Goal: Task Accomplishment & Management: Manage account settings

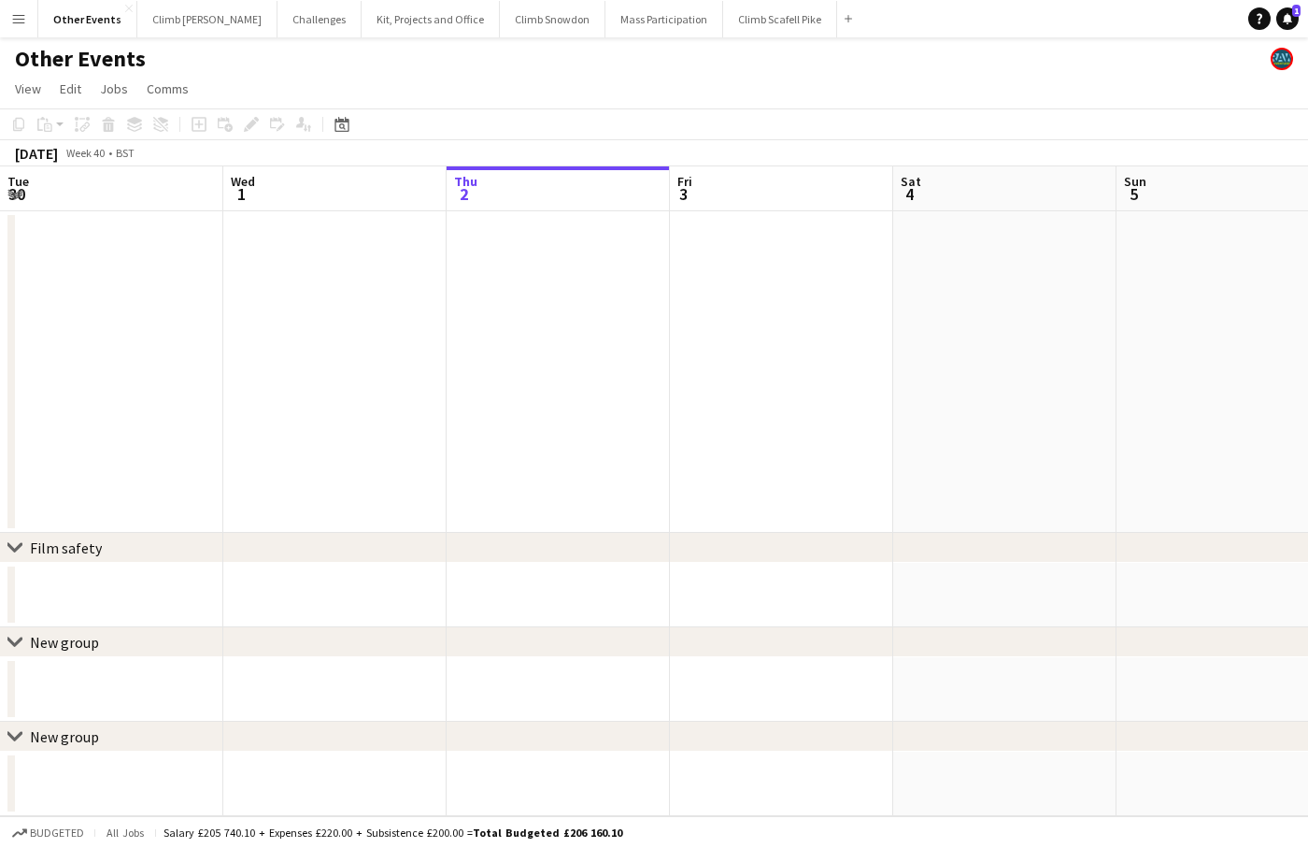
scroll to position [0, 446]
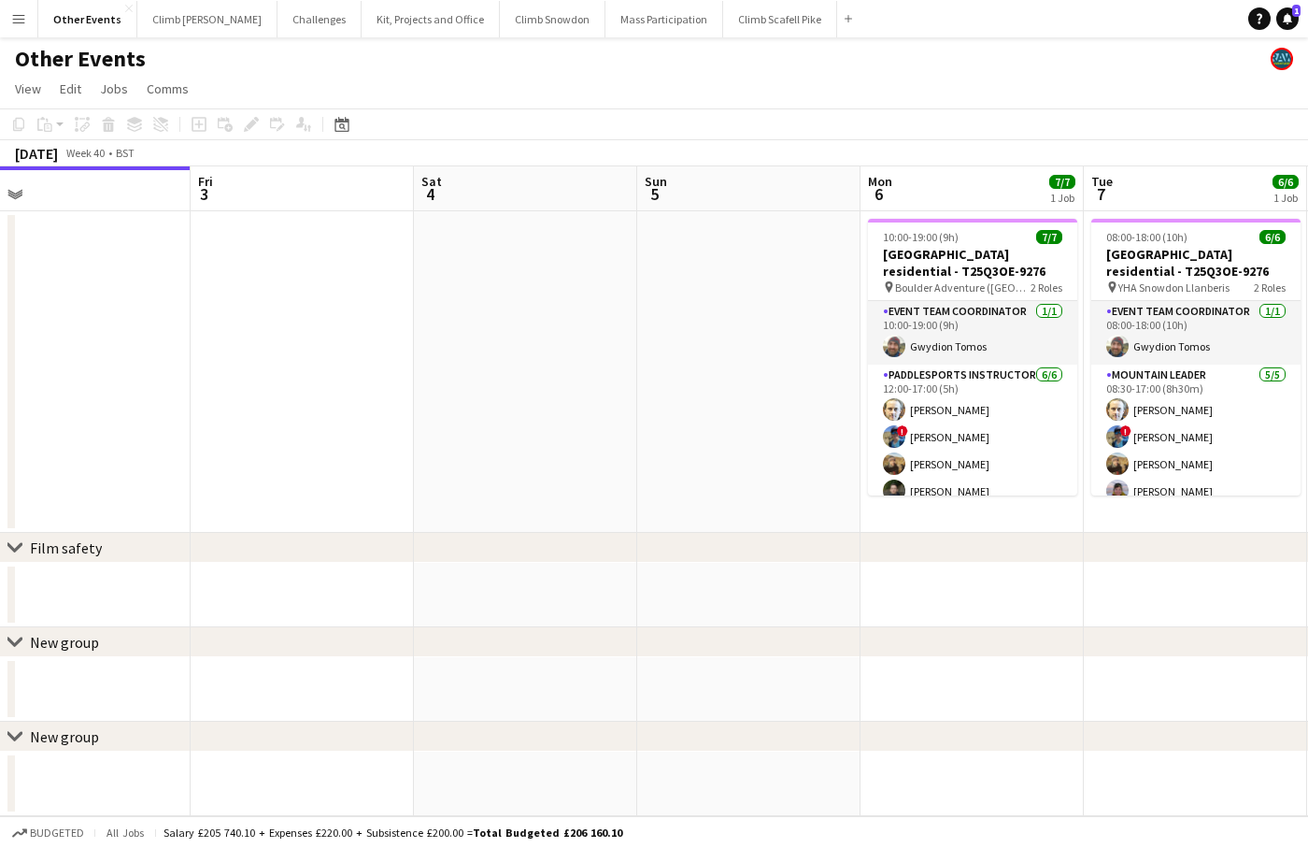
drag, startPoint x: 783, startPoint y: 393, endPoint x: 760, endPoint y: 356, distance: 44.1
click at [763, 382] on app-calendar-viewport "Tue 30 Wed 1 Thu 2 Fri 3 Sat 4 Sun 5 Mon 6 7/7 1 Job Tue 7 6/6 1 Job Wed 8 1/1 …" at bounding box center [654, 490] width 1308 height 649
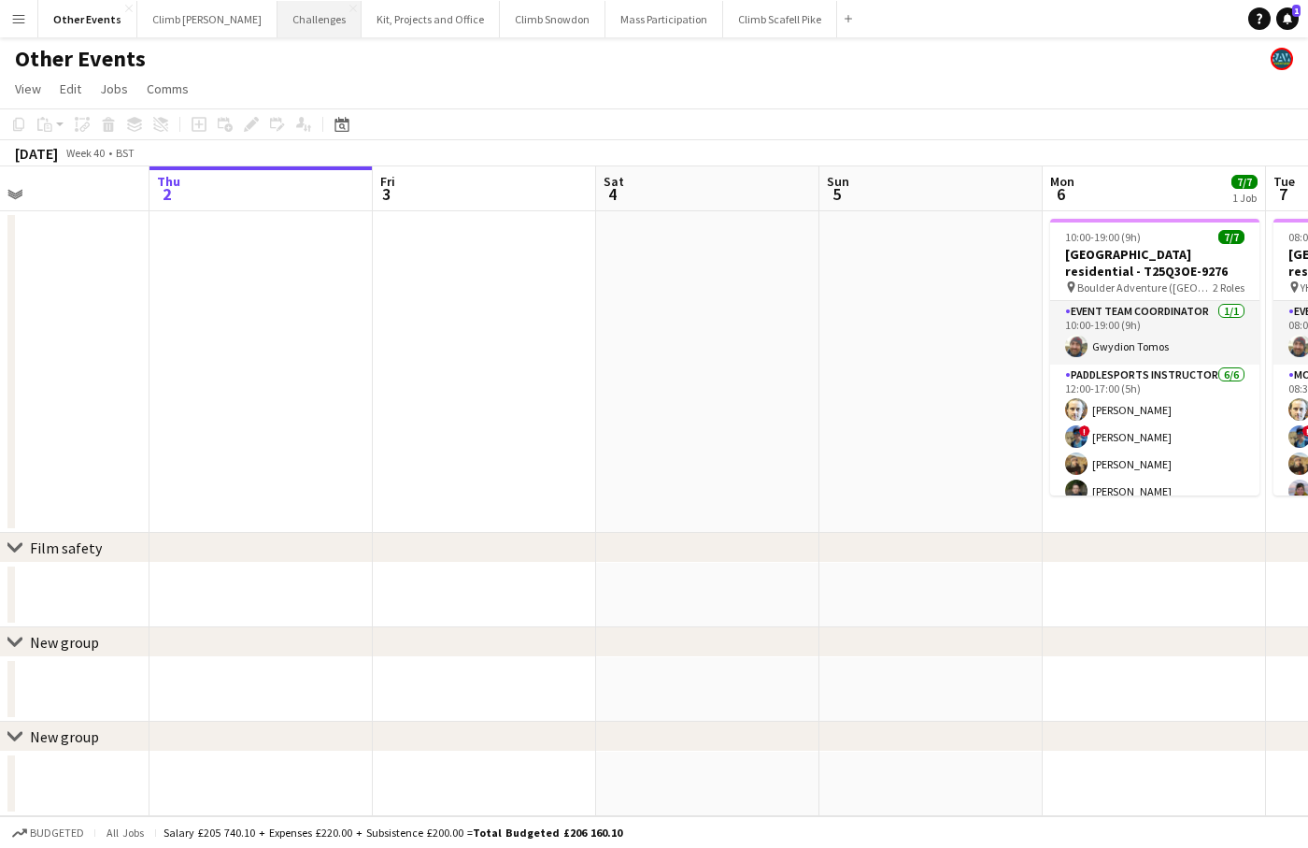
scroll to position [0, 471]
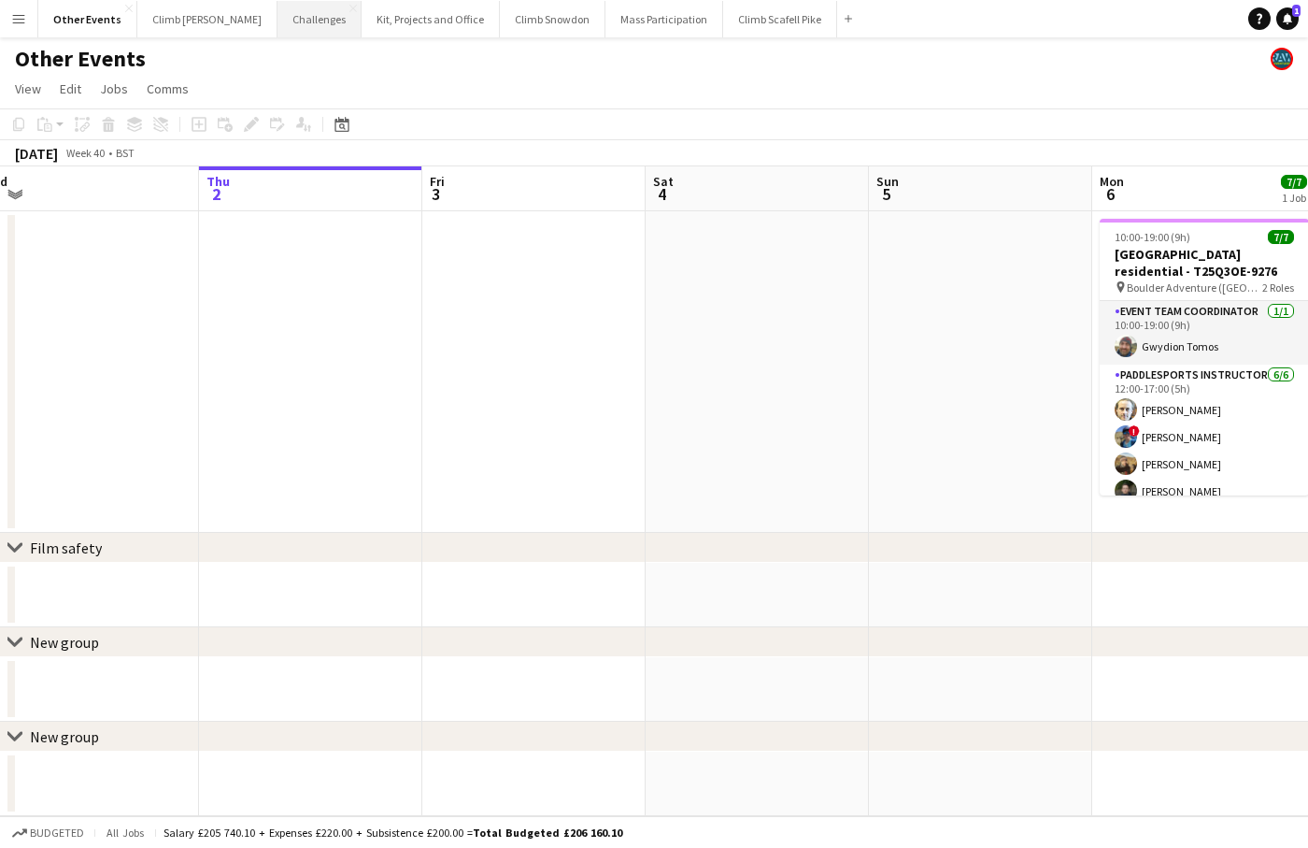
drag, startPoint x: 556, startPoint y: 401, endPoint x: 243, endPoint y: 25, distance: 489.0
click at [777, 353] on app-calendar-viewport "Mon 29 Tue 30 Wed 1 Thu 2 Fri 3 Sat 4 Sun 5 Mon 6 7/7 1 Job Tue 7 6/6 1 Job Wed…" at bounding box center [654, 490] width 1308 height 649
click at [518, 26] on button "Climb Snowdon Close" at bounding box center [553, 19] width 106 height 36
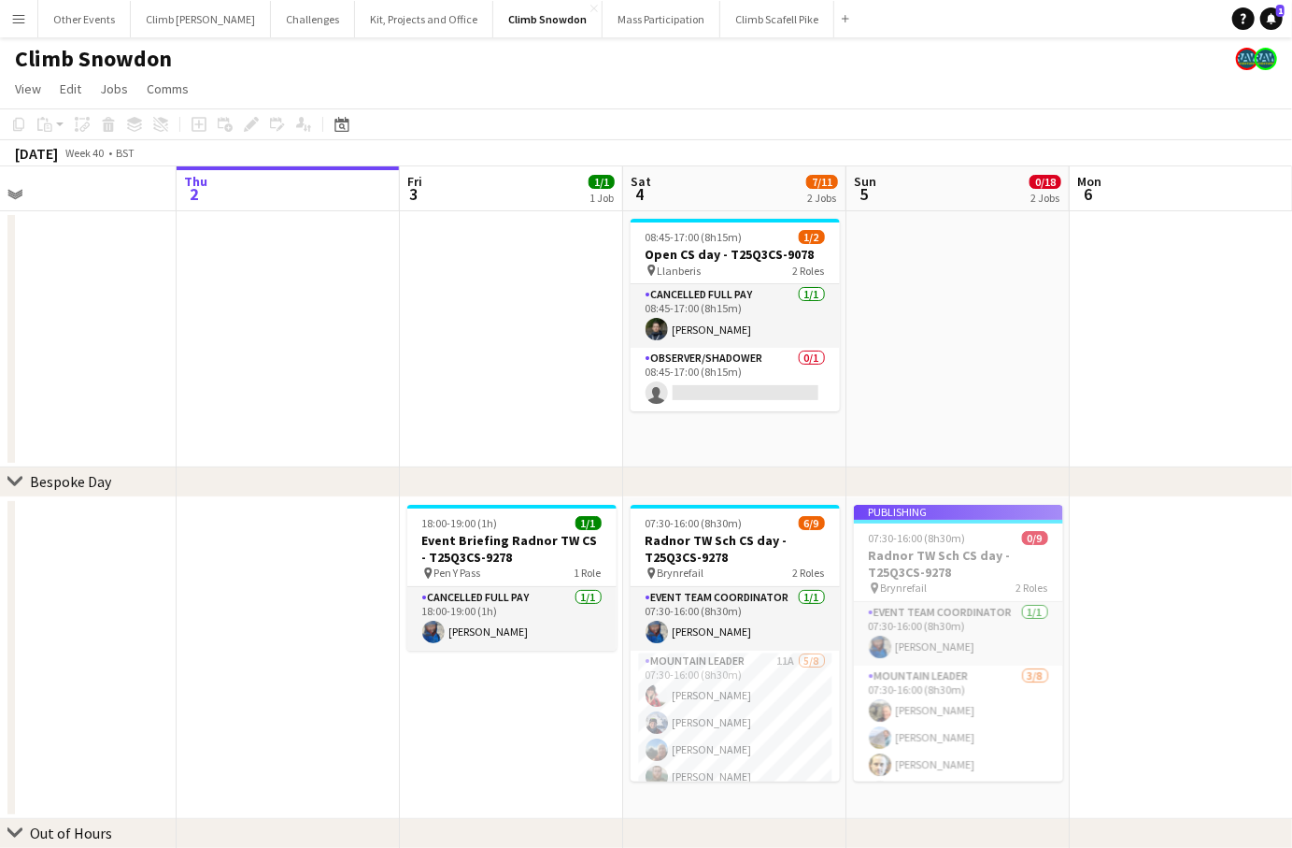
scroll to position [0, 554]
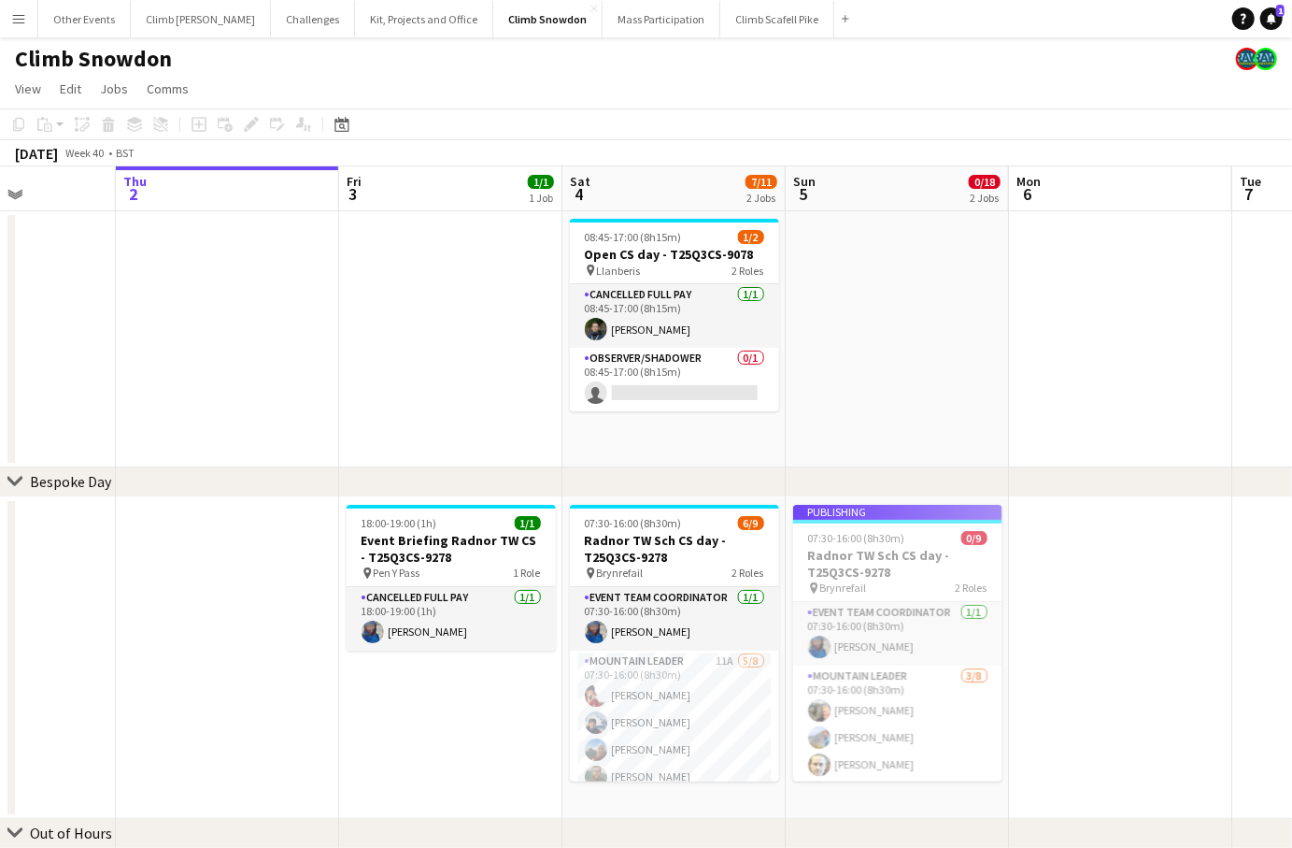
drag, startPoint x: 1064, startPoint y: 384, endPoint x: 969, endPoint y: 392, distance: 95.7
click at [956, 387] on app-calendar-viewport "Mon 29 Tue 30 Wed 1 Thu 2 Fri 3 1/1 1 Job Sat 4 7/11 2 Jobs Sun 5 0/18 2 Jobs M…" at bounding box center [646, 535] width 1292 height 738
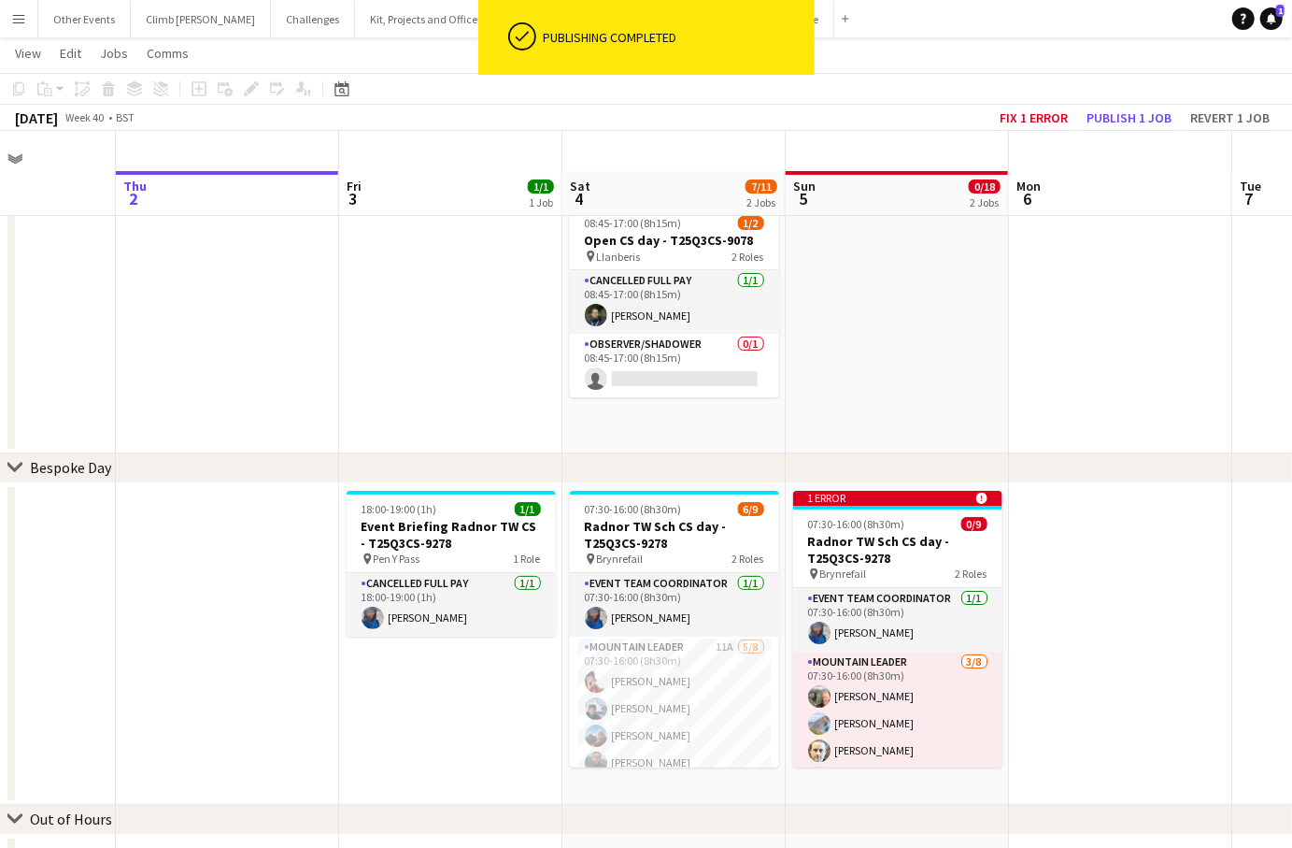
scroll to position [0, 0]
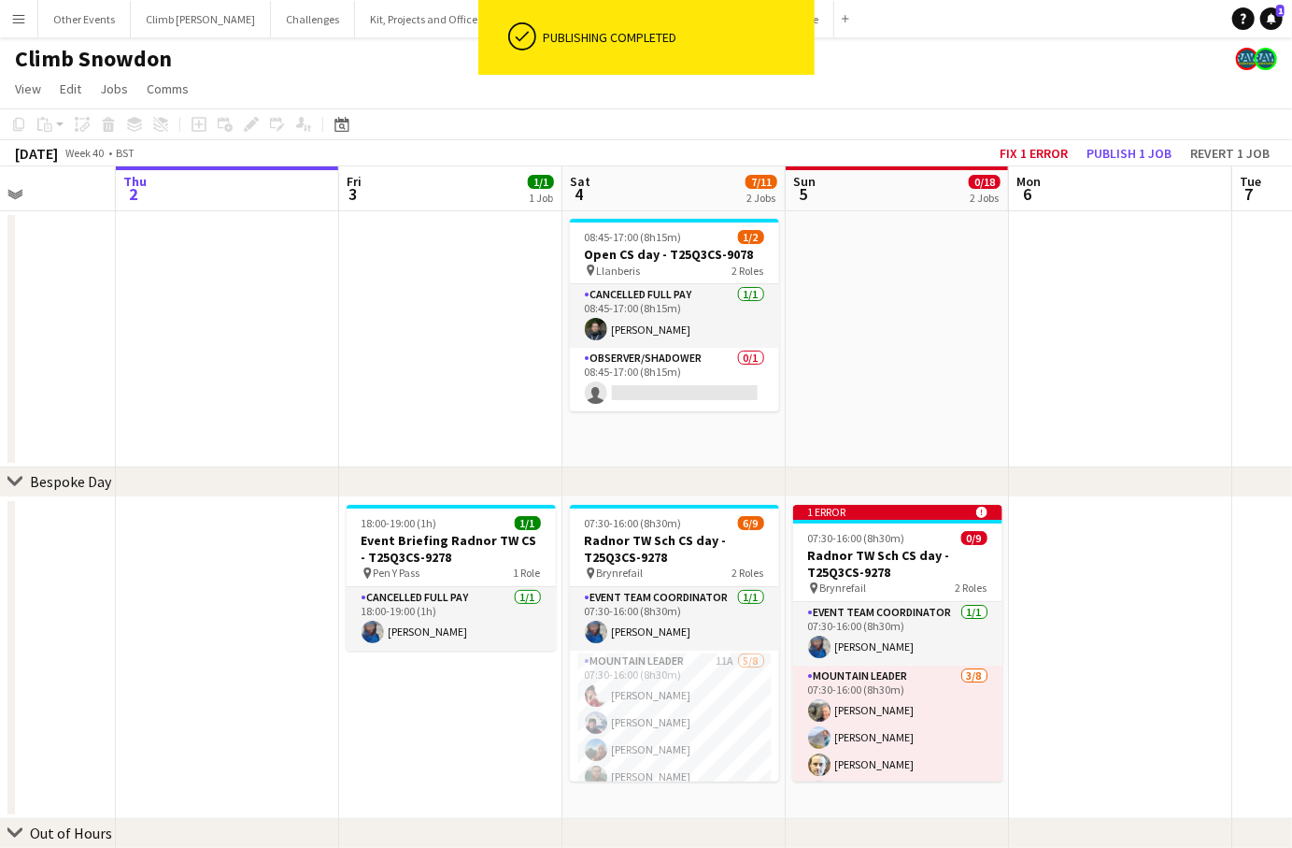
click at [1130, 349] on app-date-cell at bounding box center [1120, 339] width 223 height 256
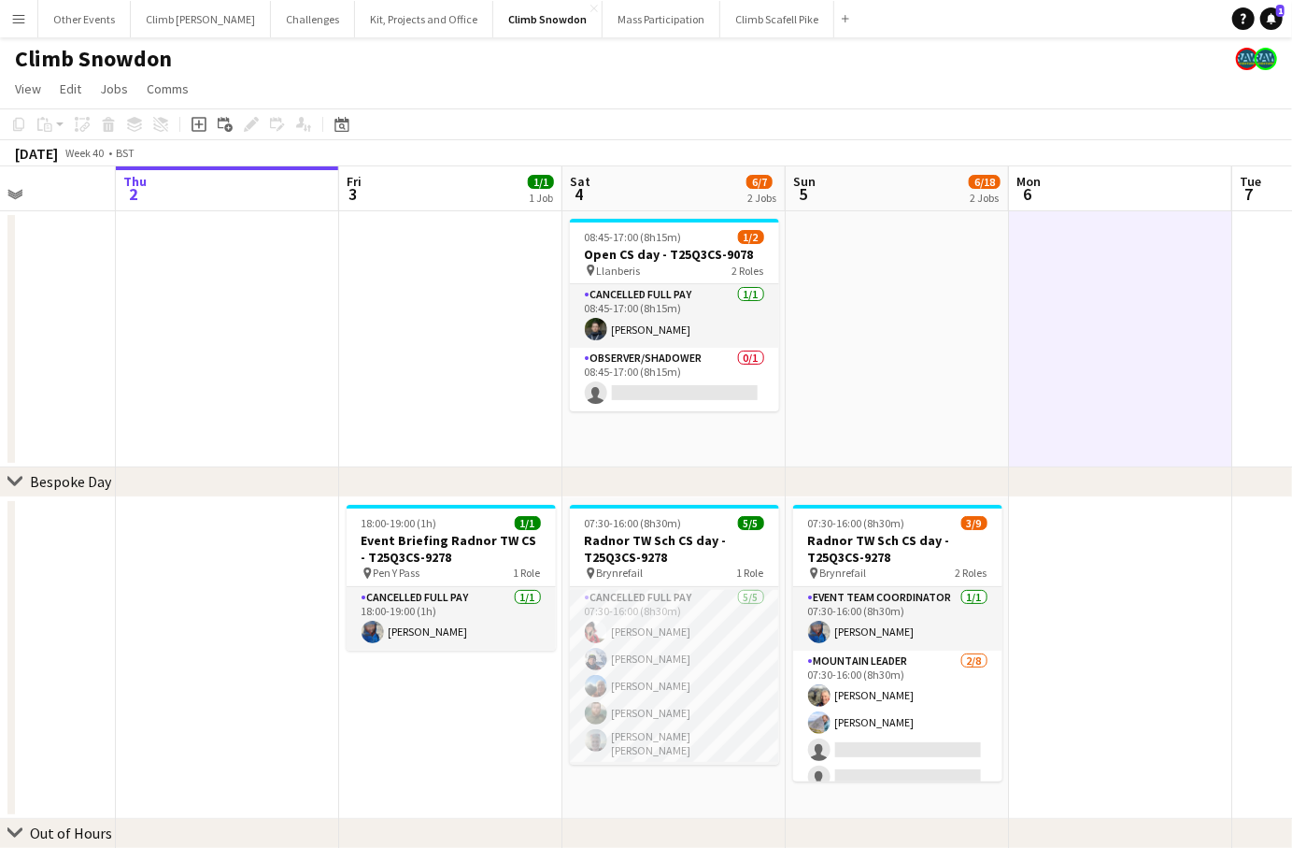
click at [1076, 658] on app-date-cell at bounding box center [1120, 657] width 223 height 321
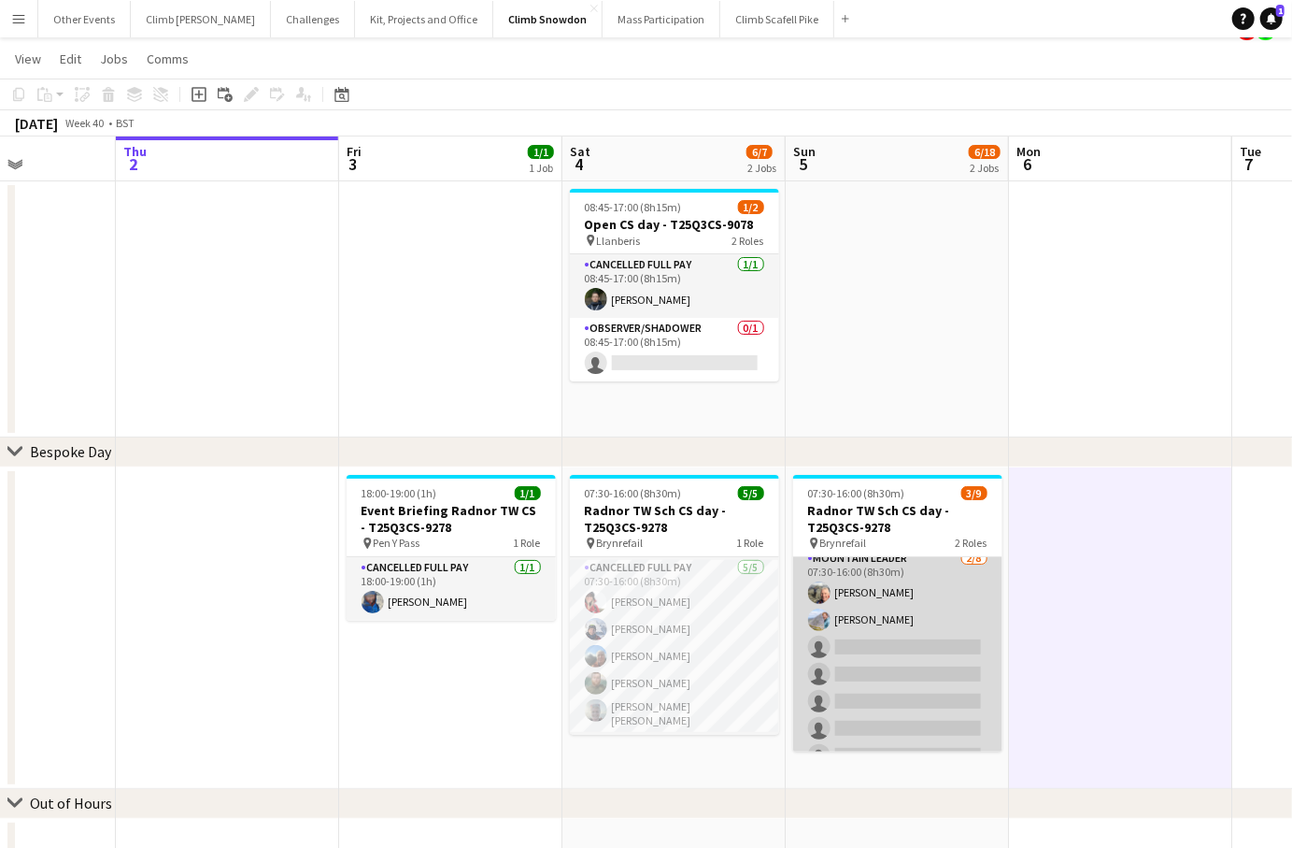
scroll to position [122, 0]
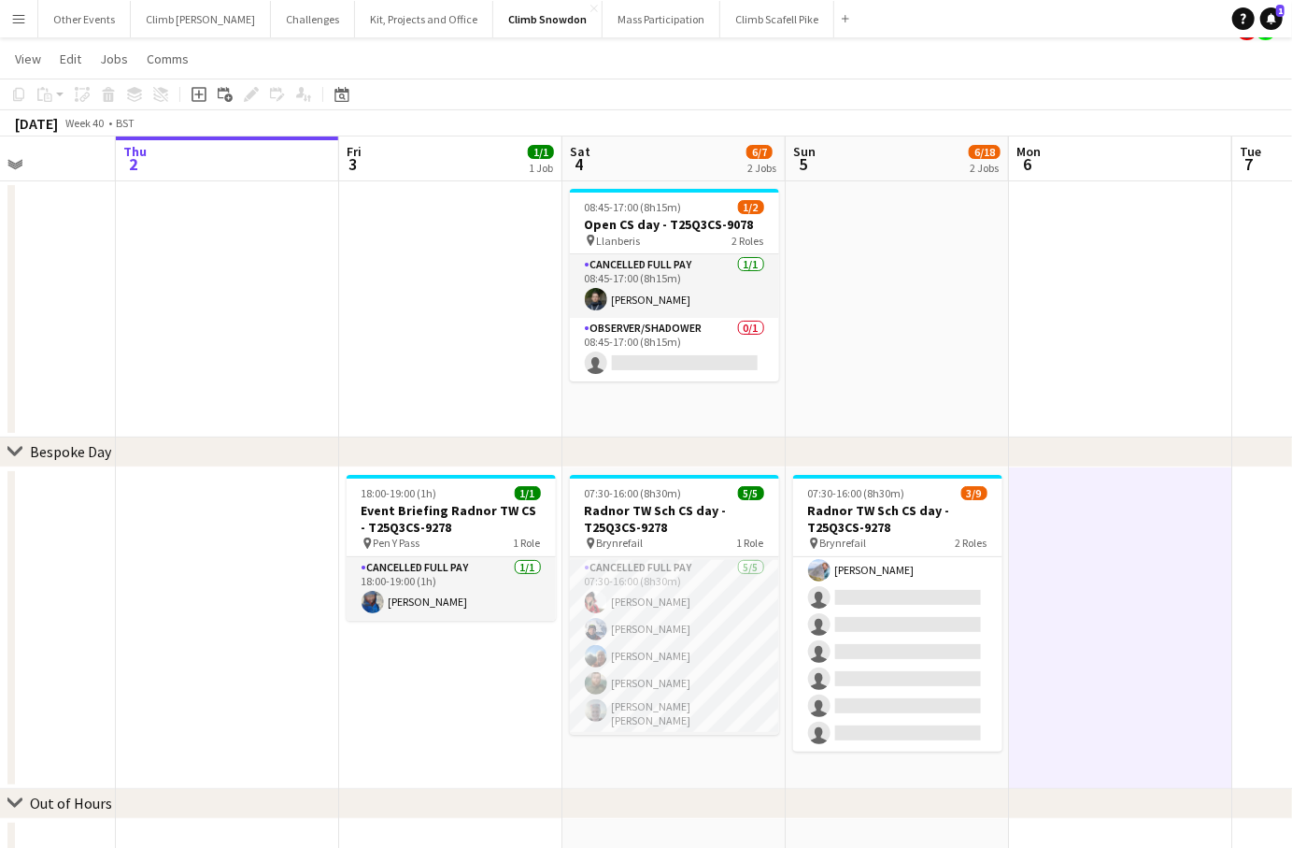
click at [16, 16] on app-icon "Menu" at bounding box center [18, 18] width 15 height 15
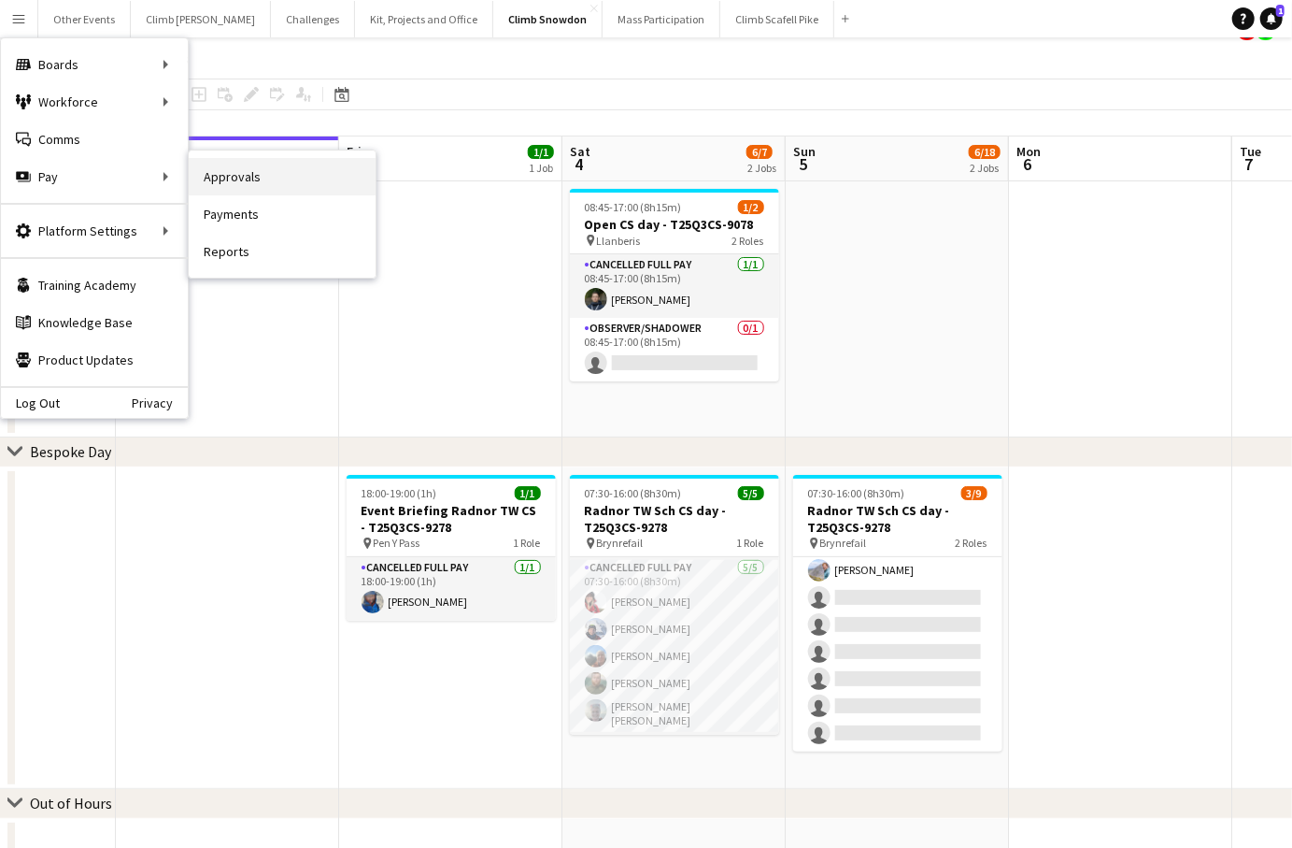
click at [255, 183] on link "Approvals" at bounding box center [282, 176] width 187 height 37
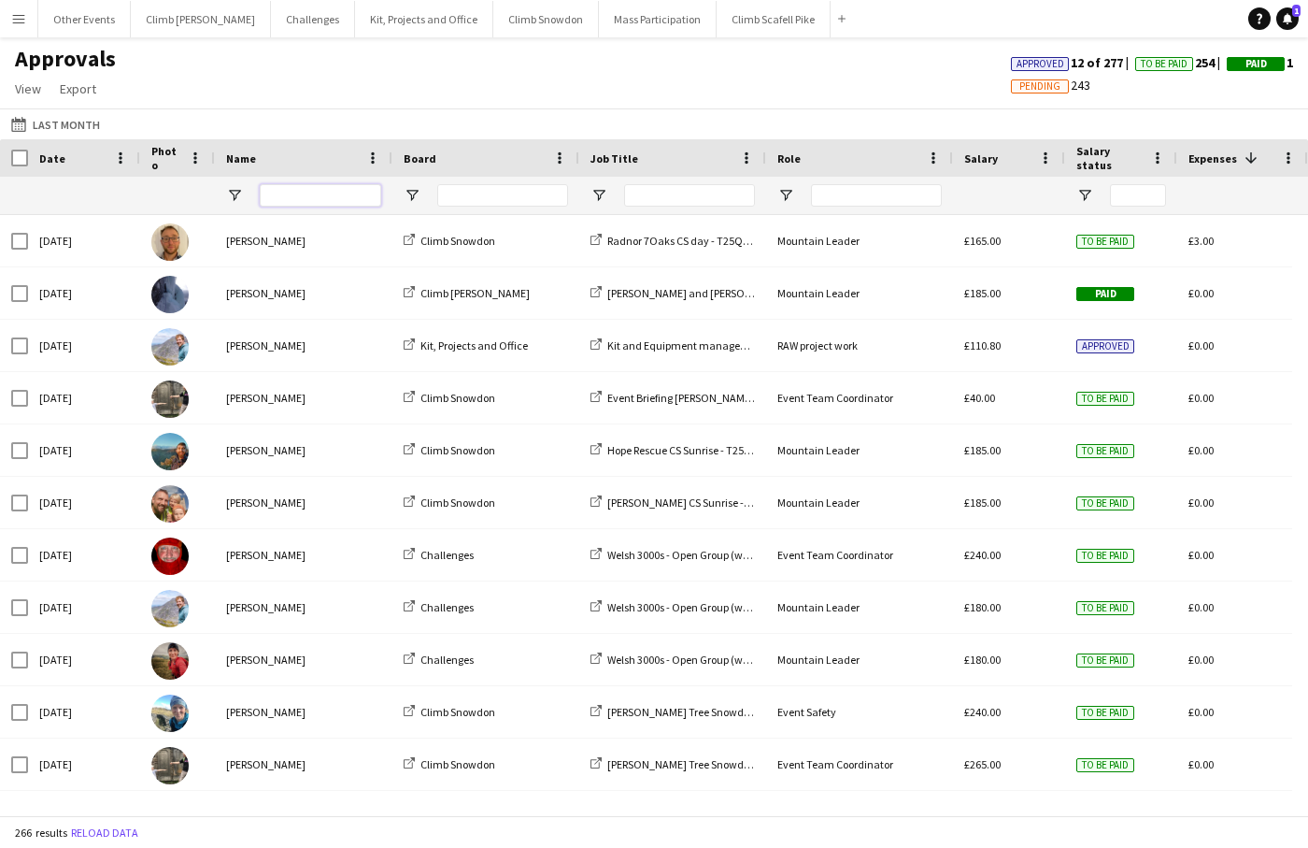
click at [278, 198] on input "Name Filter Input" at bounding box center [320, 195] width 121 height 22
click at [21, 13] on app-icon "Menu" at bounding box center [18, 18] width 15 height 15
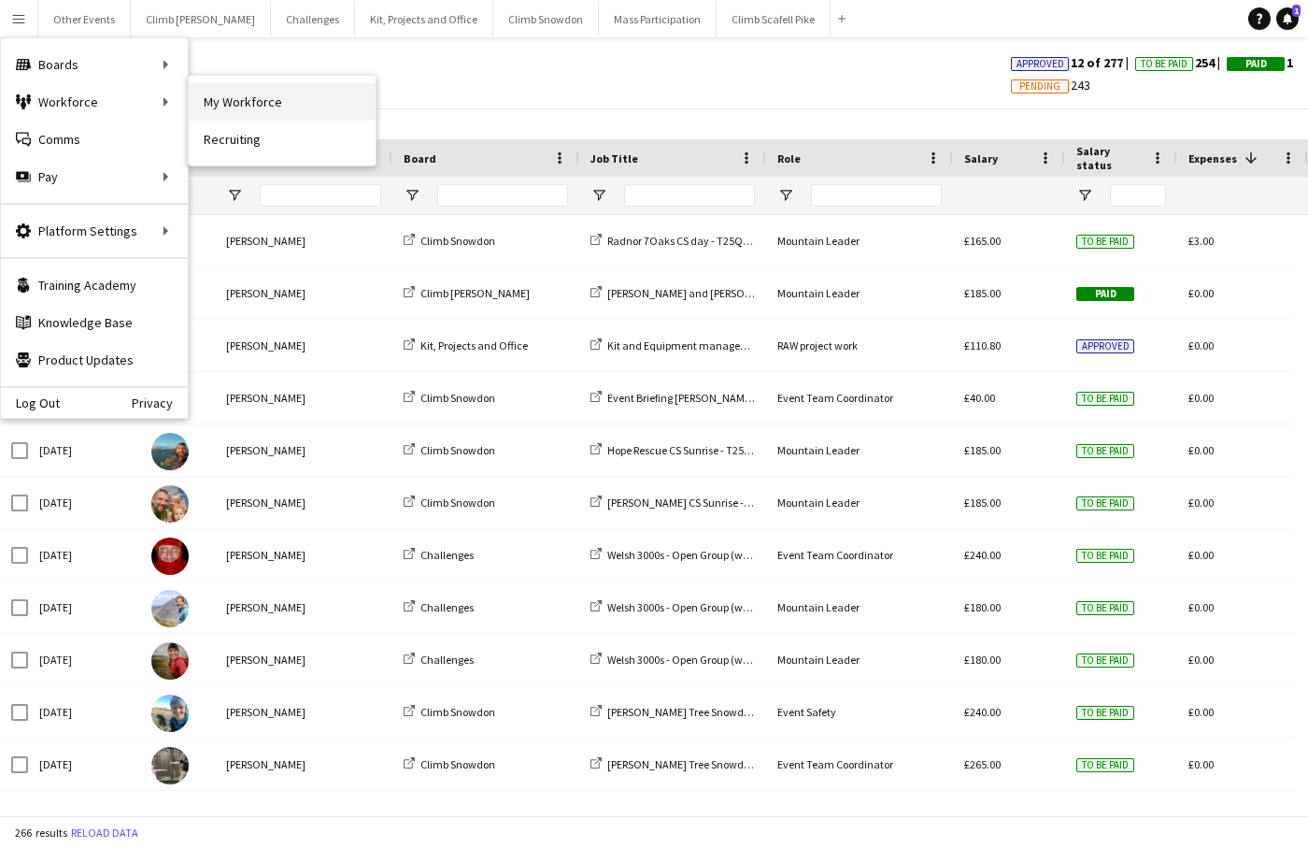
click at [255, 103] on link "My Workforce" at bounding box center [282, 101] width 187 height 37
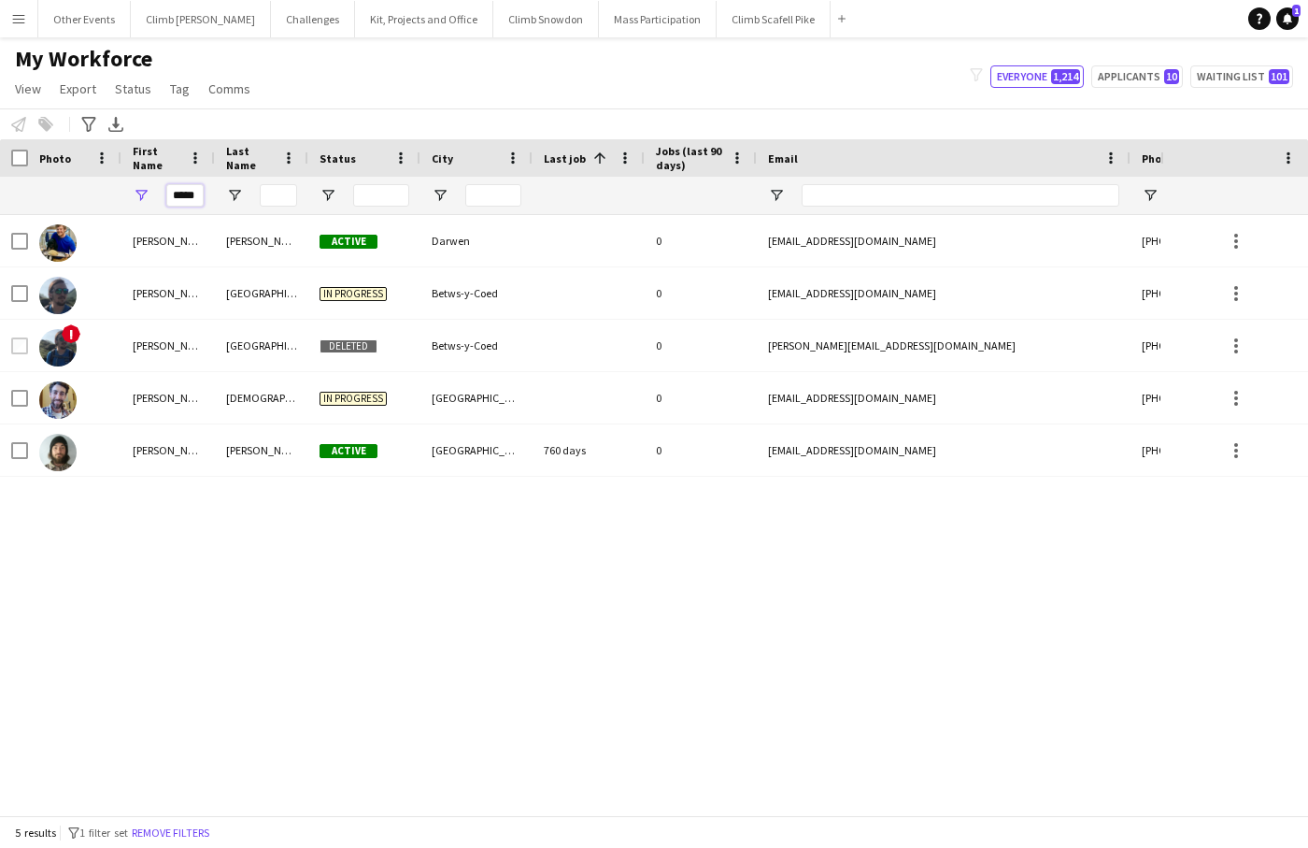
click at [188, 188] on input "*****" at bounding box center [184, 195] width 37 height 22
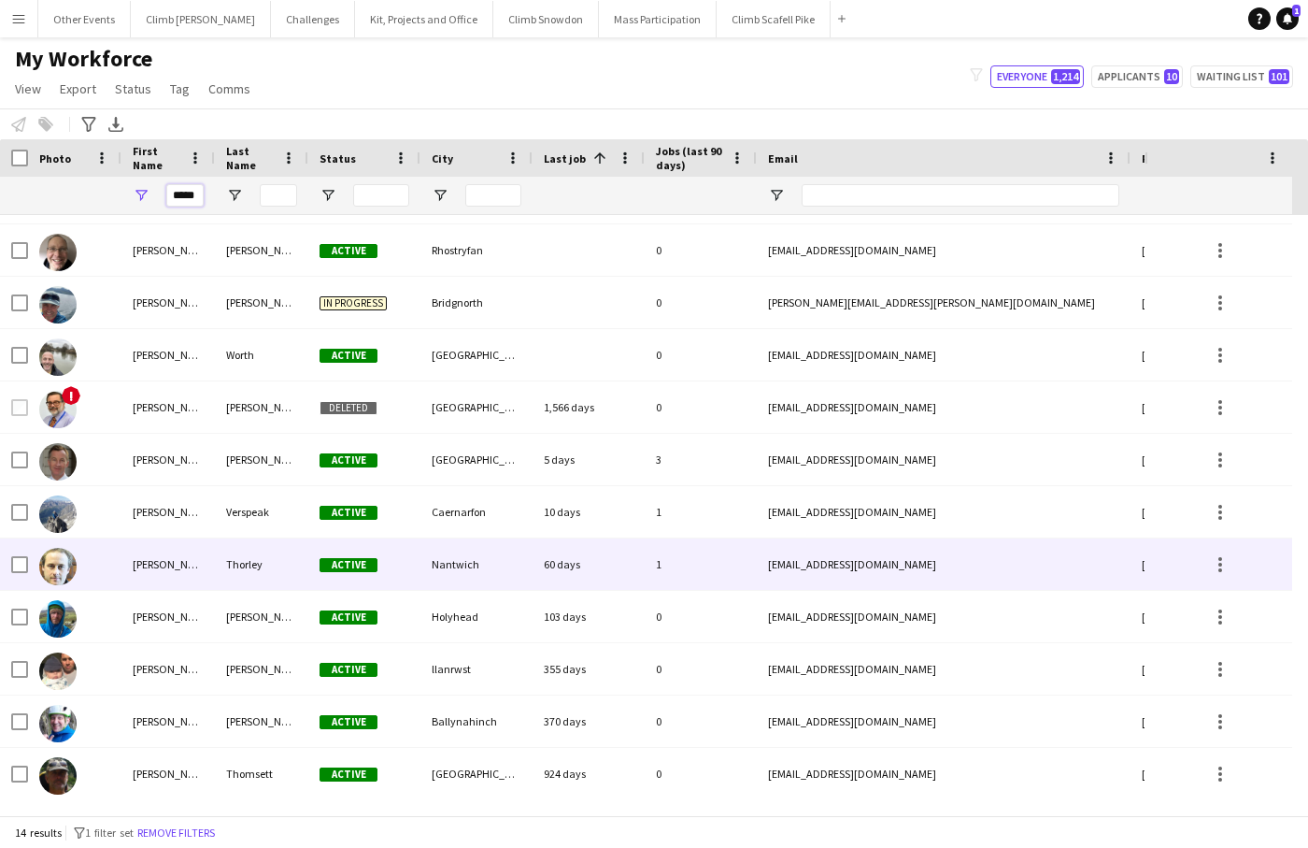
type input "*****"
click at [66, 571] on img at bounding box center [57, 566] width 37 height 37
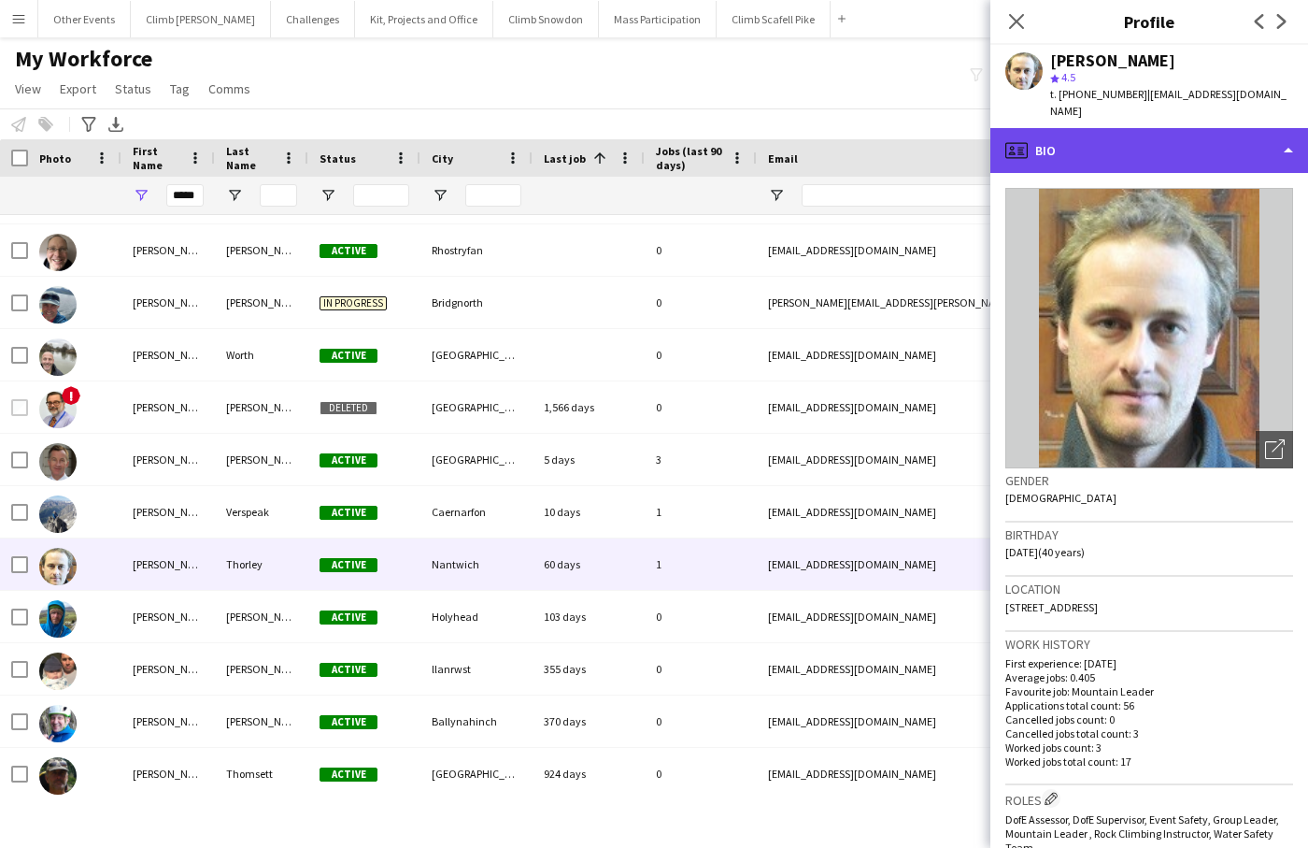
click at [1254, 133] on div "profile Bio" at bounding box center [1149, 150] width 318 height 45
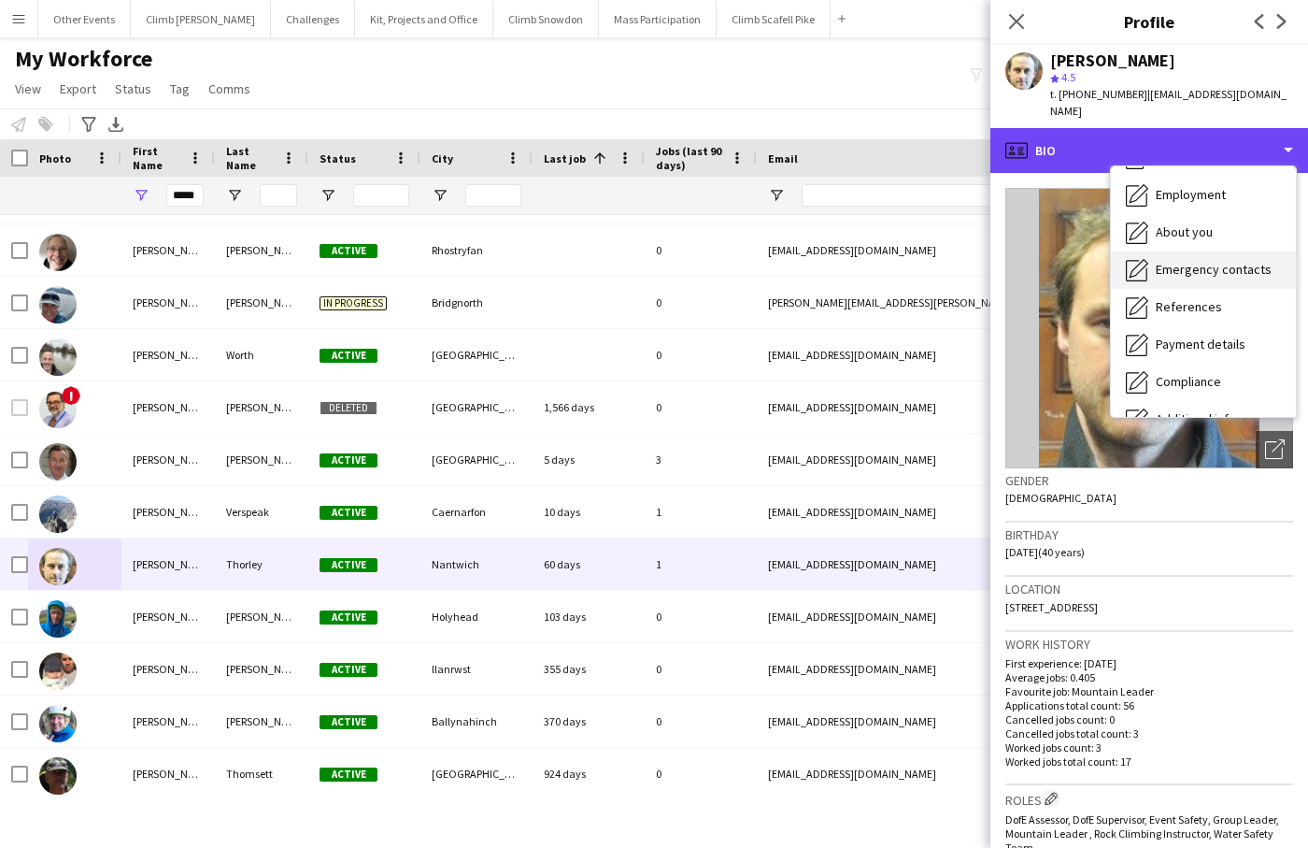
scroll to position [212, 0]
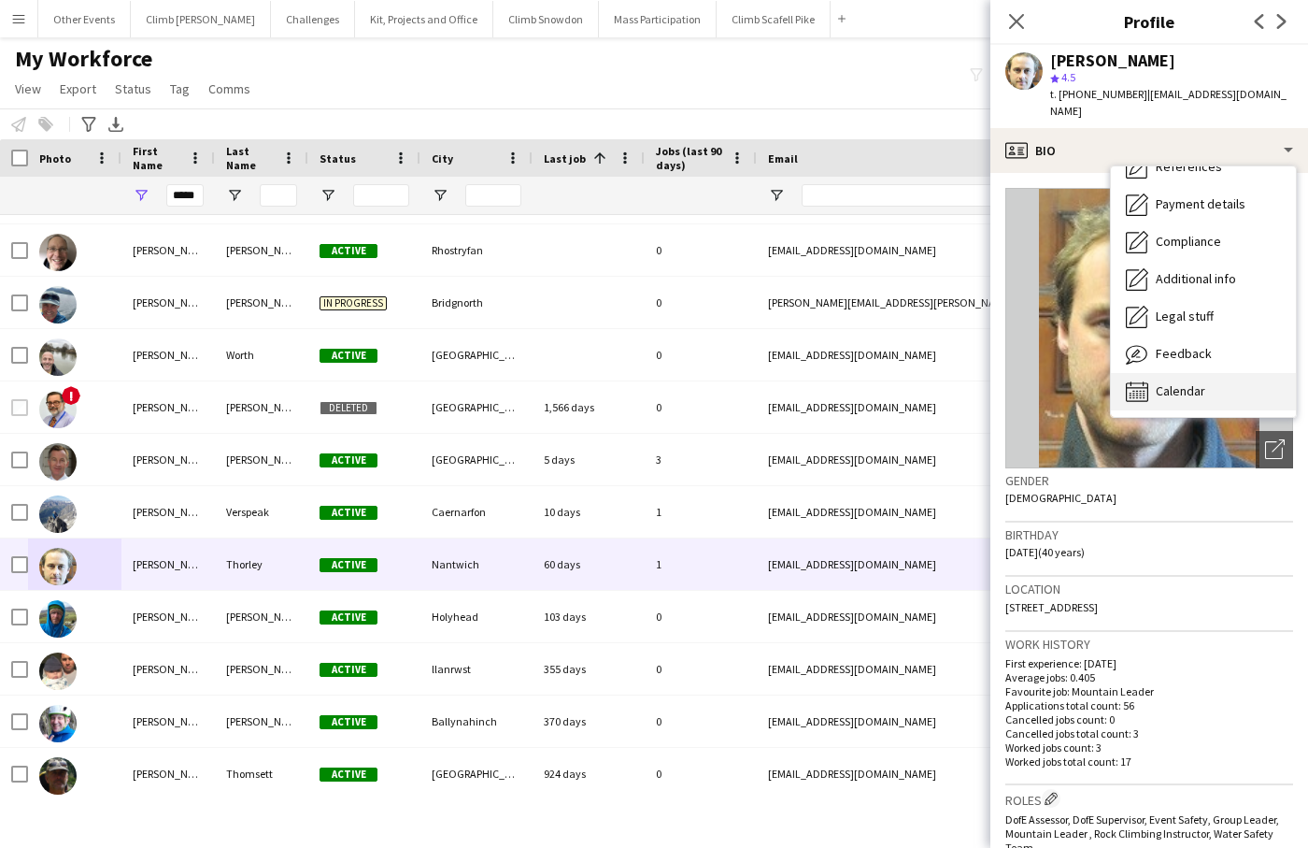
click at [1193, 382] on span "Calendar" at bounding box center [1181, 390] width 50 height 17
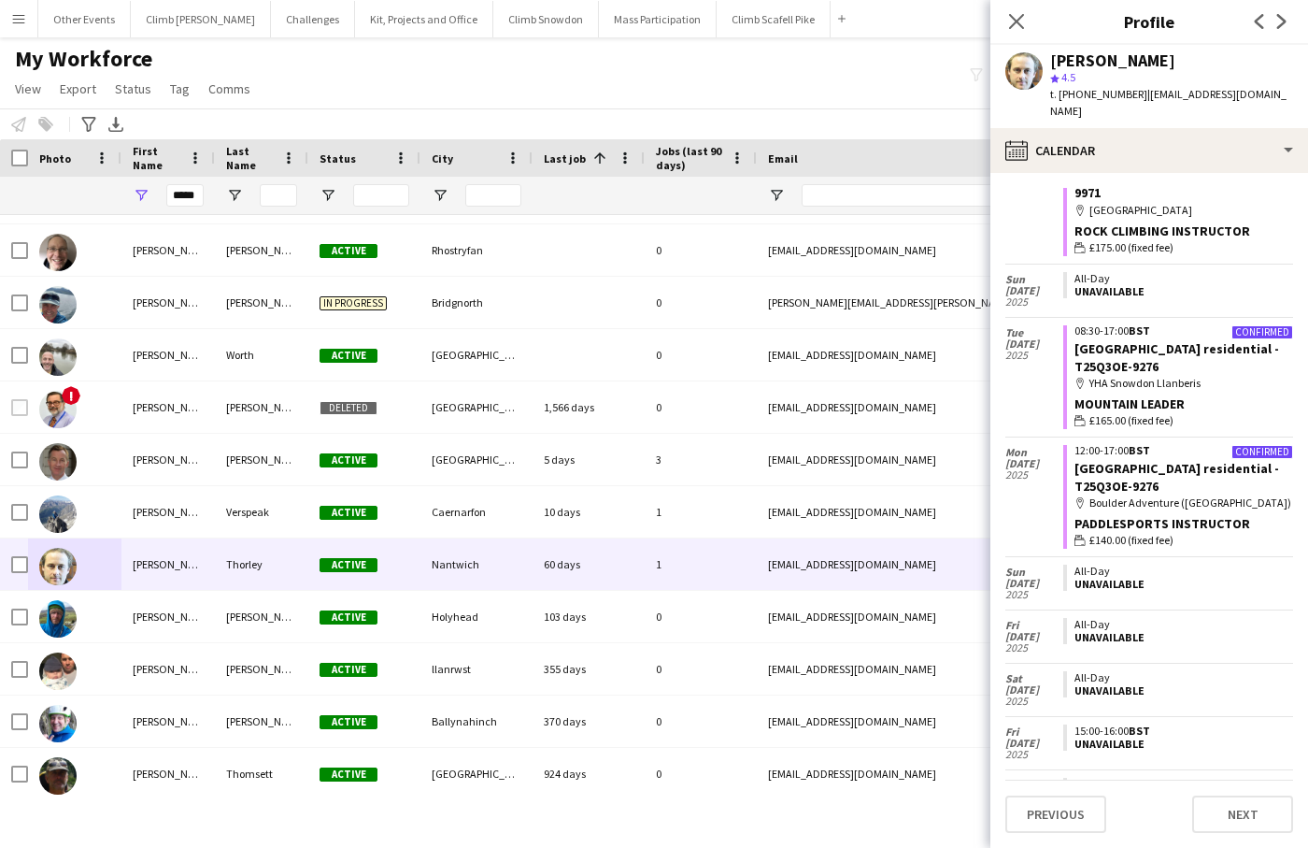
scroll to position [725, 0]
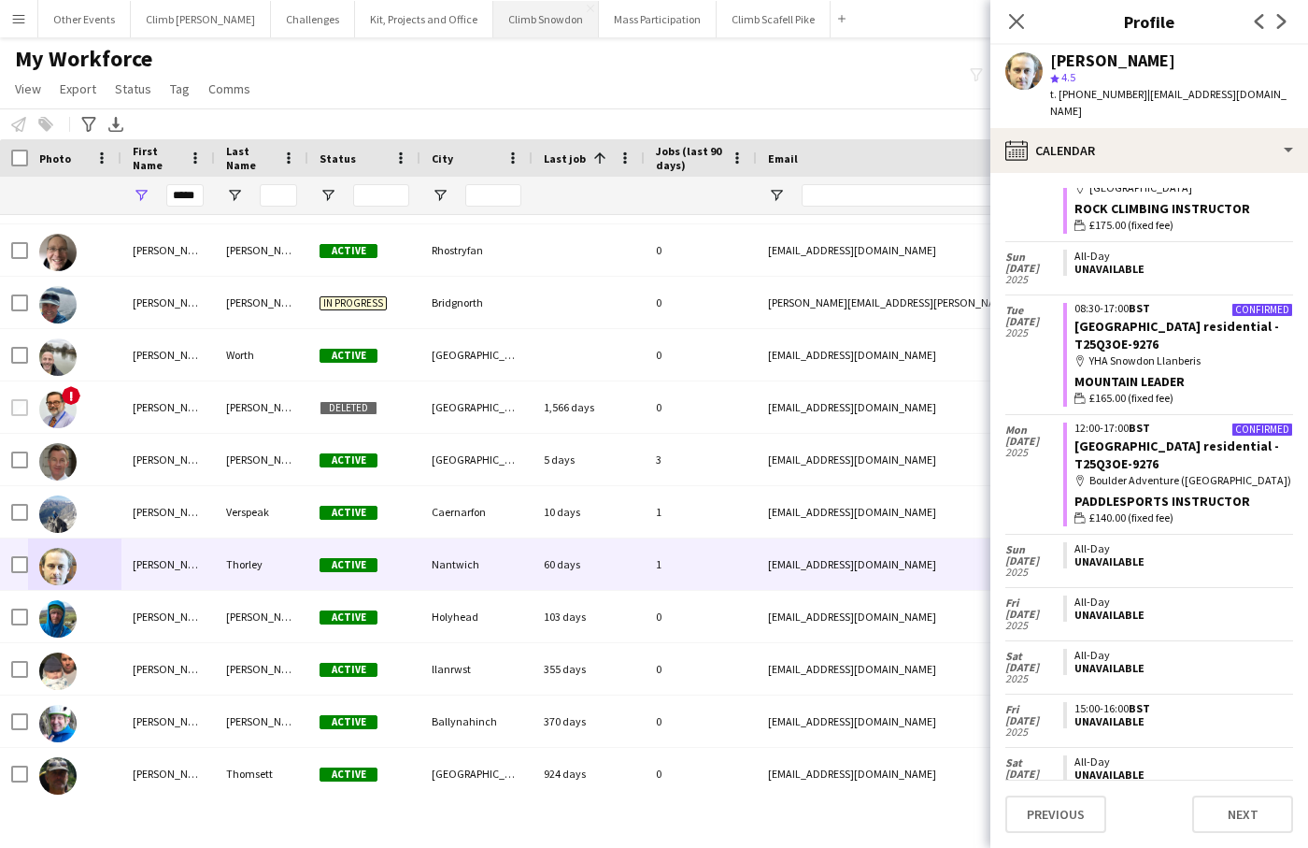
click at [493, 23] on button "Climb Snowdon Close" at bounding box center [546, 19] width 106 height 36
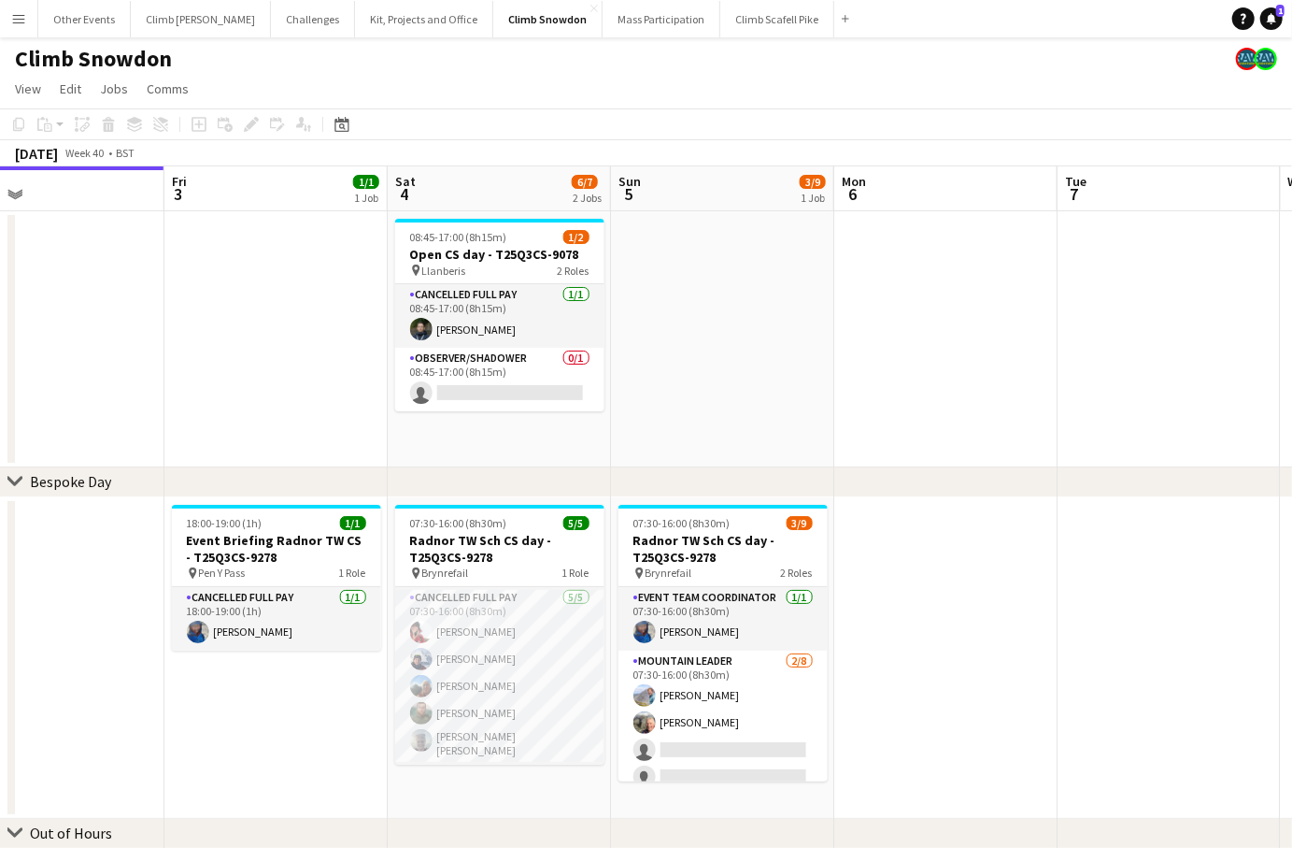
drag, startPoint x: 1109, startPoint y: 660, endPoint x: 885, endPoint y: 662, distance: 224.3
click at [894, 662] on app-calendar-viewport "Mon 29 Tue 30 Wed 1 Thu 2 Fri 3 1/1 1 Job Sat 4 6/7 2 Jobs Sun 5 3/9 1 Job Mon …" at bounding box center [646, 535] width 1292 height 738
click at [906, 679] on app-date-cell at bounding box center [944, 657] width 223 height 321
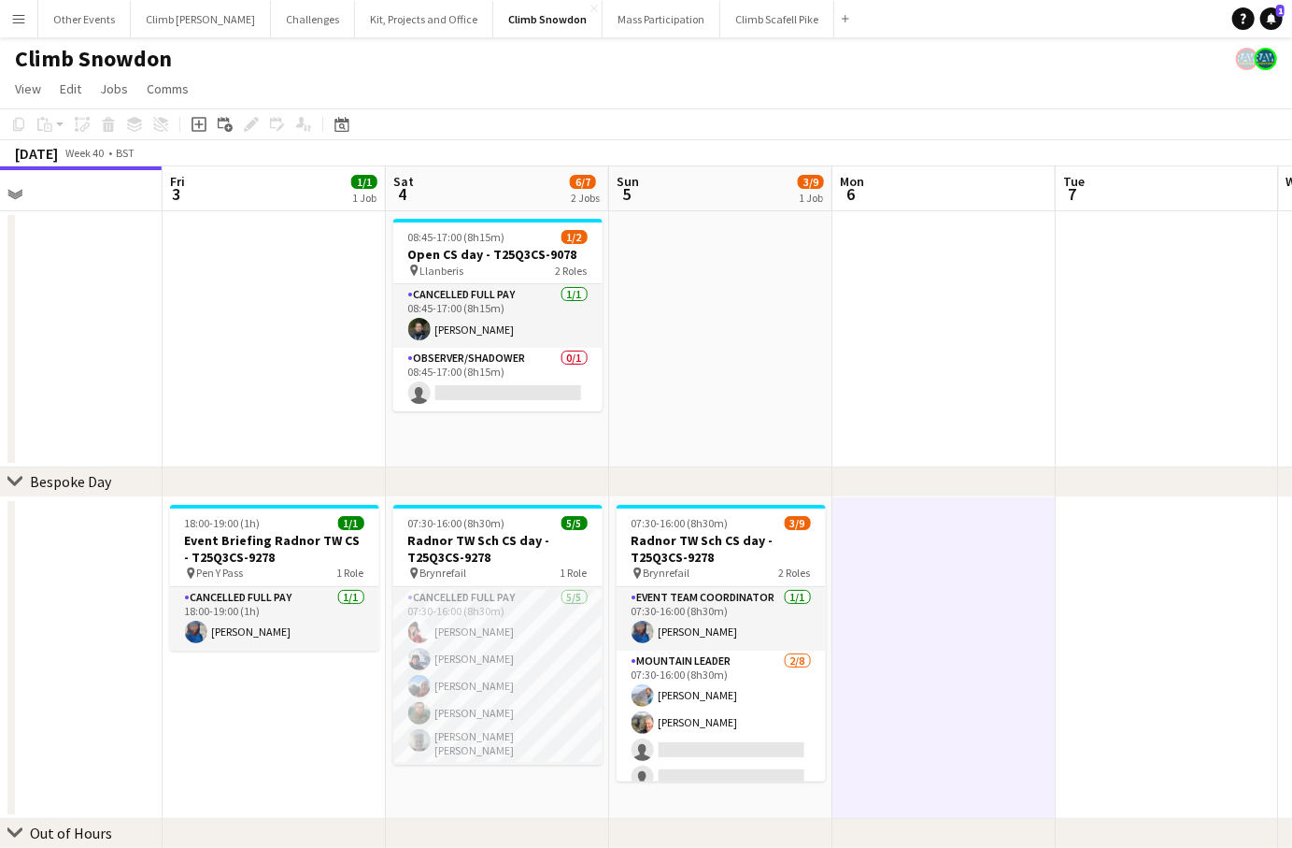
click at [1148, 626] on app-date-cell at bounding box center [1167, 657] width 223 height 321
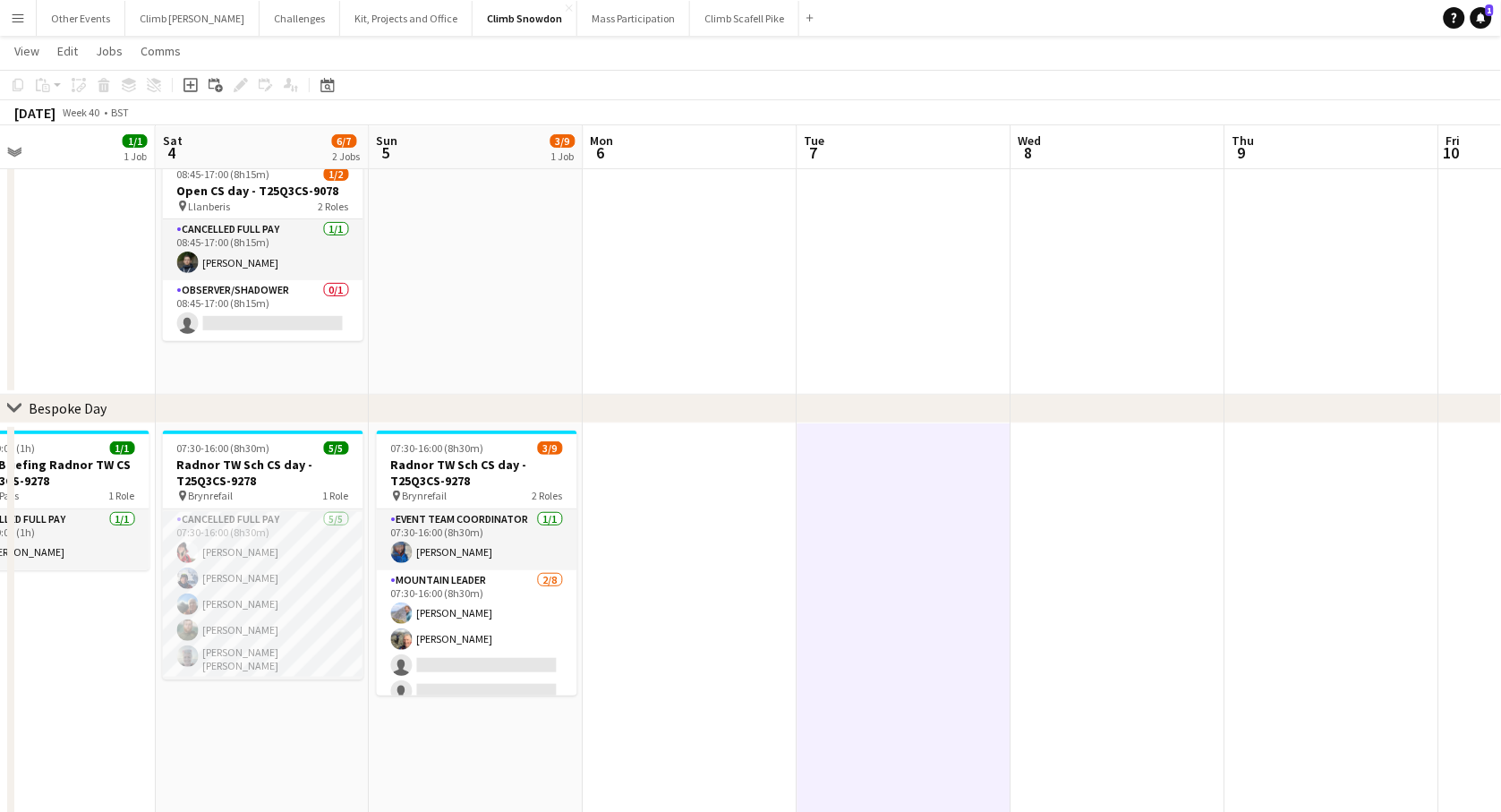
click at [746, 620] on app-date-cell at bounding box center [690, 663] width 214 height 480
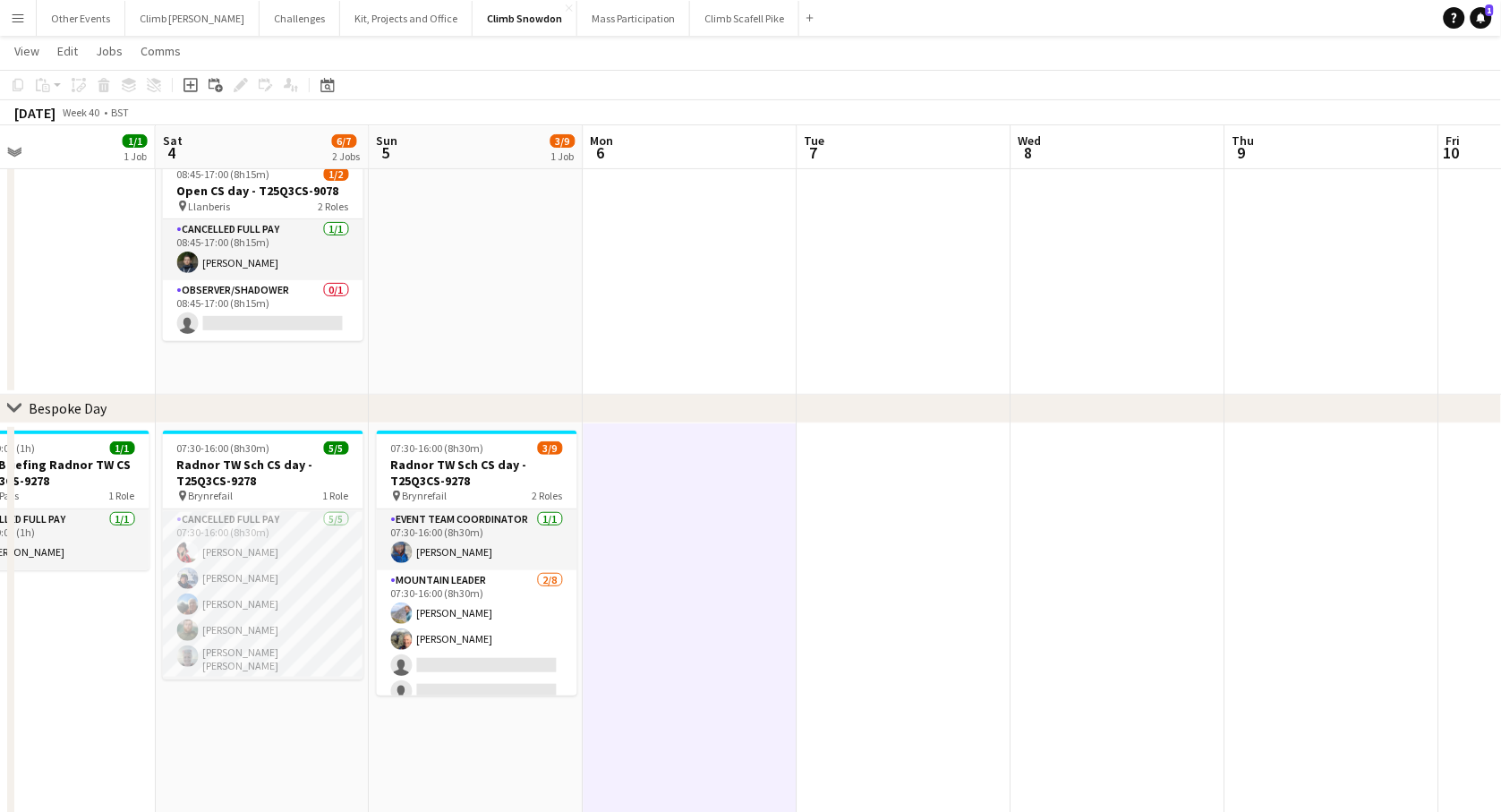
click at [1100, 583] on app-date-cell at bounding box center [1118, 663] width 214 height 480
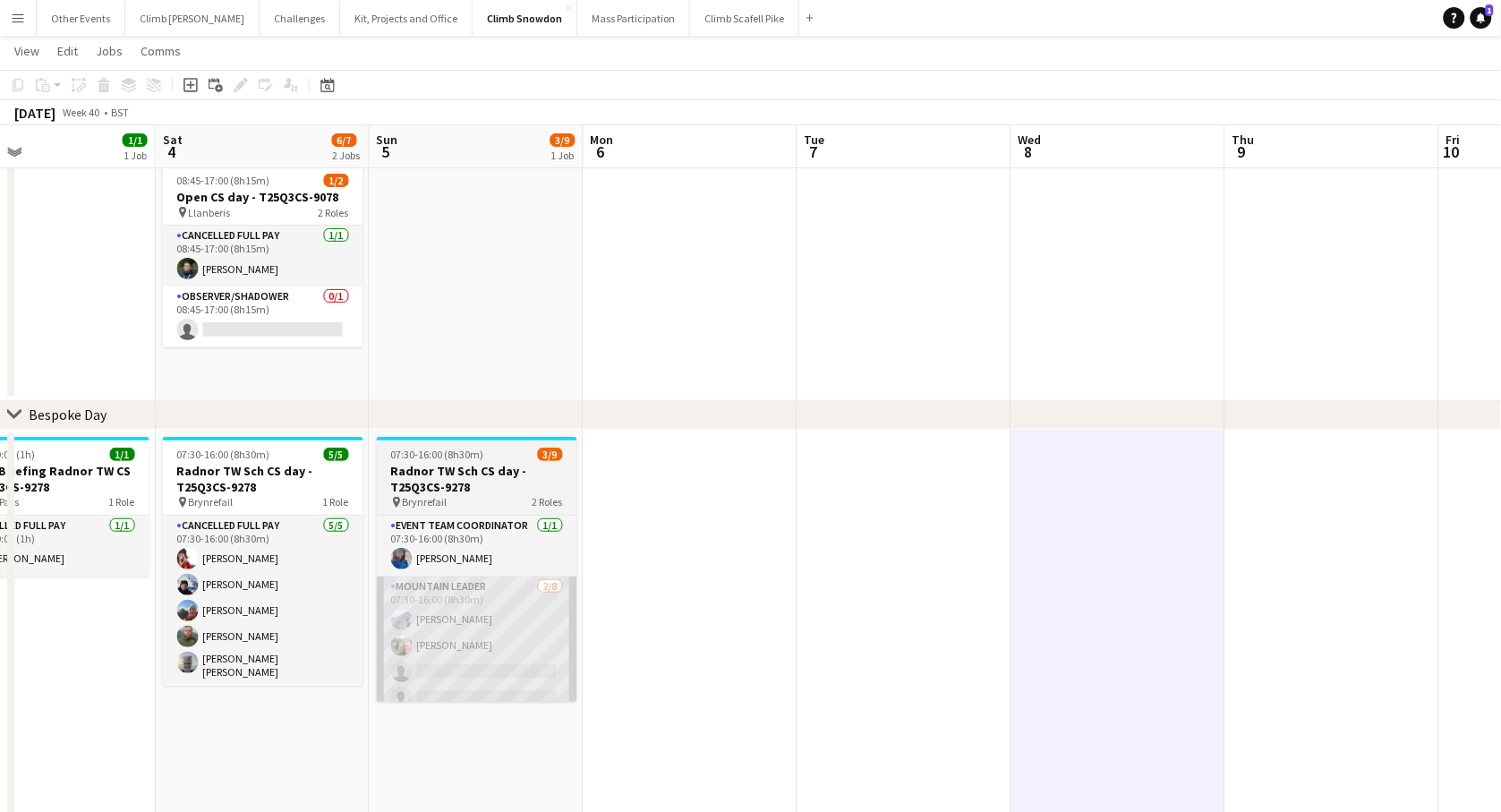
scroll to position [41, 0]
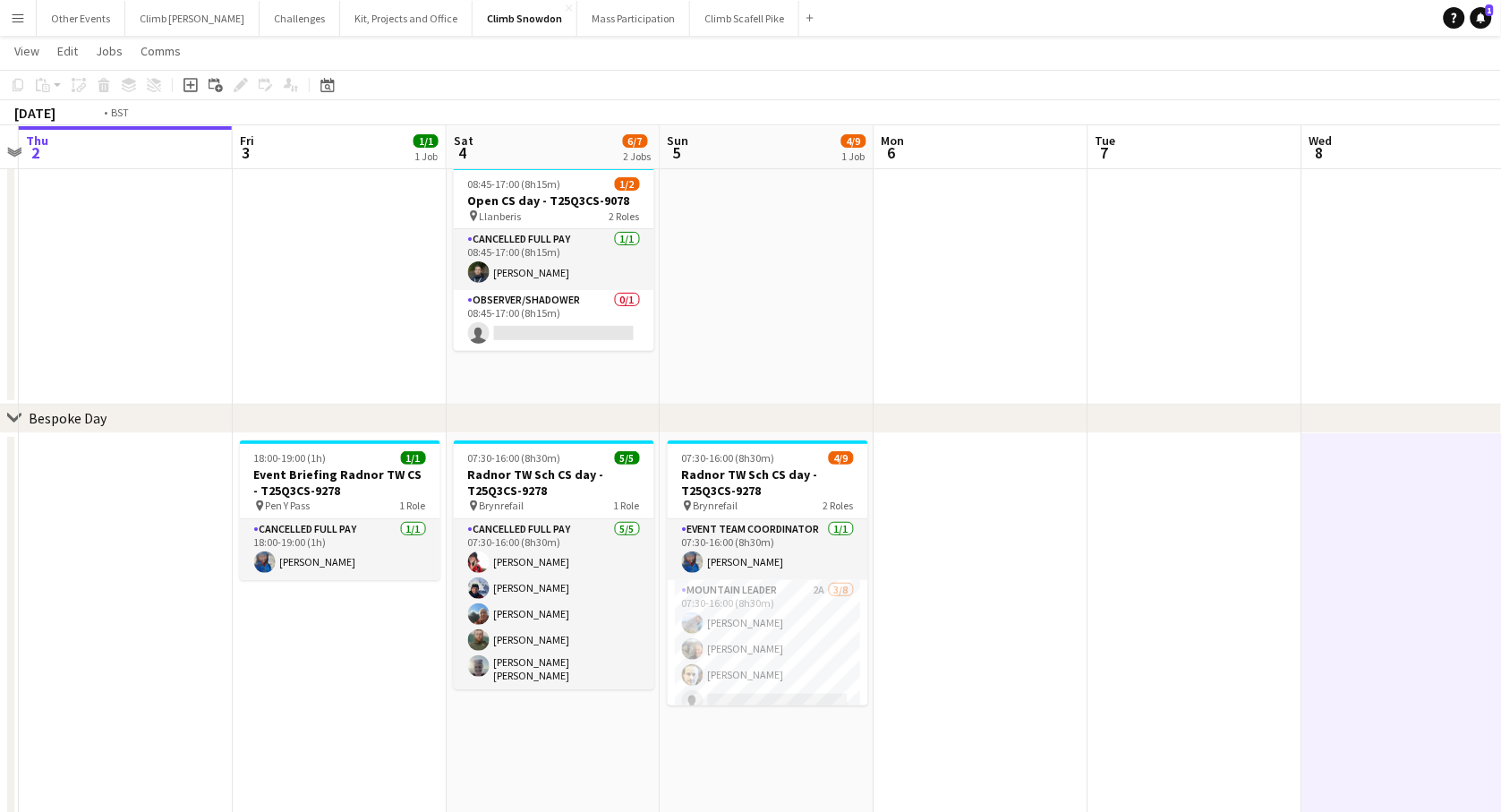
drag, startPoint x: 374, startPoint y: 350, endPoint x: 1304, endPoint y: 192, distance: 943.3
click at [1252, 193] on app-calendar-viewport "Tue 30 Wed 1 Thu 2 Fri 3 1/1 1 Job Sat 4 6/7 2 Jobs Sun 5 4/9 1 Job Mon 6 Tue 7…" at bounding box center [750, 511] width 1501 height 966
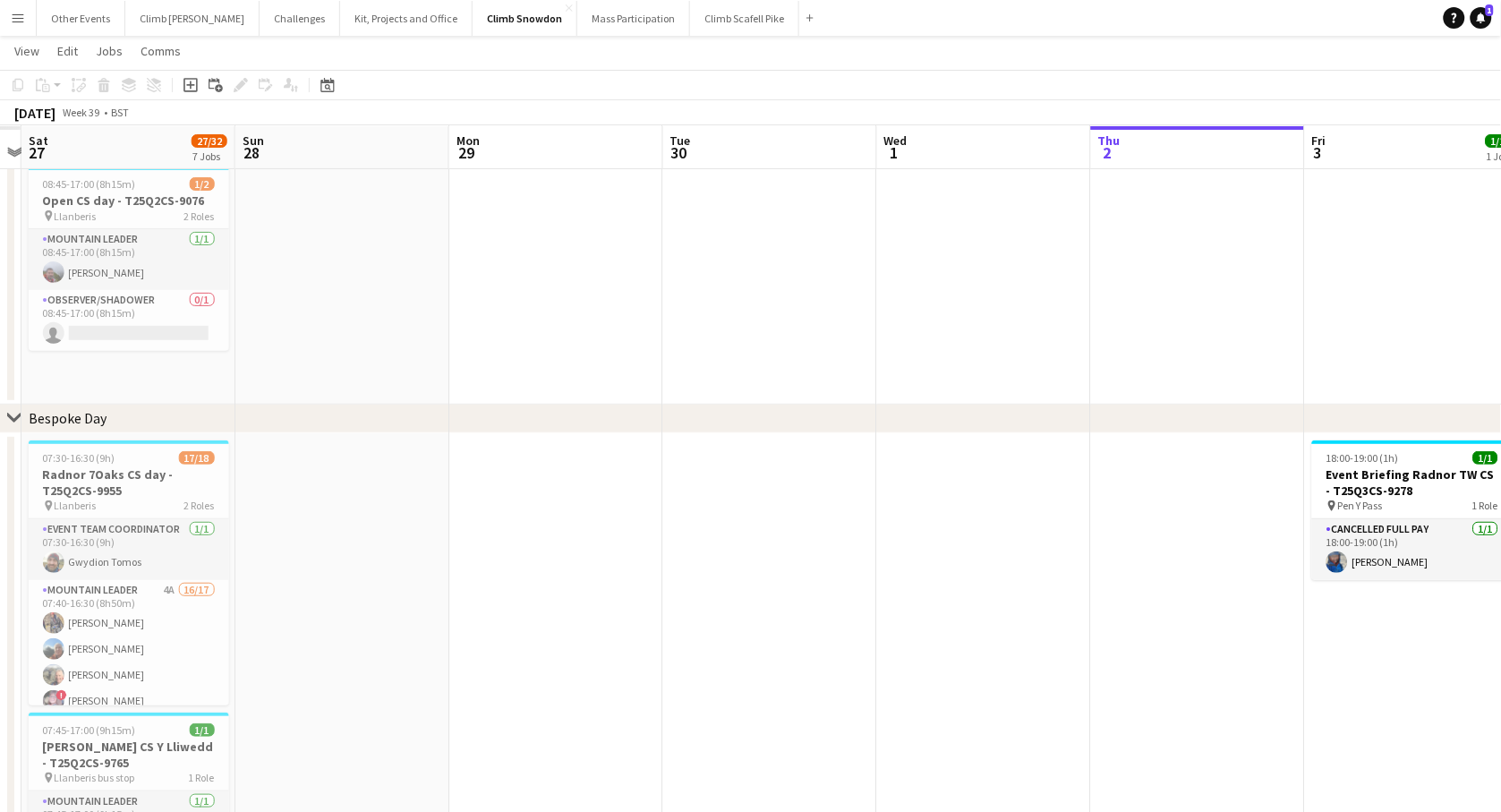
scroll to position [0, 372]
drag, startPoint x: 677, startPoint y: 329, endPoint x: 1461, endPoint y: 197, distance: 795.0
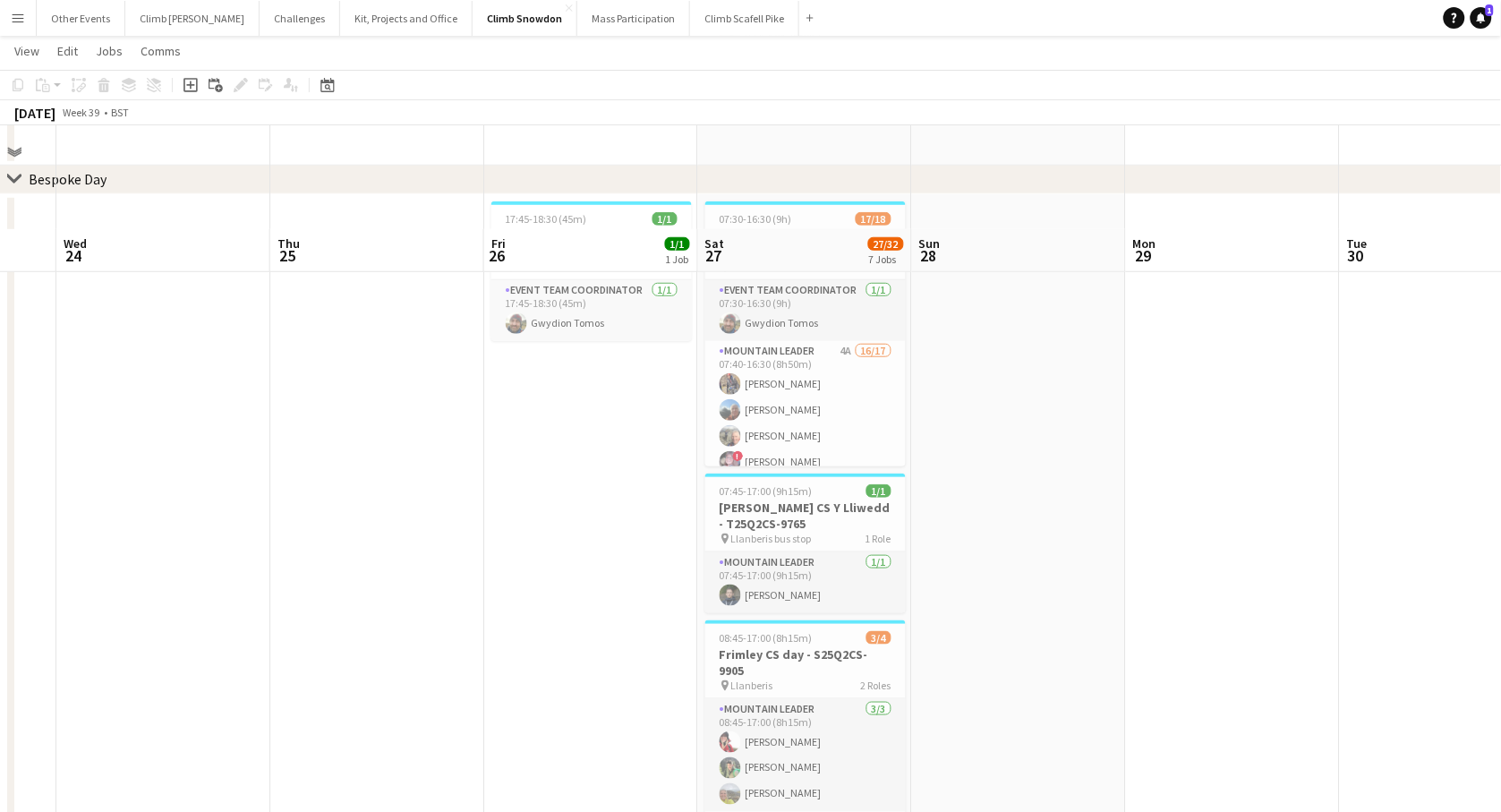
scroll to position [0, 0]
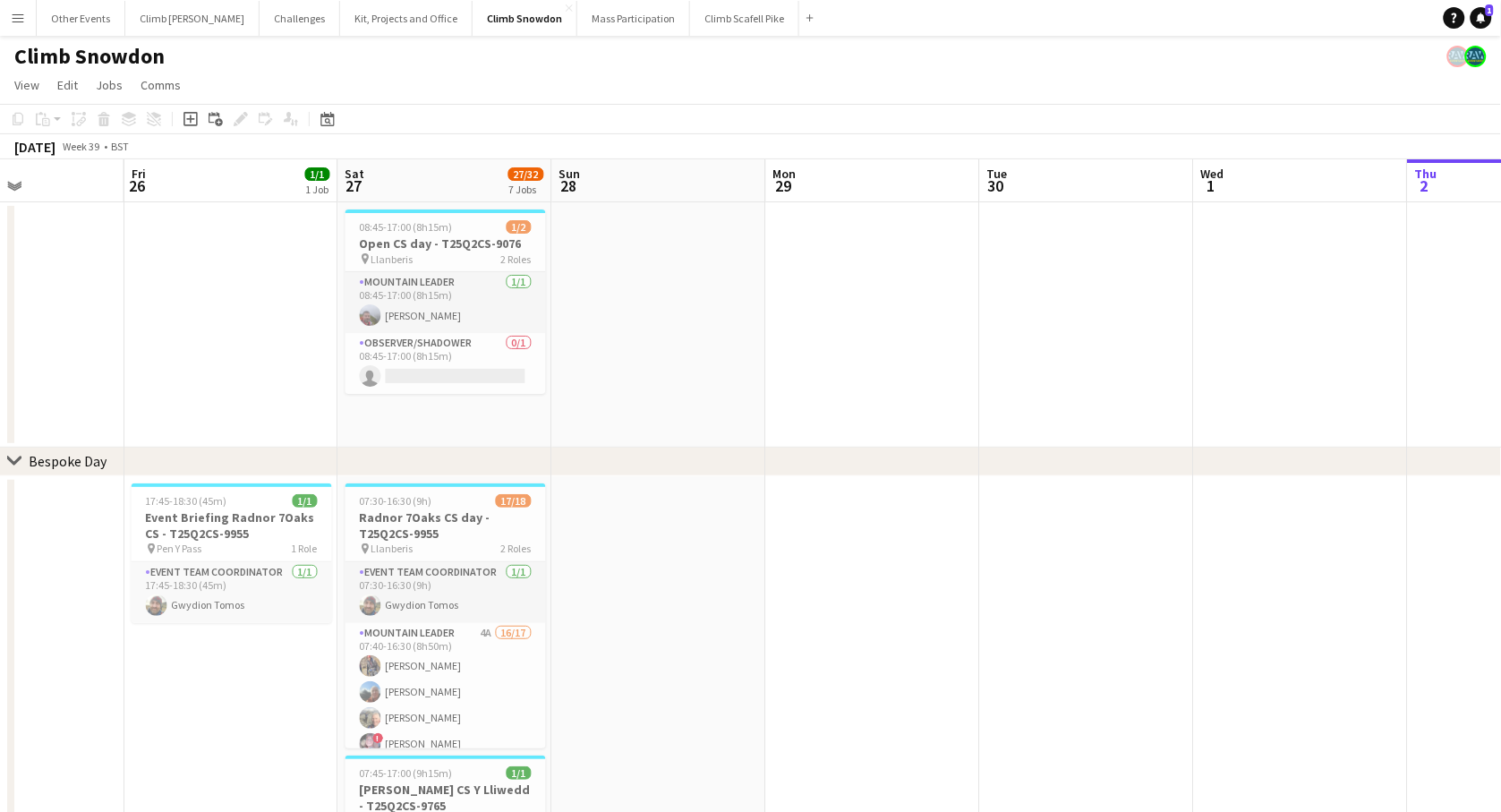
drag, startPoint x: 842, startPoint y: 587, endPoint x: 1031, endPoint y: 575, distance: 189.4
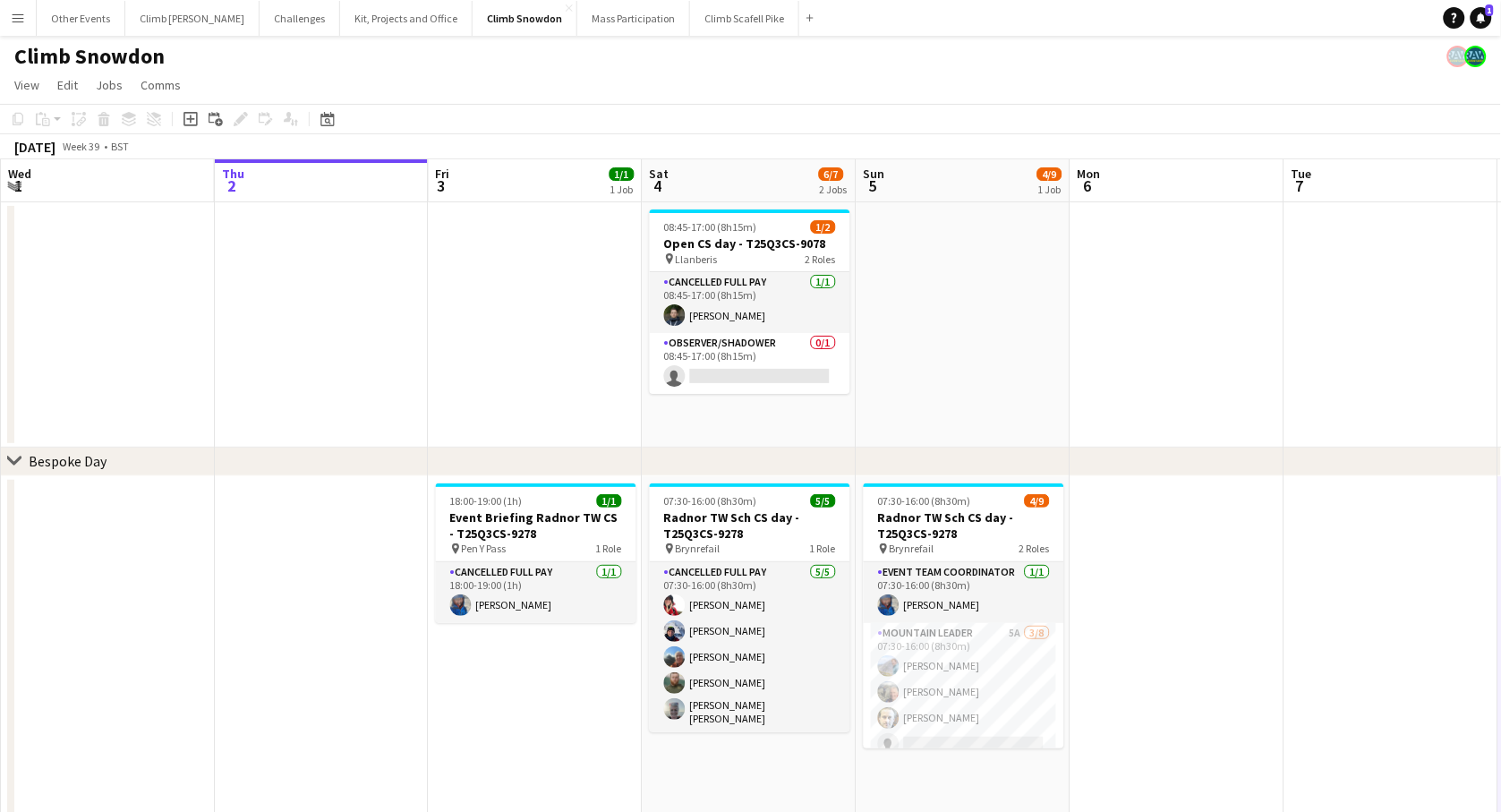
drag, startPoint x: 1158, startPoint y: 563, endPoint x: 515, endPoint y: 671, distance: 652.0
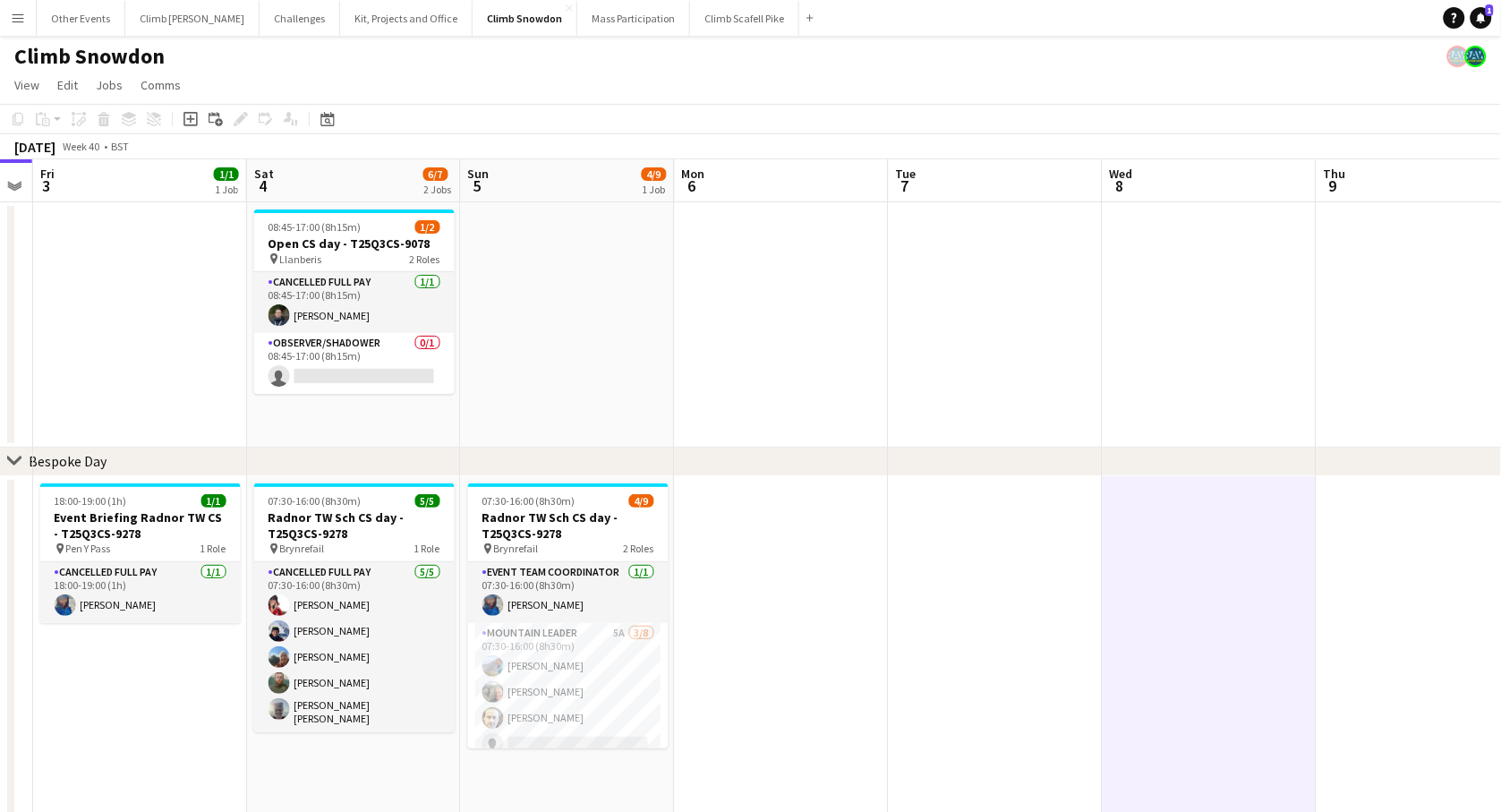
drag, startPoint x: 1302, startPoint y: 549, endPoint x: 935, endPoint y: 565, distance: 367.3
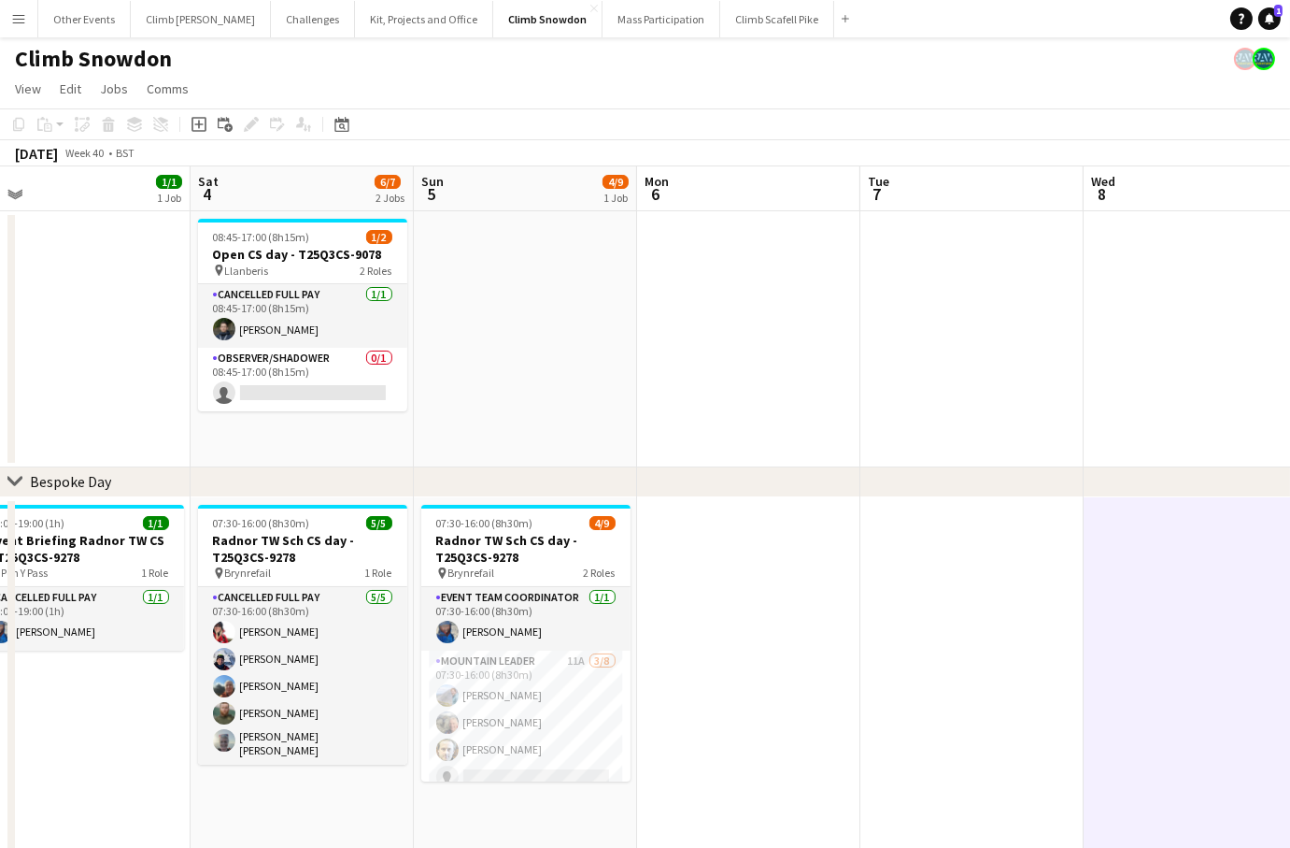
drag, startPoint x: 932, startPoint y: 581, endPoint x: 437, endPoint y: 614, distance: 495.4
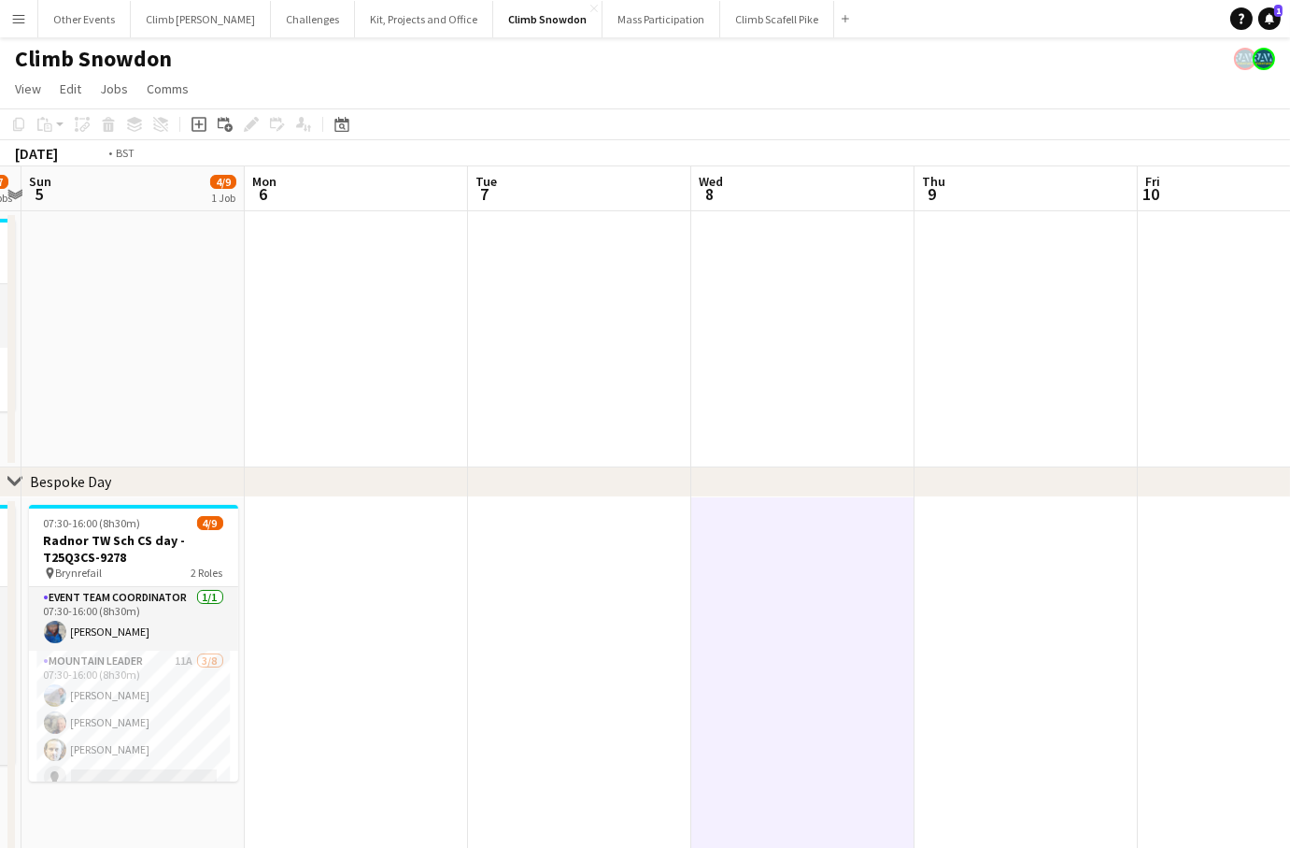
drag, startPoint x: 908, startPoint y: 550, endPoint x: 360, endPoint y: 591, distance: 550.0
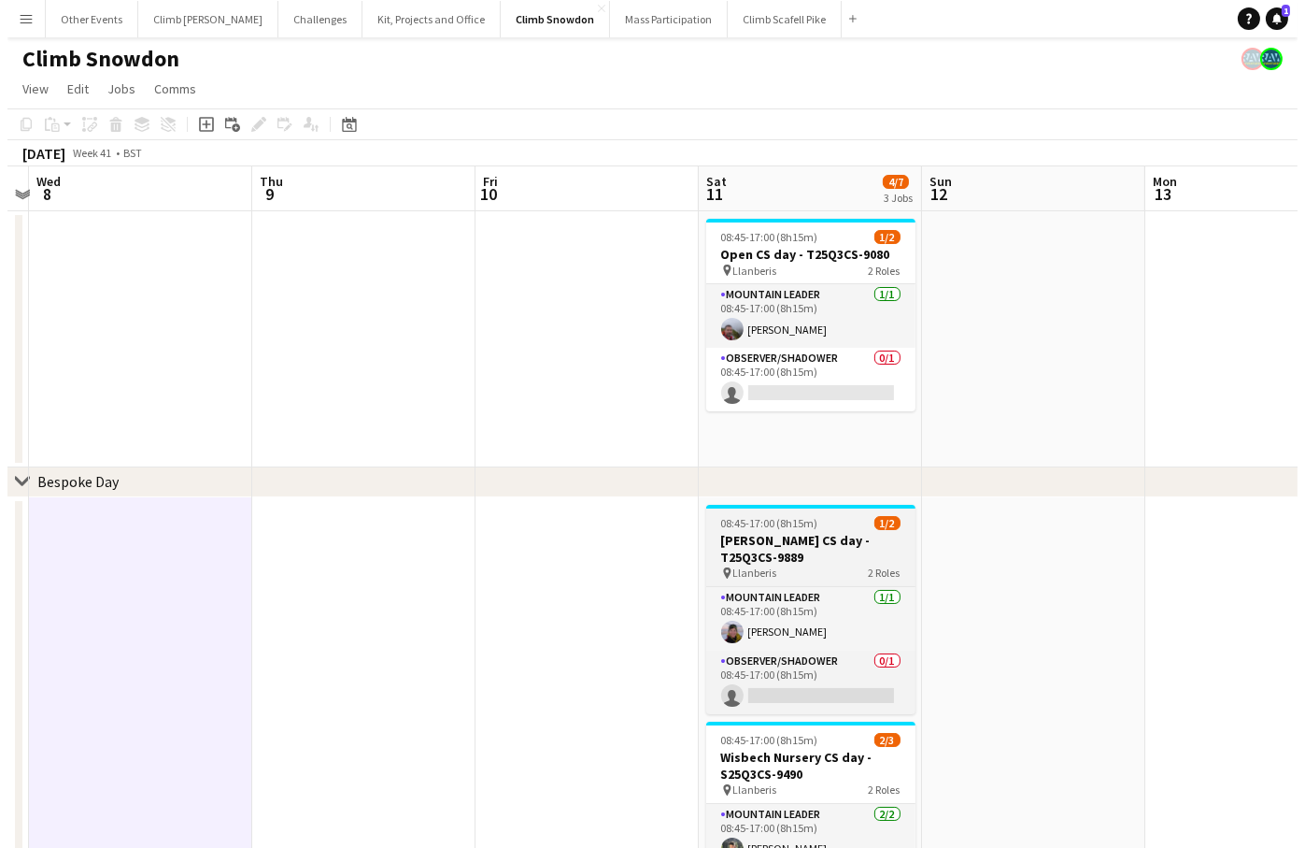
scroll to position [0, 641]
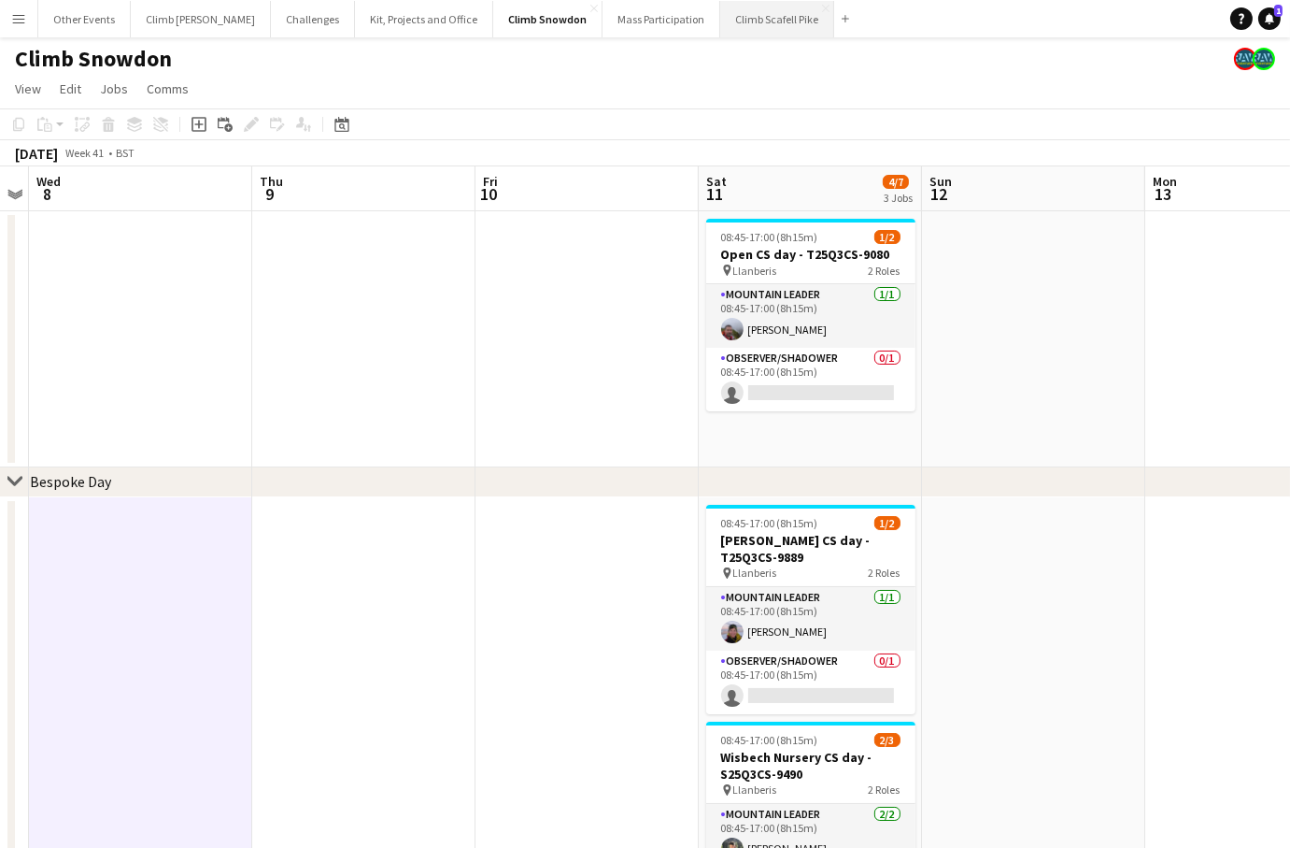
click at [736, 21] on button "Climb Scafell Pike Close" at bounding box center [777, 19] width 114 height 36
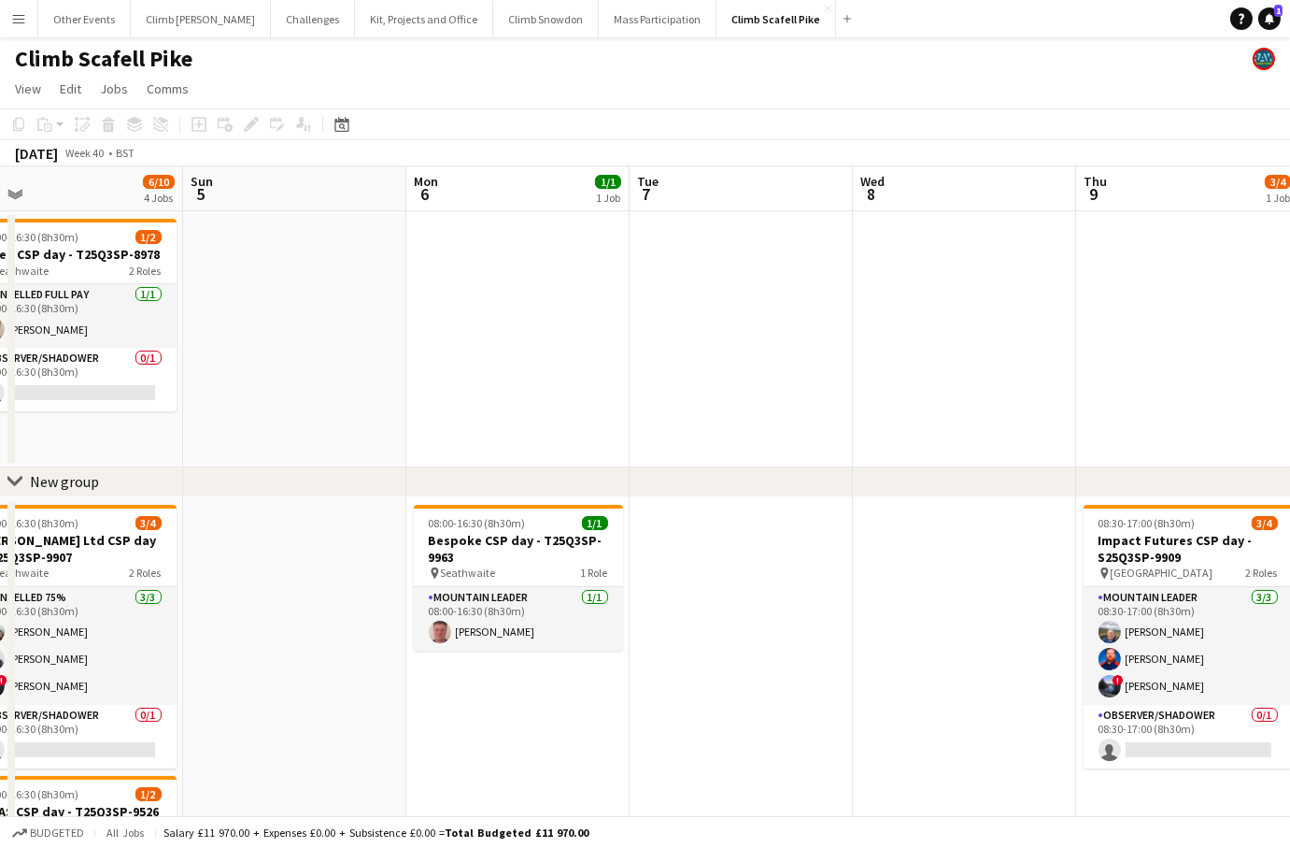
drag, startPoint x: 1016, startPoint y: 618, endPoint x: 555, endPoint y: 654, distance: 462.1
click at [228, 665] on app-calendar-viewport "Wed 1 Thu 2 Fri 3 Sat 4 6/10 4 Jobs Sun 5 Mon 6 1/1 1 Job Tue 7 Wed 8 Thu 9 3/4…" at bounding box center [645, 704] width 1290 height 1076
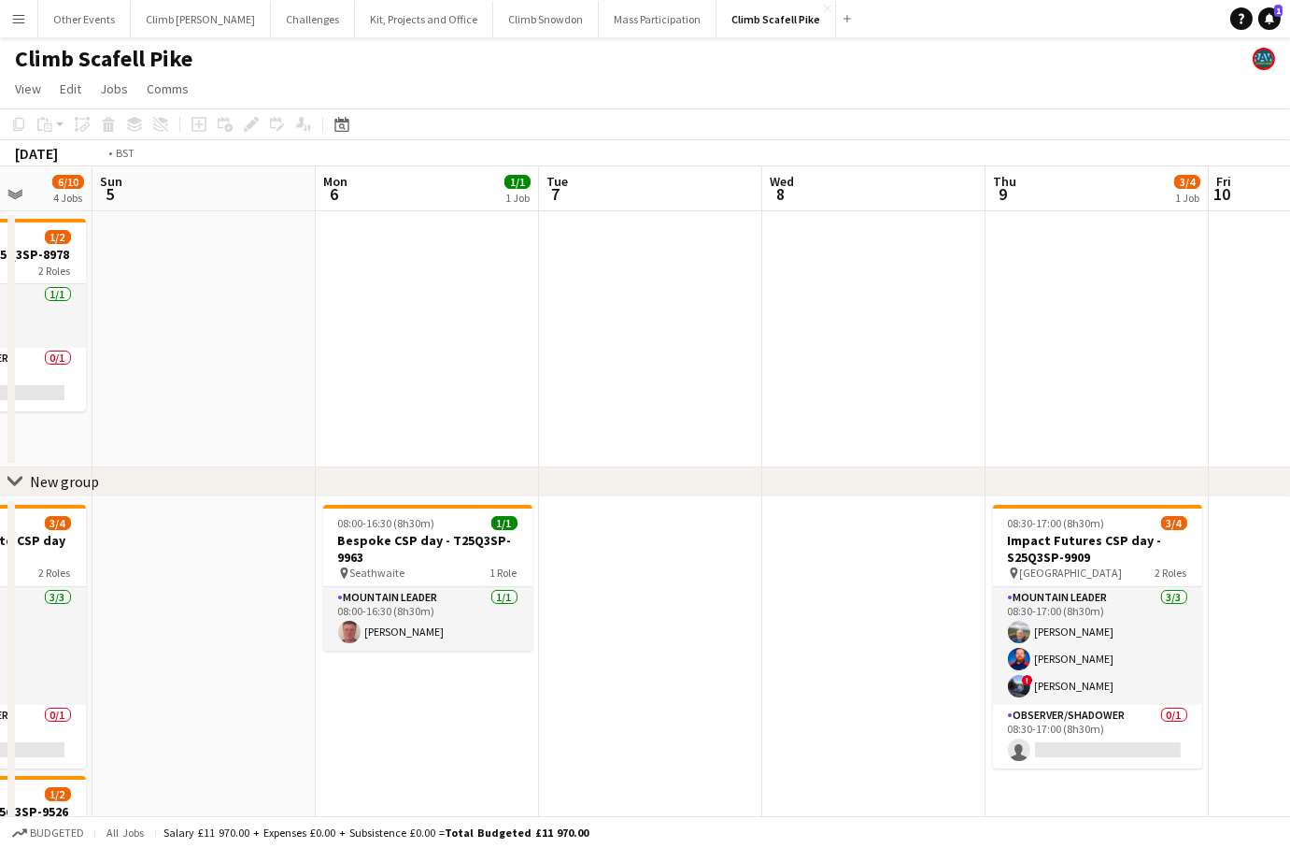
scroll to position [0, 609]
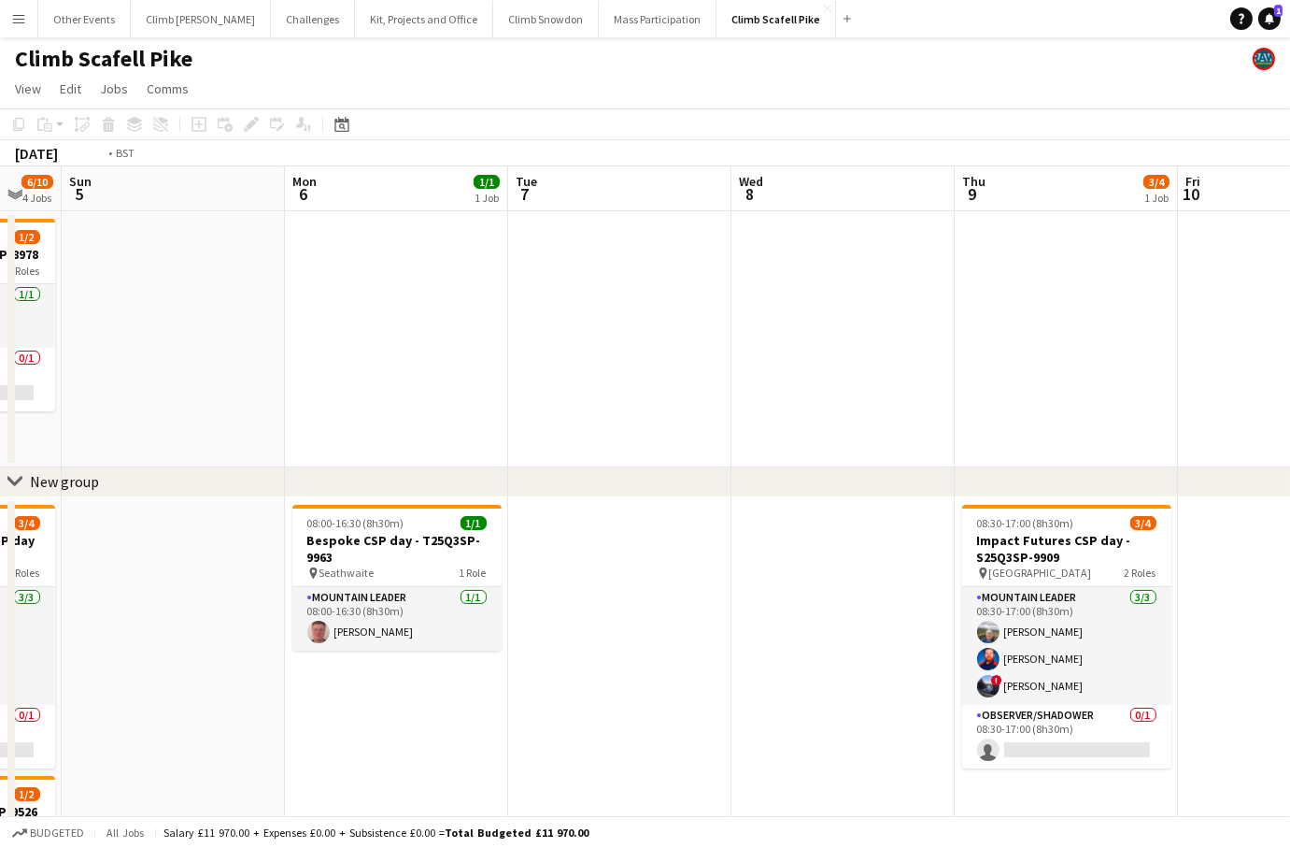
drag, startPoint x: 805, startPoint y: 639, endPoint x: 315, endPoint y: 641, distance: 490.6
click at [314, 639] on app-calendar-viewport "Thu 2 Fri 3 Sat 4 6/10 4 Jobs Sun 5 Mon 6 1/1 1 Job Tue 7 Wed 8 Thu 9 3/4 1 Job…" at bounding box center [645, 704] width 1290 height 1076
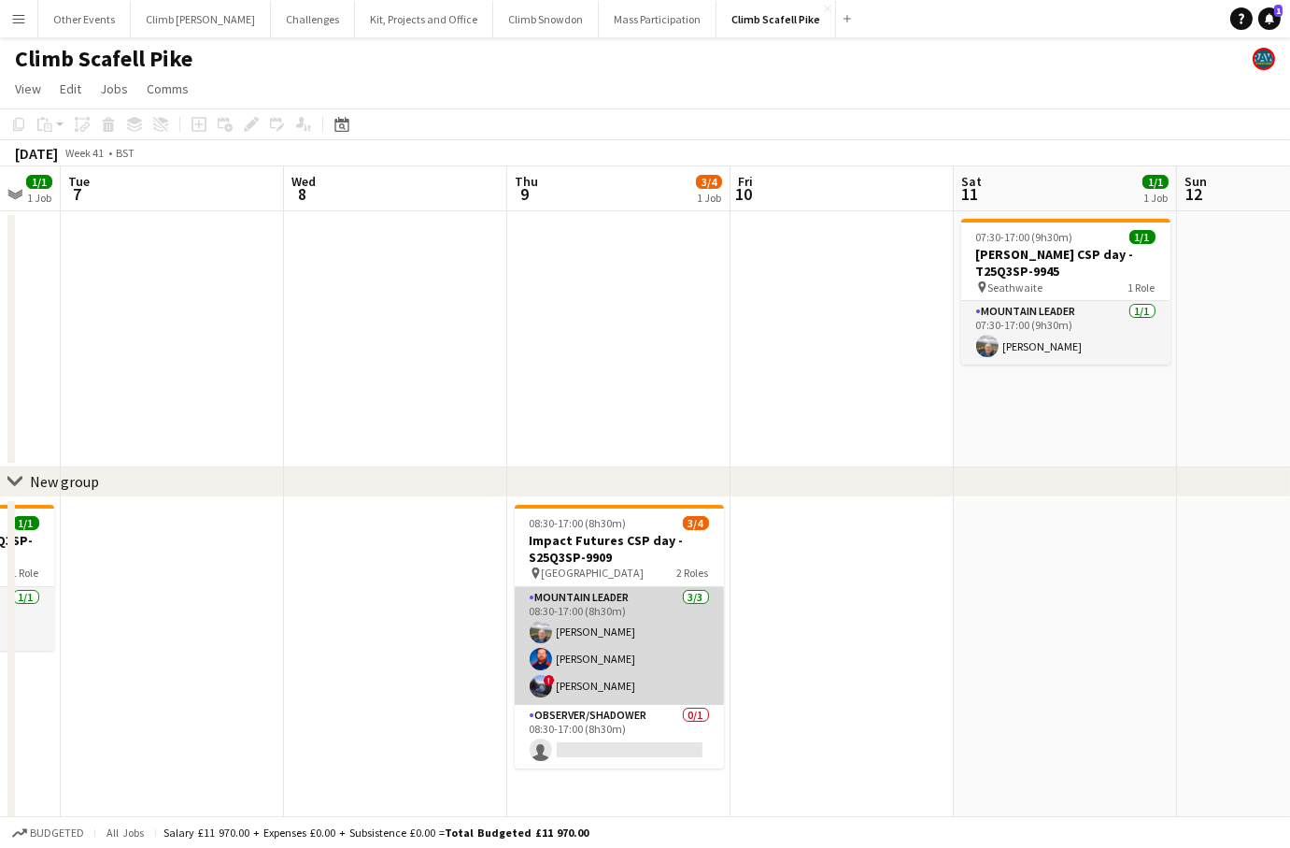
click at [640, 643] on app-card-role "Mountain Leader [DATE] 08:30-17:00 (8h30m) [PERSON_NAME] [PERSON_NAME] ! [PERSO…" at bounding box center [619, 646] width 209 height 118
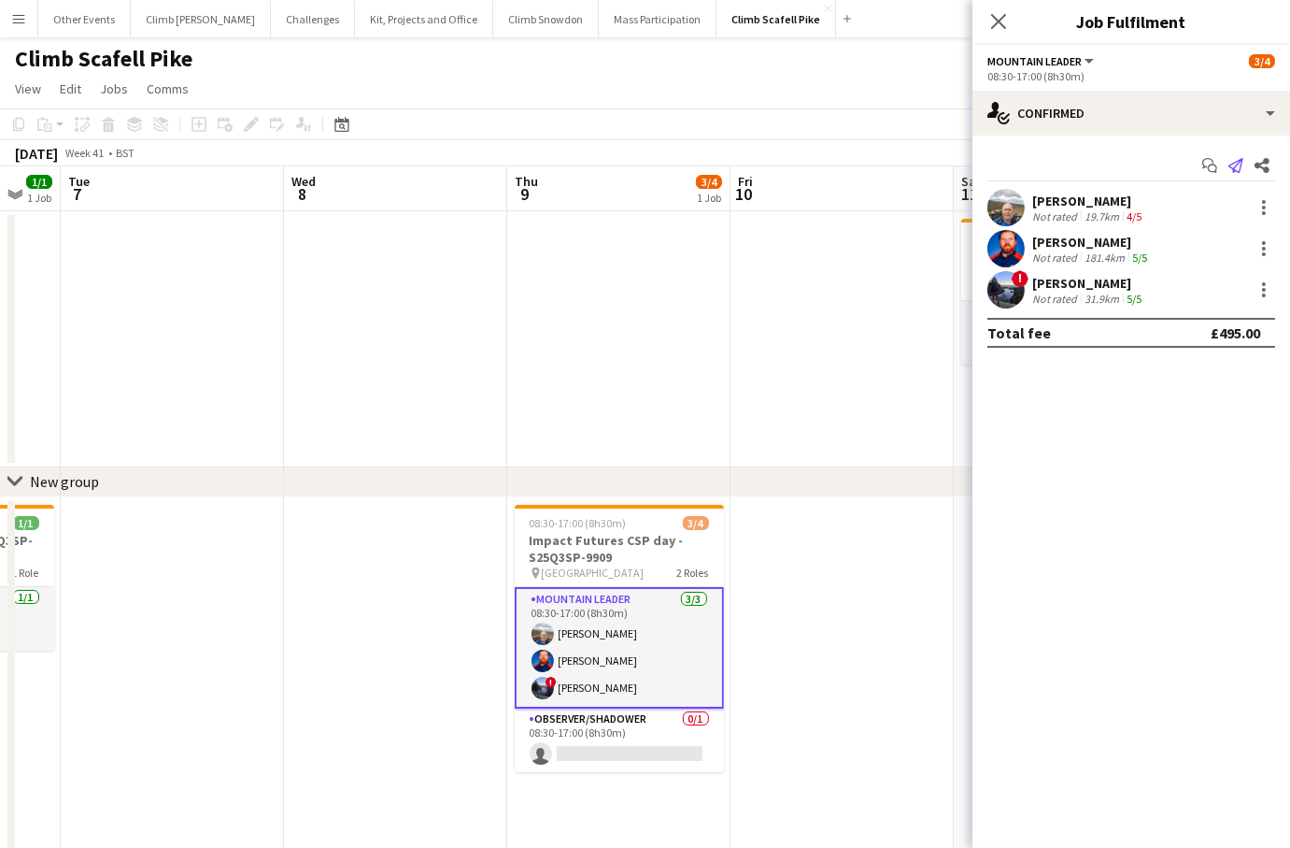
click at [1240, 166] on icon "Send notification" at bounding box center [1236, 165] width 15 height 15
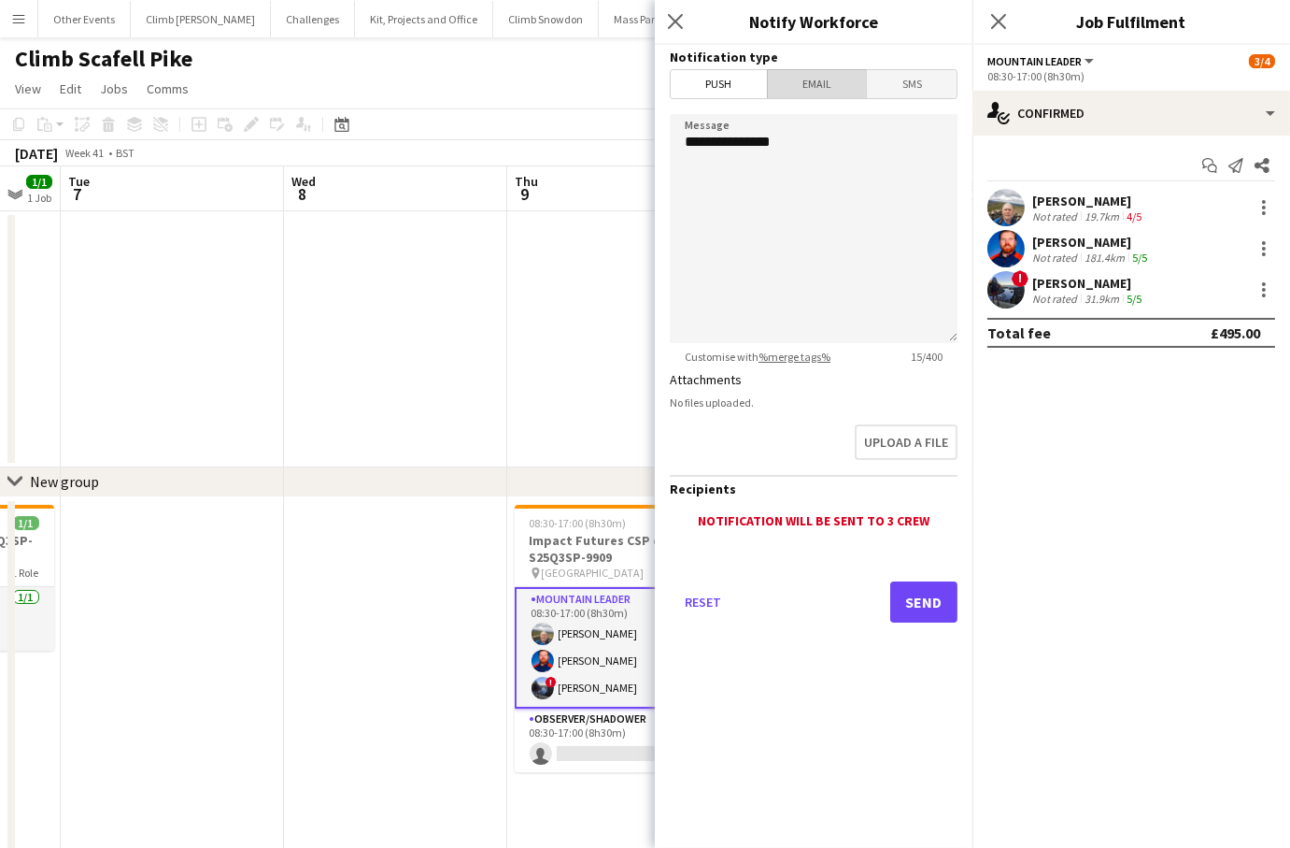
click at [816, 75] on span "Email" at bounding box center [817, 84] width 99 height 28
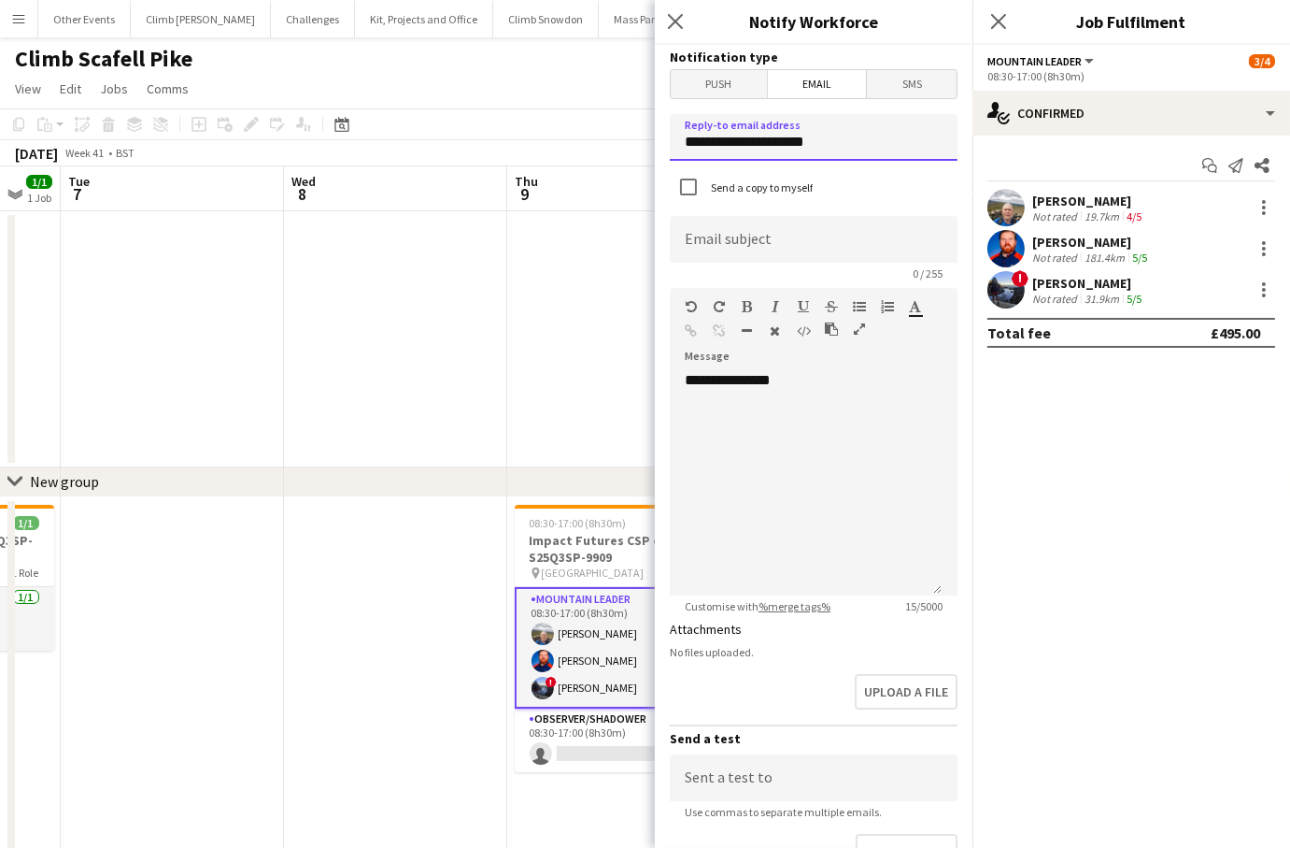
drag, startPoint x: 835, startPoint y: 153, endPoint x: 621, endPoint y: 150, distance: 214.0
click at [621, 150] on body "Menu Boards Boards Boards All jobs Status Workforce Workforce My Workforce Recr…" at bounding box center [645, 637] width 1290 height 1275
type input "**********"
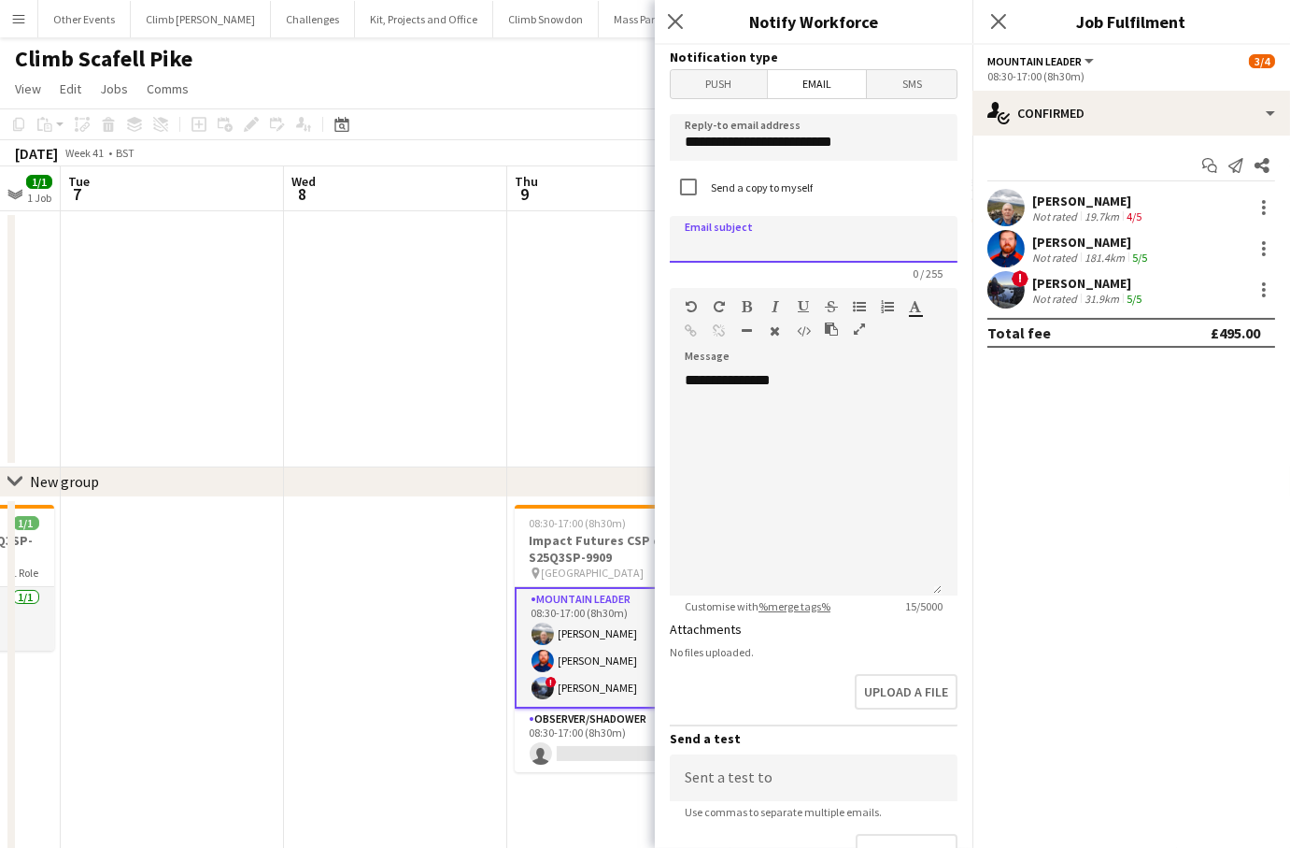
click at [697, 238] on input at bounding box center [814, 239] width 288 height 47
type input "**********"
click at [861, 388] on div "**********" at bounding box center [806, 483] width 272 height 224
click at [557, 328] on app-date-cell at bounding box center [618, 339] width 223 height 256
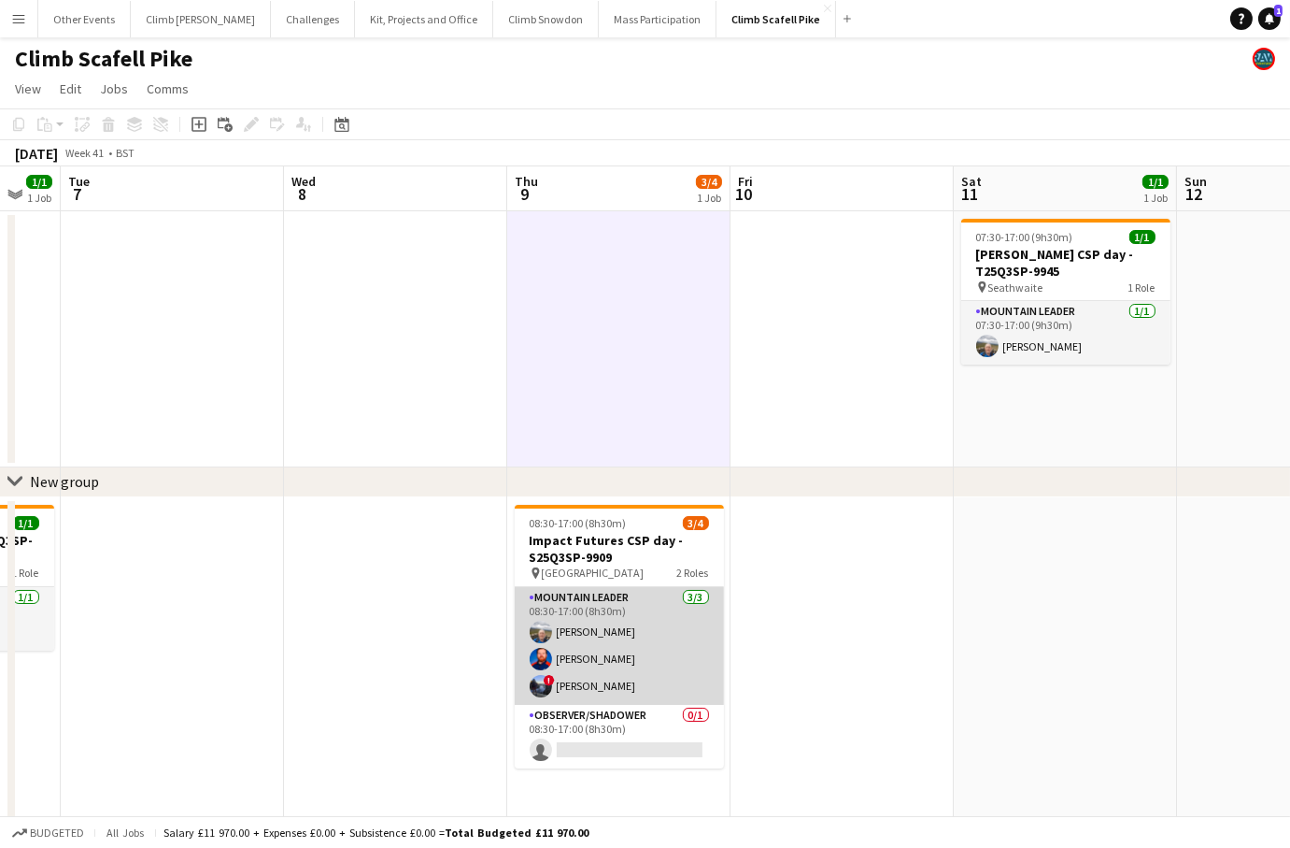
click at [594, 664] on app-card-role "Mountain Leader [DATE] 08:30-17:00 (8h30m) [PERSON_NAME] [PERSON_NAME] ! [PERSO…" at bounding box center [619, 646] width 209 height 118
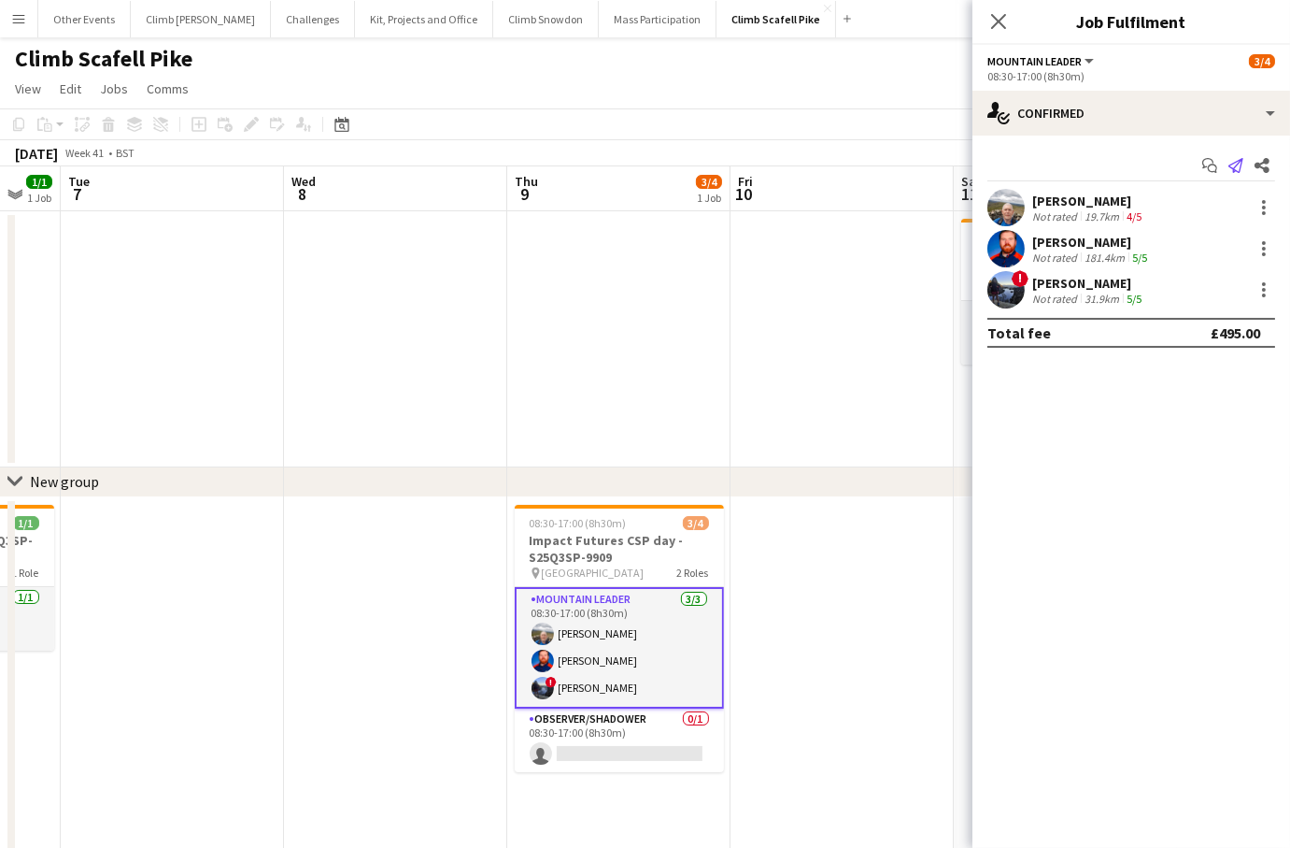
click at [1245, 160] on app-icon "Send notification" at bounding box center [1236, 165] width 26 height 26
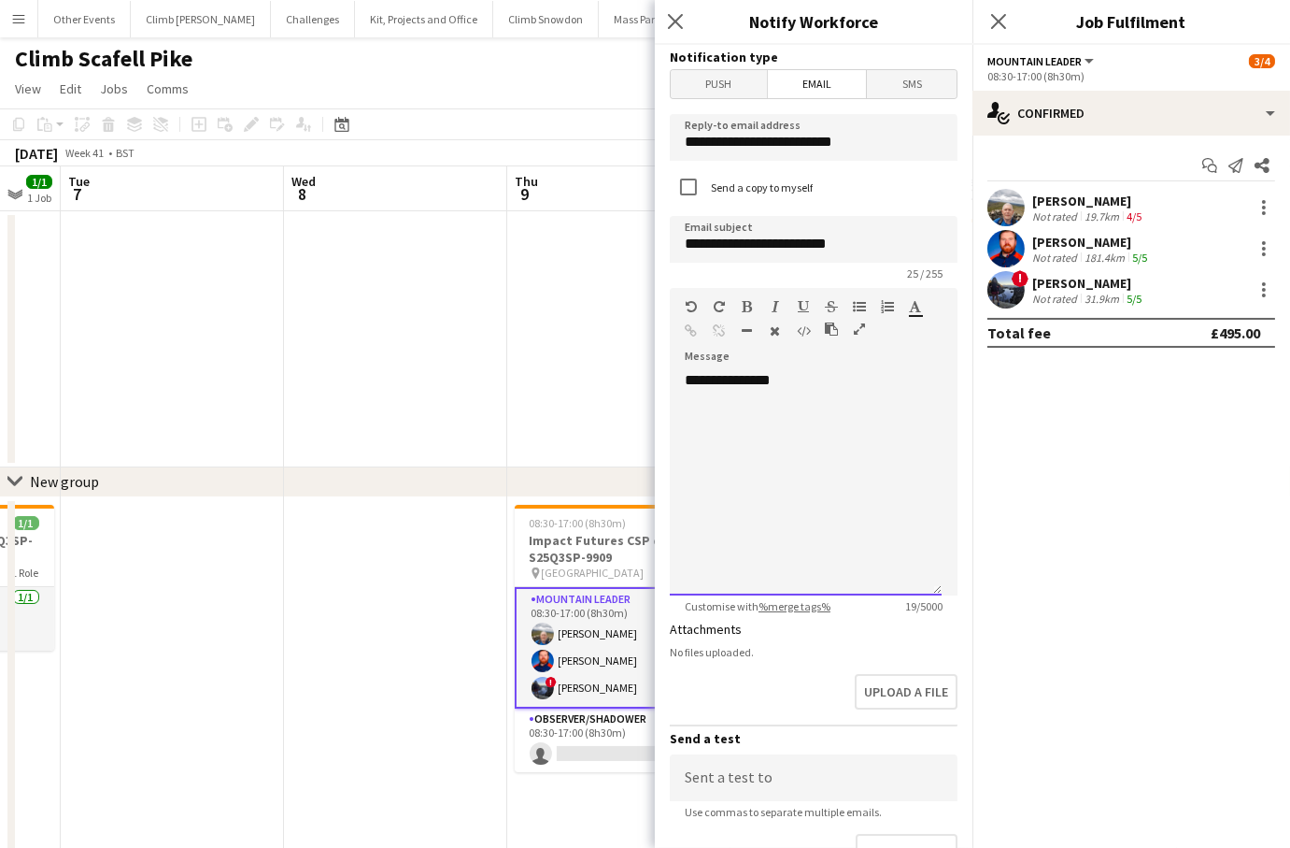
click at [867, 463] on div "**********" at bounding box center [806, 483] width 272 height 224
paste div
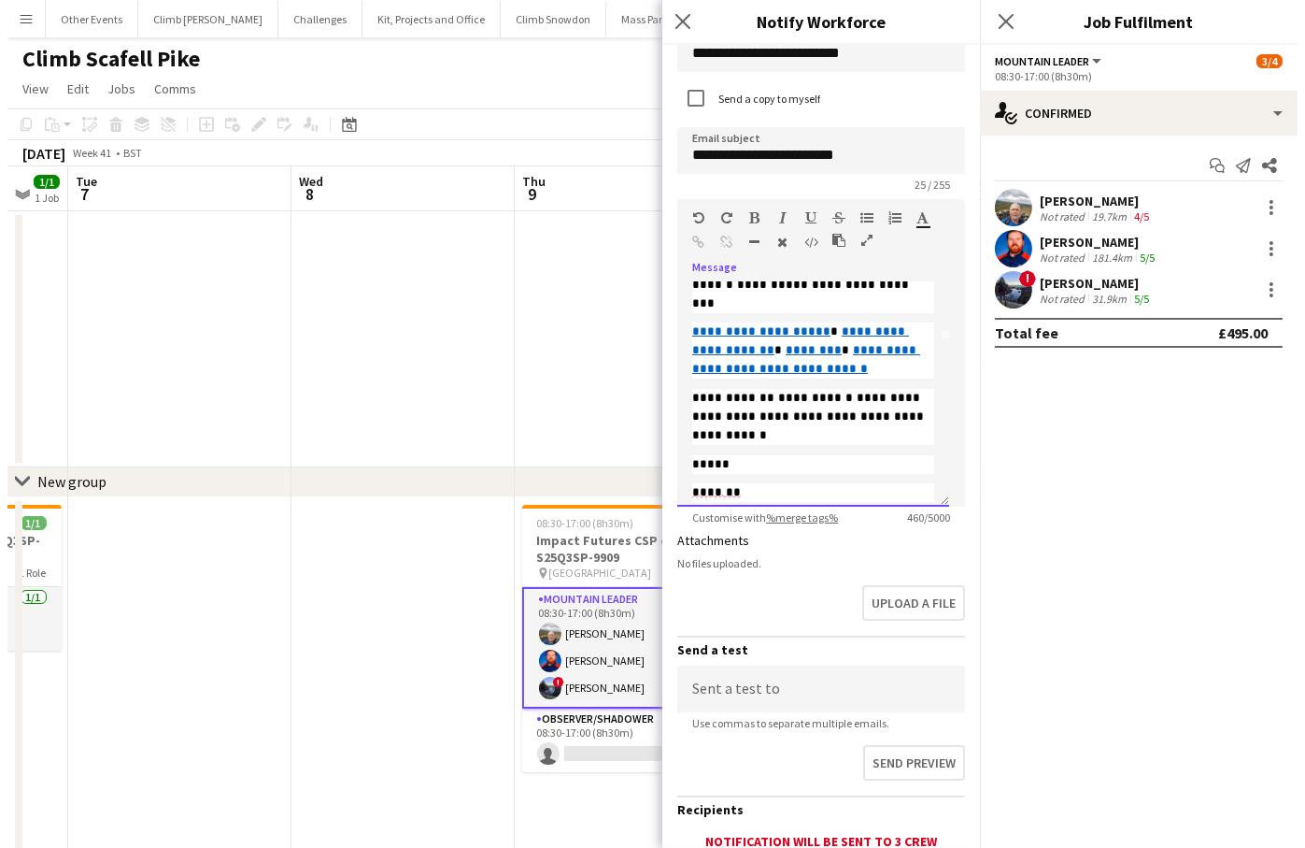
scroll to position [227, 0]
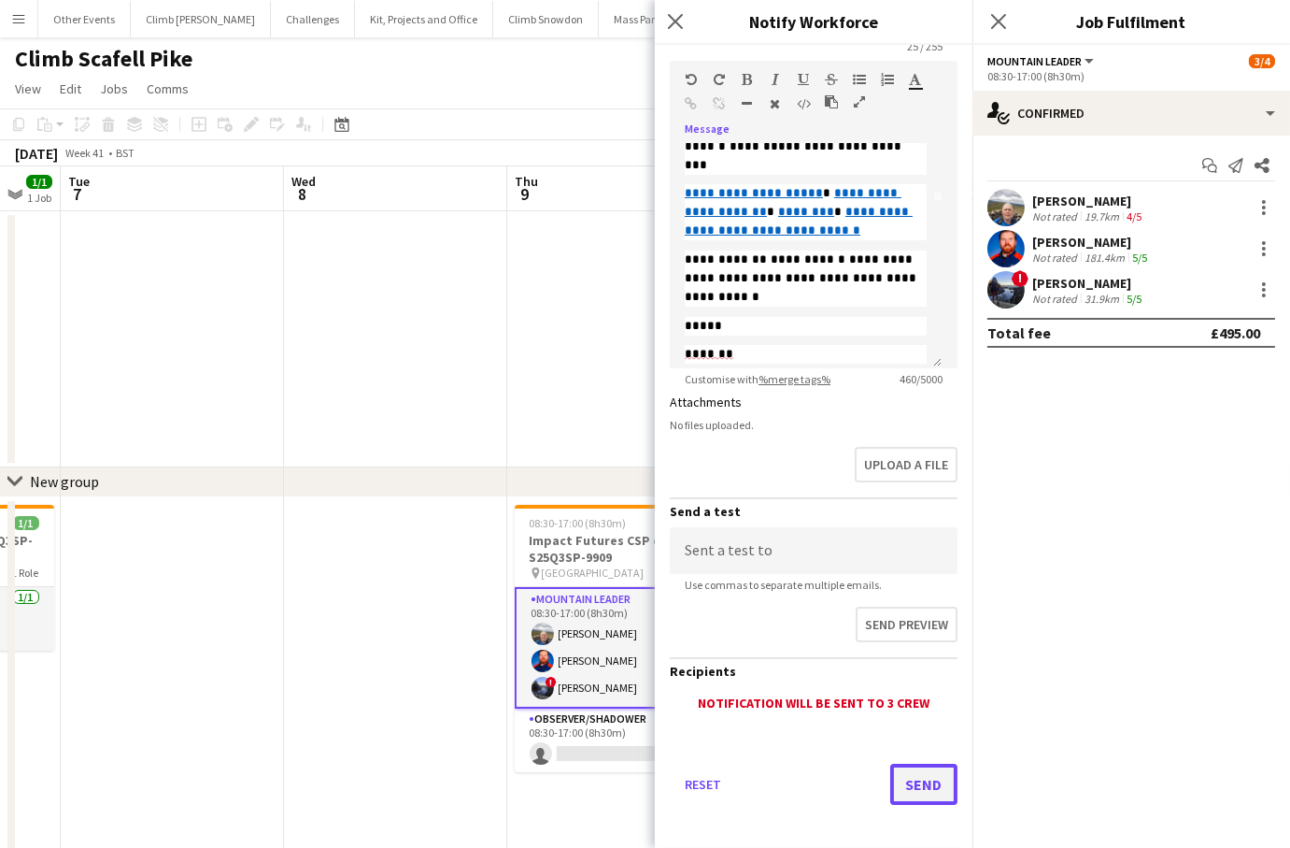
click at [905, 776] on button "Send" at bounding box center [924, 783] width 67 height 41
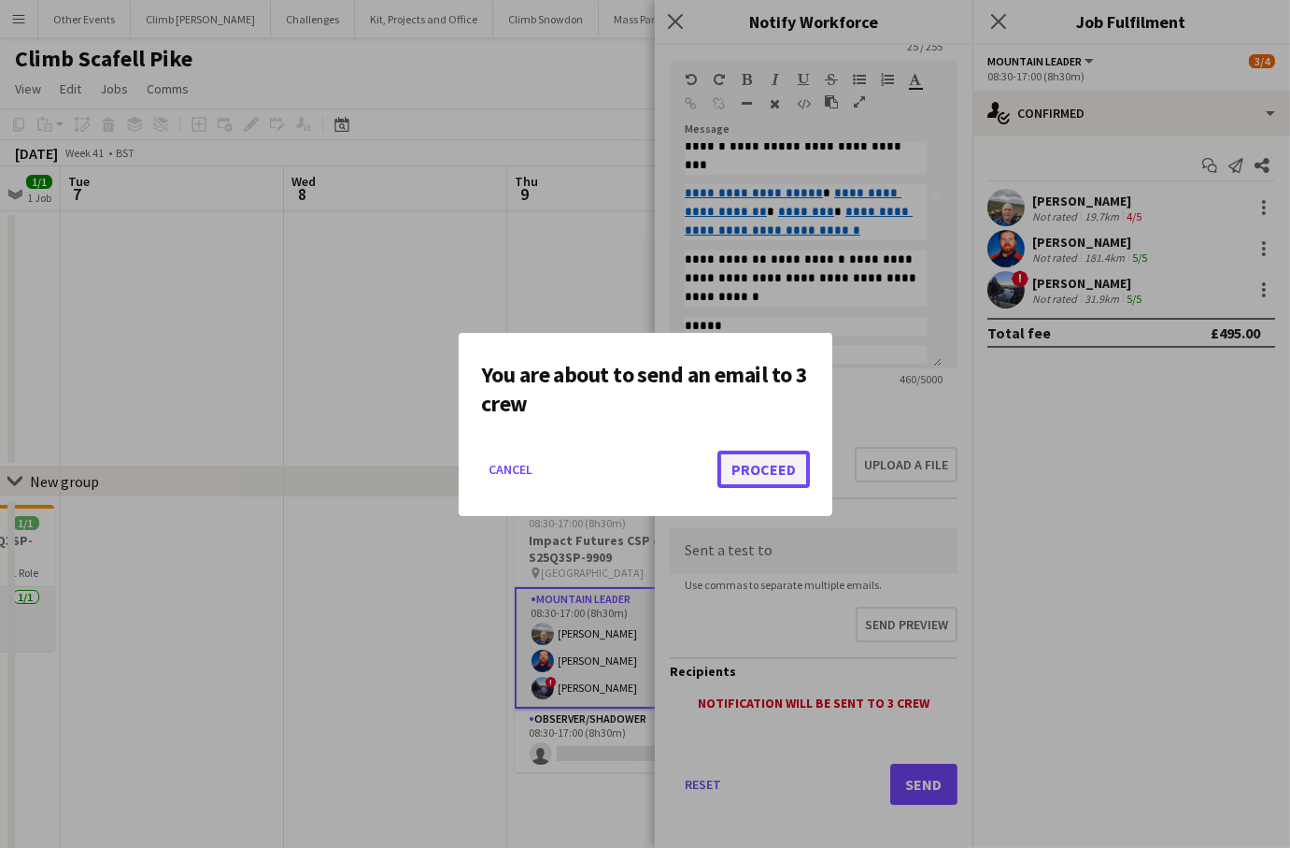
click at [787, 466] on button "Proceed" at bounding box center [764, 468] width 93 height 37
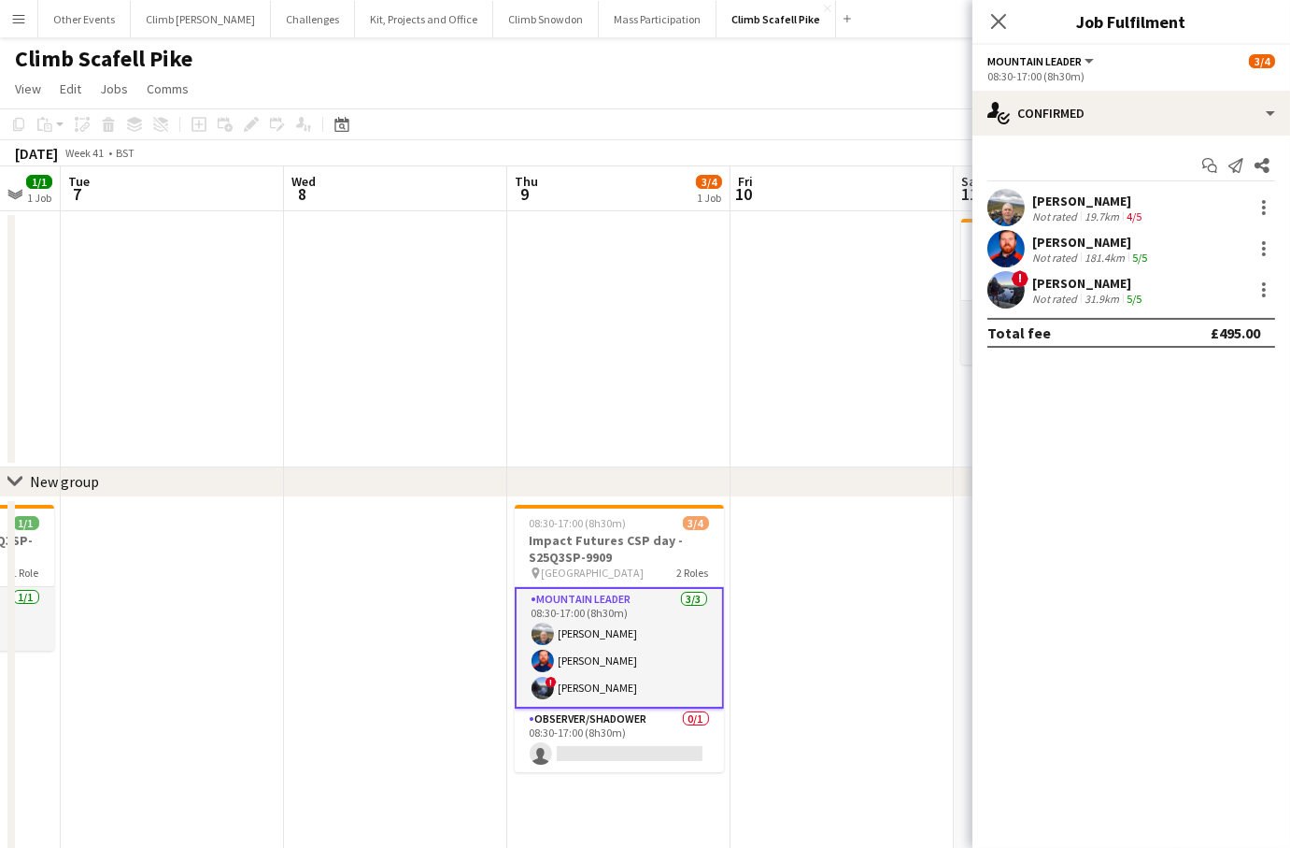
click at [1005, 290] on app-user-avatar at bounding box center [1006, 289] width 37 height 37
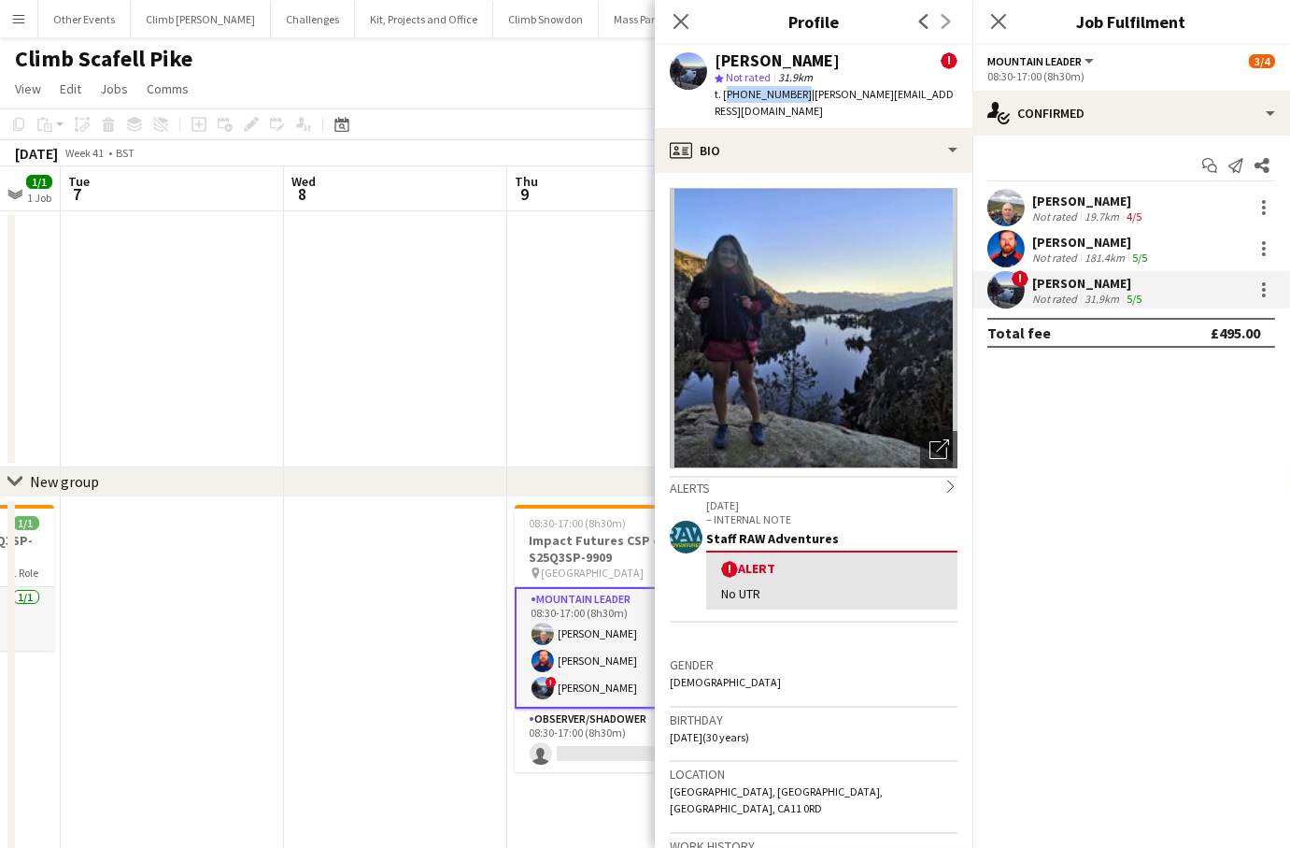
drag, startPoint x: 796, startPoint y: 91, endPoint x: 725, endPoint y: 91, distance: 71.0
click at [725, 91] on span "t. [PHONE_NUMBER]" at bounding box center [763, 94] width 97 height 14
copy span "[PHONE_NUMBER]"
click at [1009, 248] on app-user-avatar at bounding box center [1006, 248] width 37 height 37
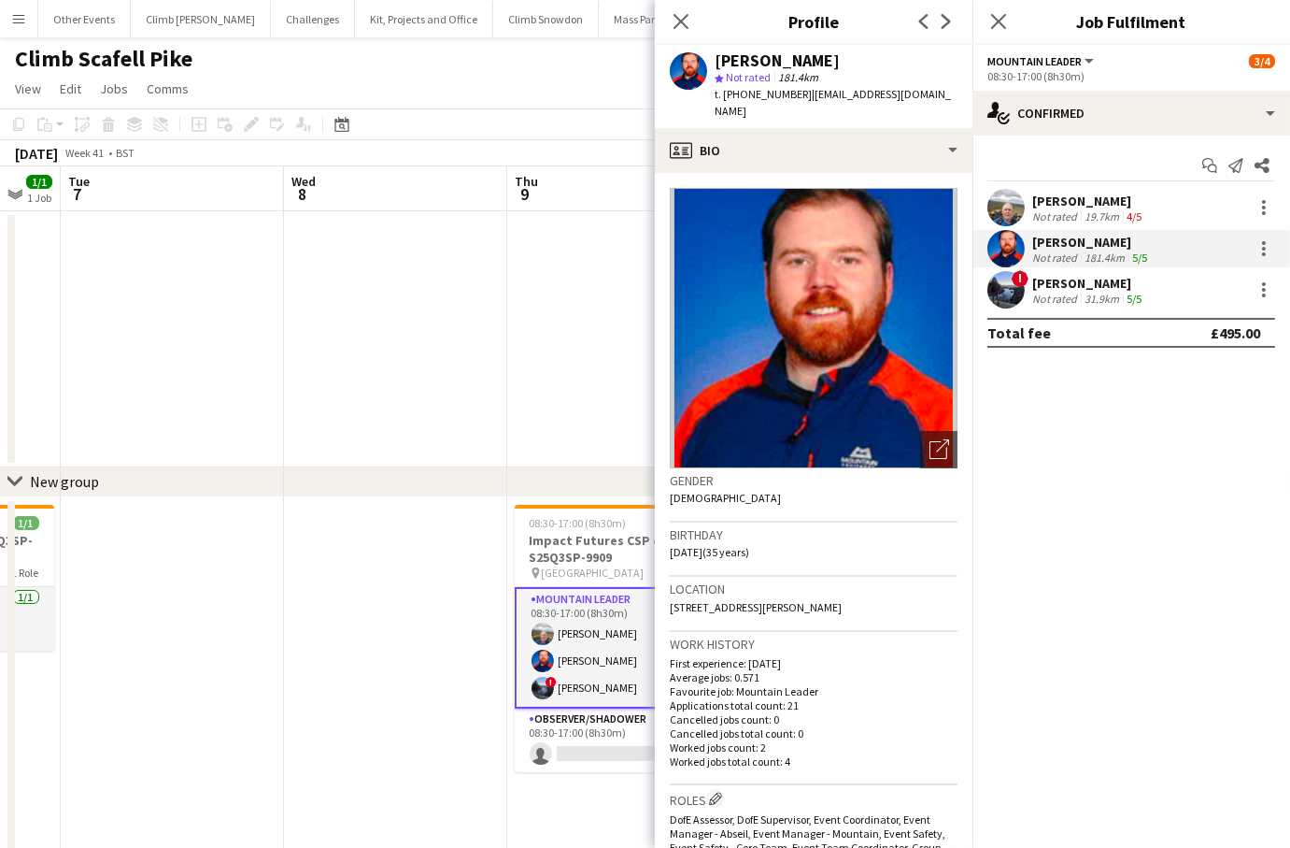
drag, startPoint x: 798, startPoint y: 91, endPoint x: 725, endPoint y: 95, distance: 73.0
click at [725, 95] on div "t. [PHONE_NUMBER] | [EMAIL_ADDRESS][DOMAIN_NAME]" at bounding box center [836, 103] width 243 height 34
copy span "[PHONE_NUMBER]"
click at [1001, 194] on app-user-avatar at bounding box center [1006, 207] width 37 height 37
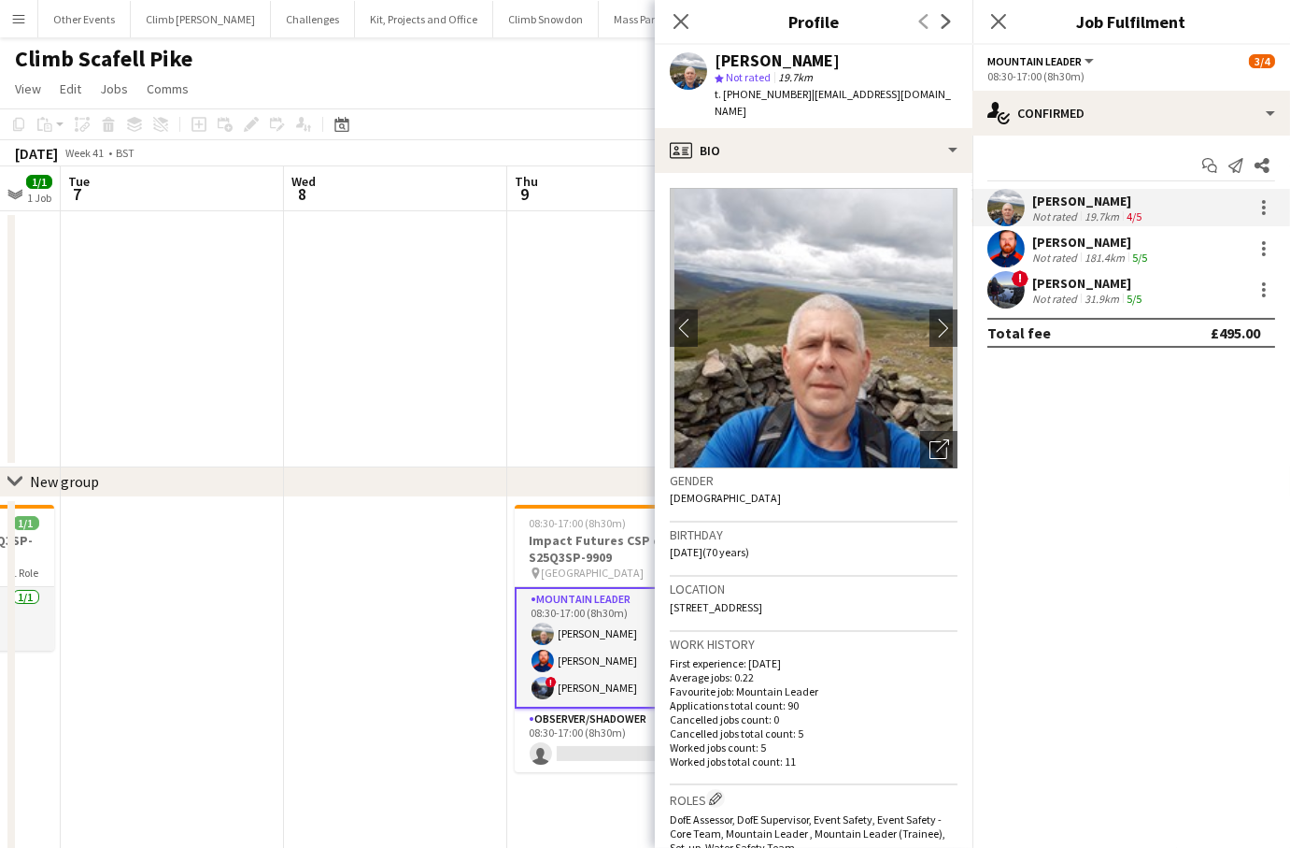
drag, startPoint x: 802, startPoint y: 94, endPoint x: 740, endPoint y: 96, distance: 61.7
click at [740, 96] on span "t. [PHONE_NUMBER]" at bounding box center [763, 94] width 97 height 14
copy span "07707159138"
drag, startPoint x: 677, startPoint y: 25, endPoint x: 347, endPoint y: 27, distance: 329.9
click at [676, 25] on icon at bounding box center [681, 21] width 15 height 15
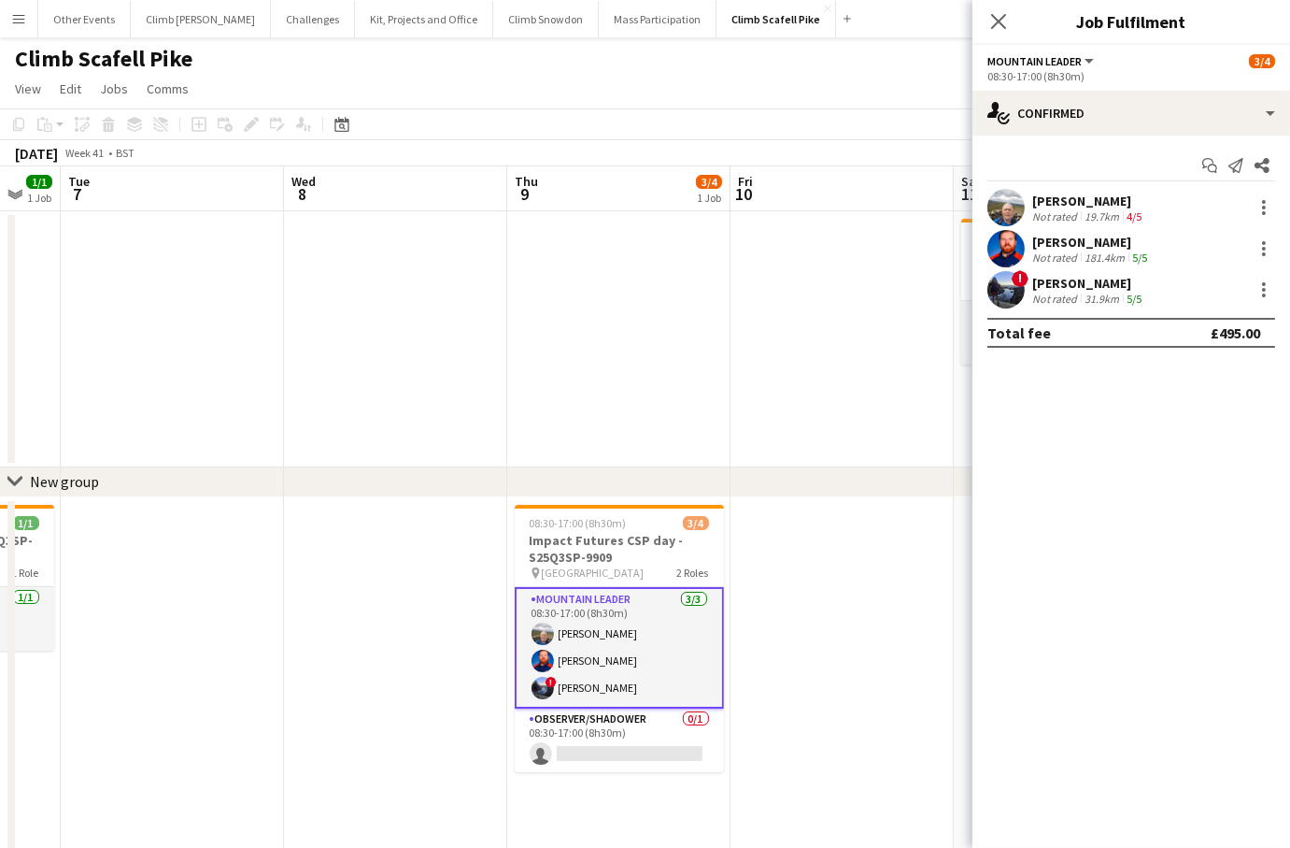
click at [23, 21] on app-icon "Menu" at bounding box center [18, 18] width 15 height 15
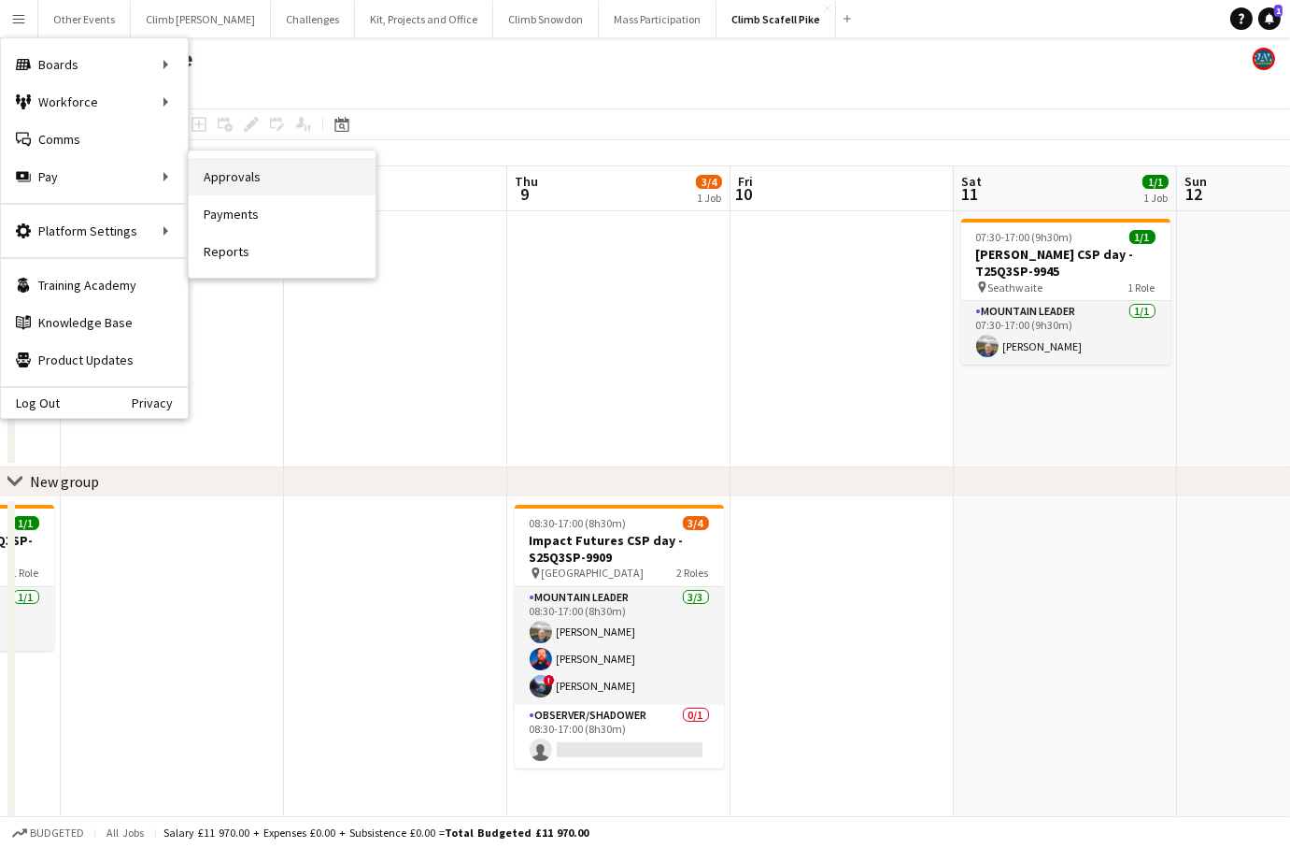
click at [240, 173] on link "Approvals" at bounding box center [282, 176] width 187 height 37
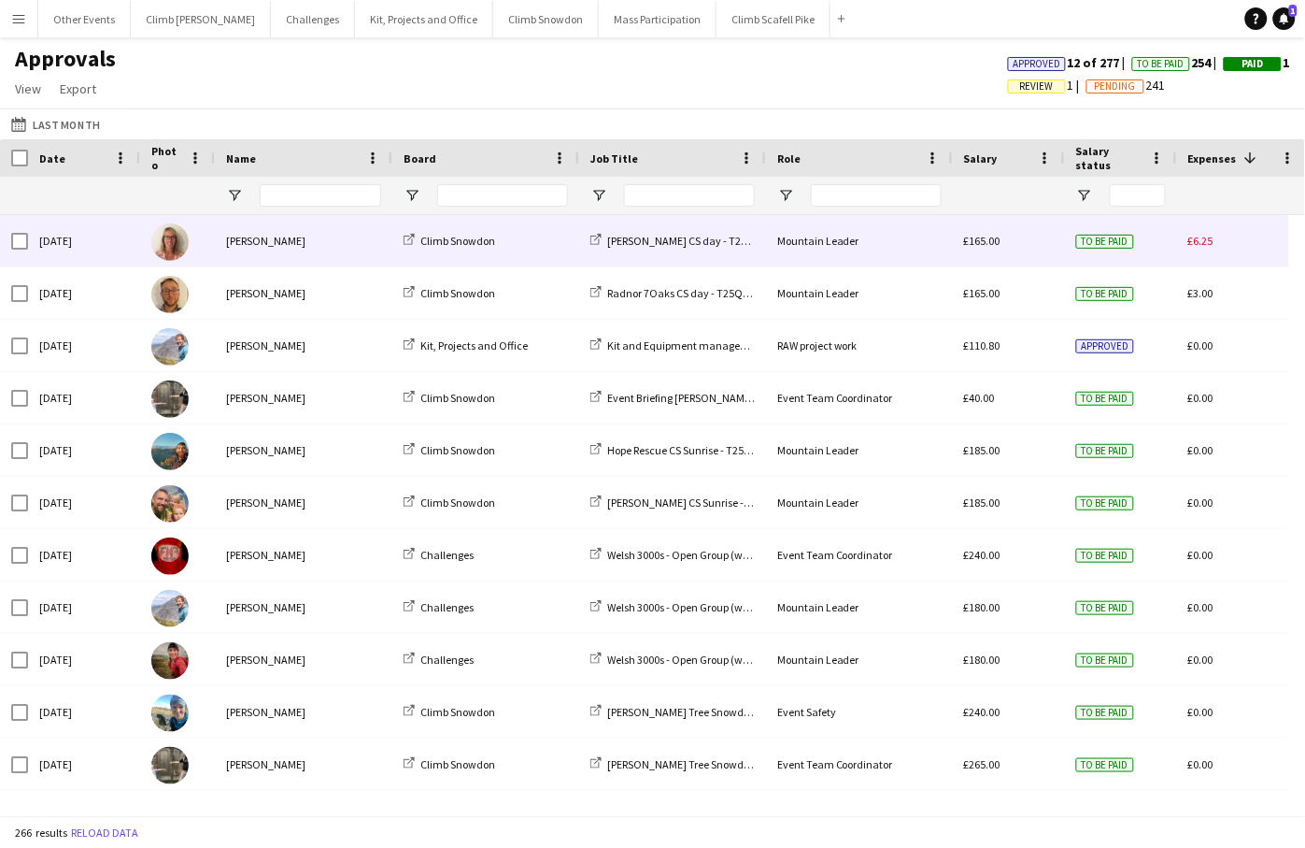
click at [102, 235] on div "[DATE]" at bounding box center [84, 240] width 112 height 51
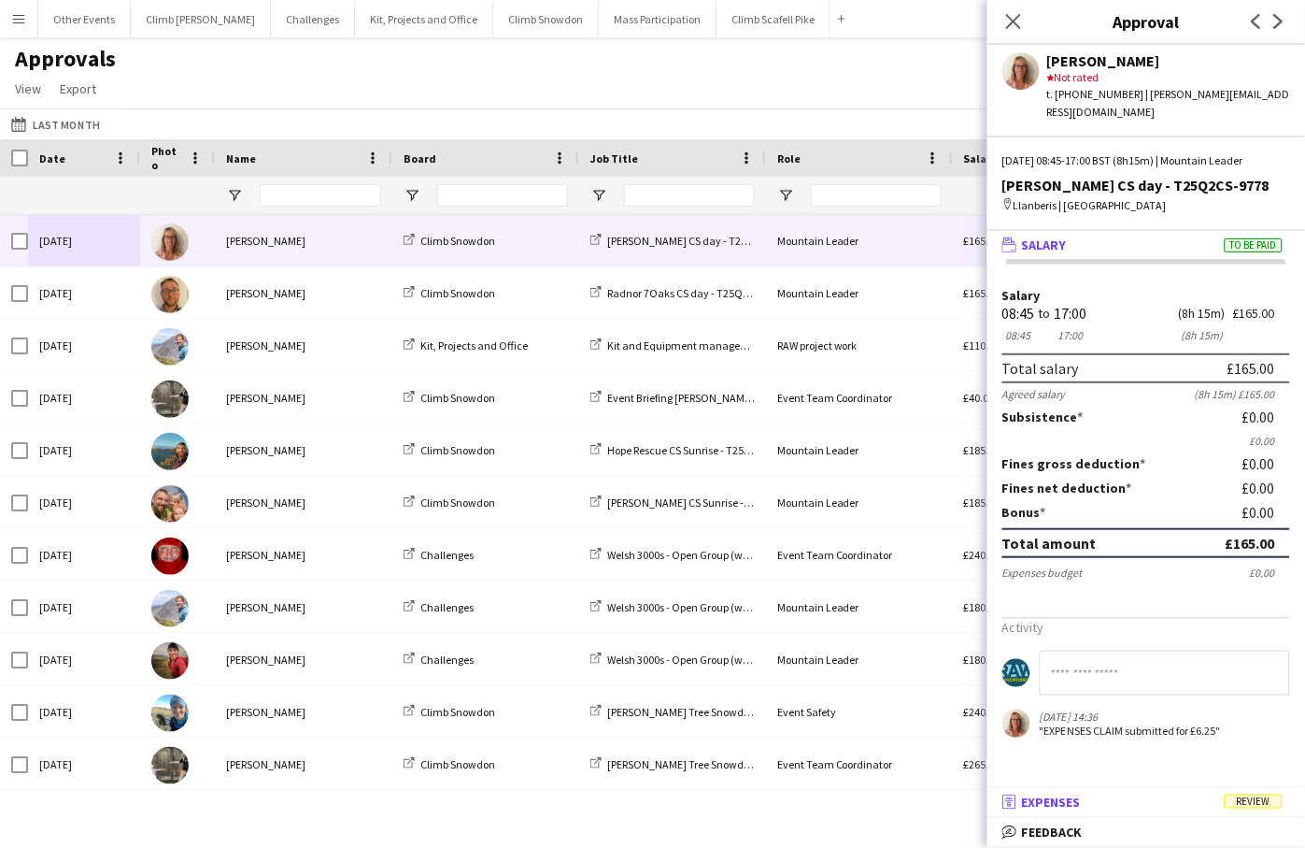
click at [1129, 807] on mat-panel-title "receipt Expenses Review" at bounding box center [1143, 801] width 310 height 17
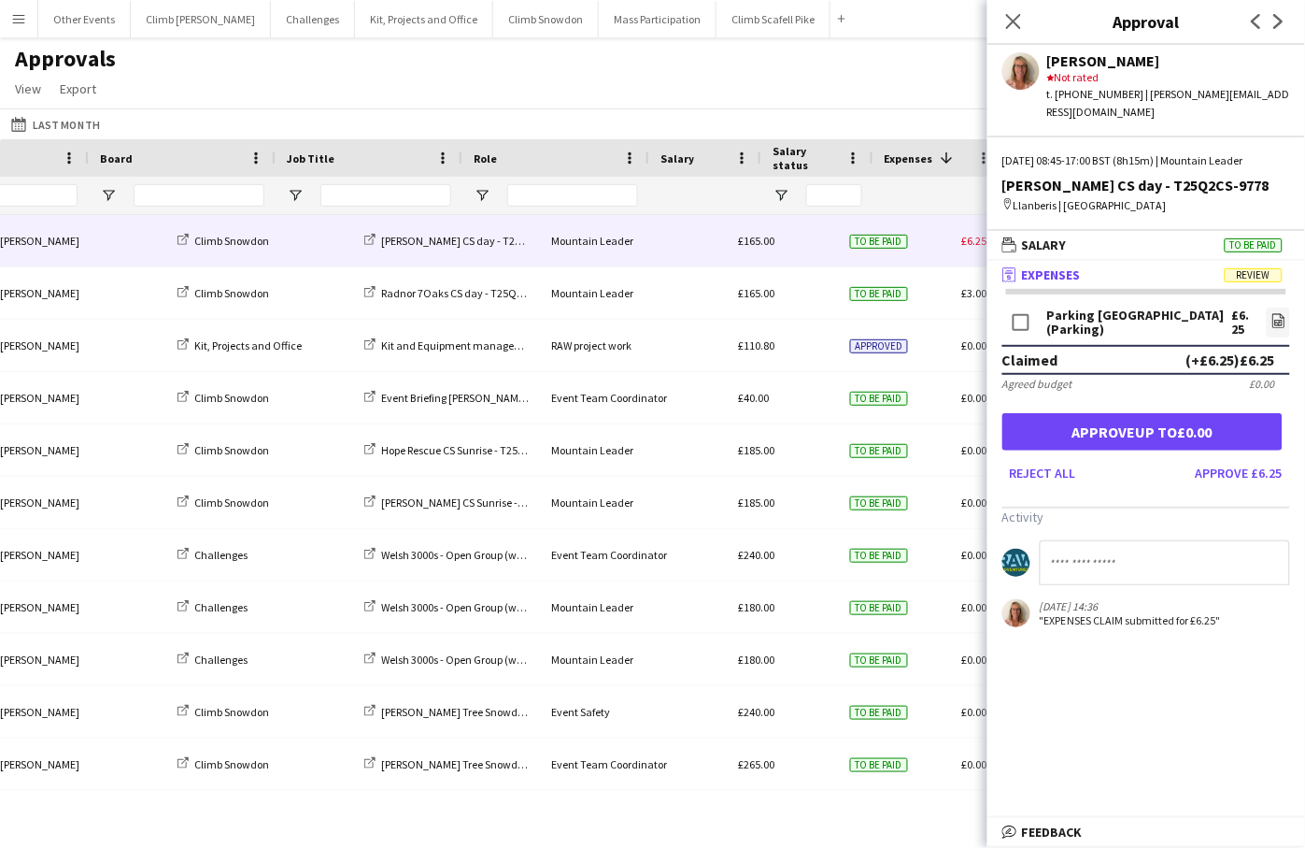
scroll to position [0, 321]
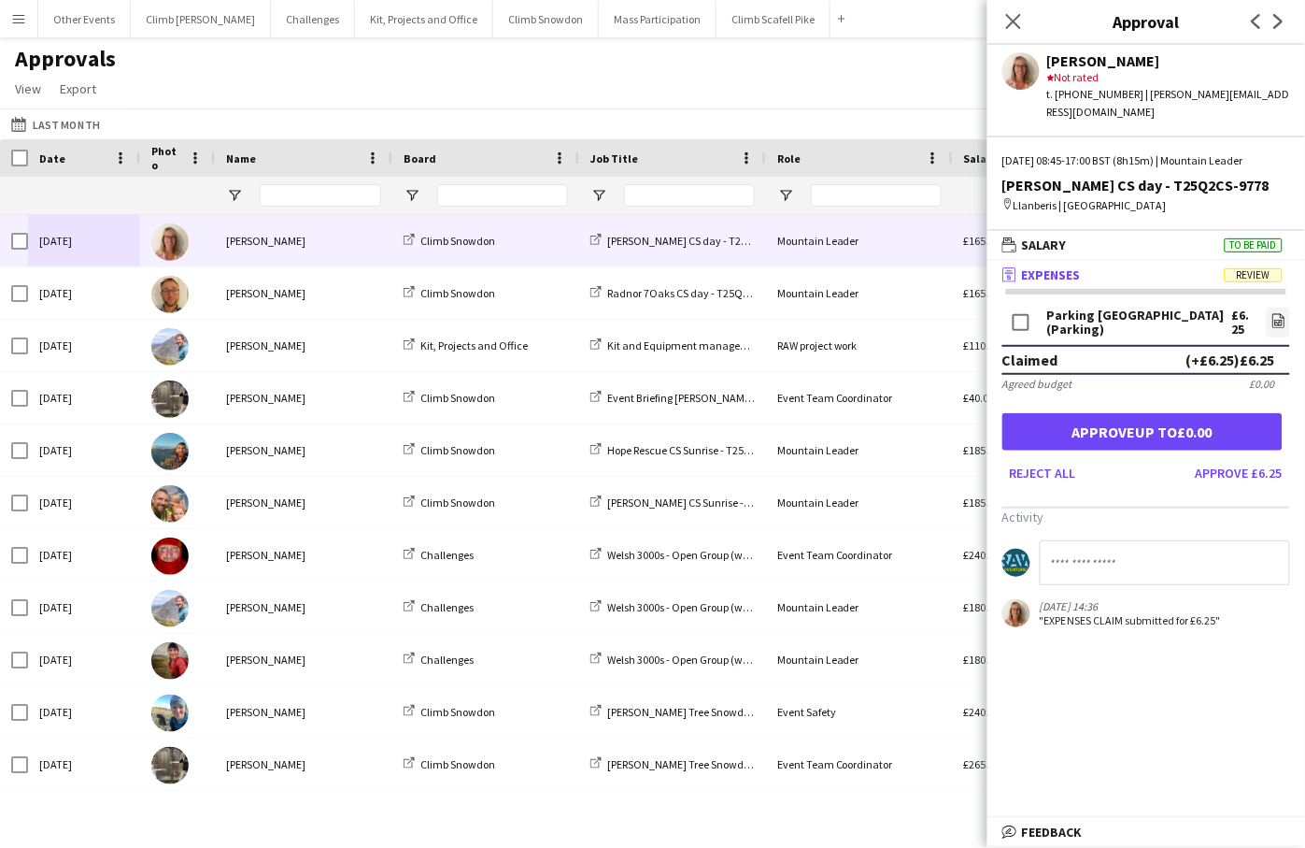
click at [1180, 548] on input at bounding box center [1165, 562] width 250 height 45
click at [1104, 540] on input at bounding box center [1165, 562] width 250 height 45
type input "**********"
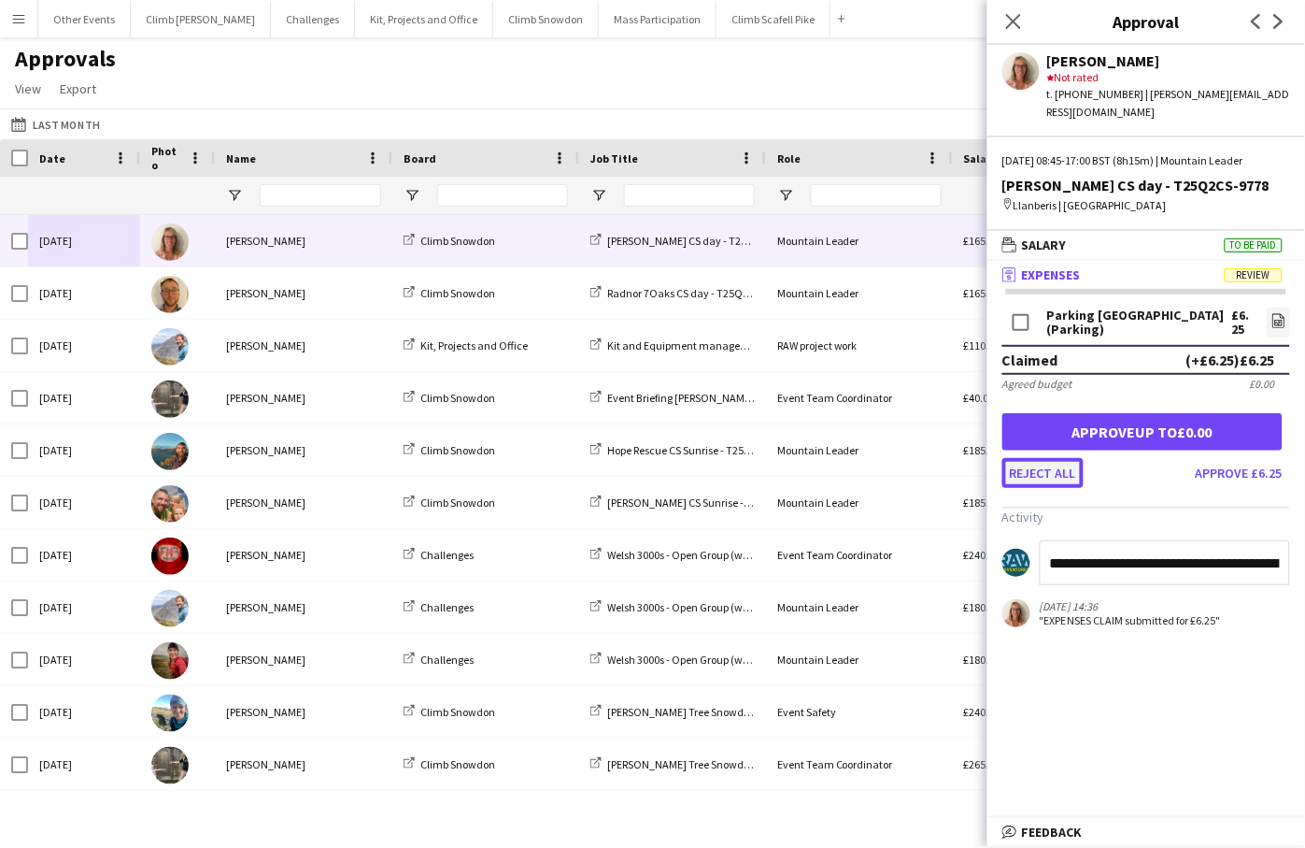
click at [1027, 458] on button "Reject all" at bounding box center [1043, 473] width 81 height 30
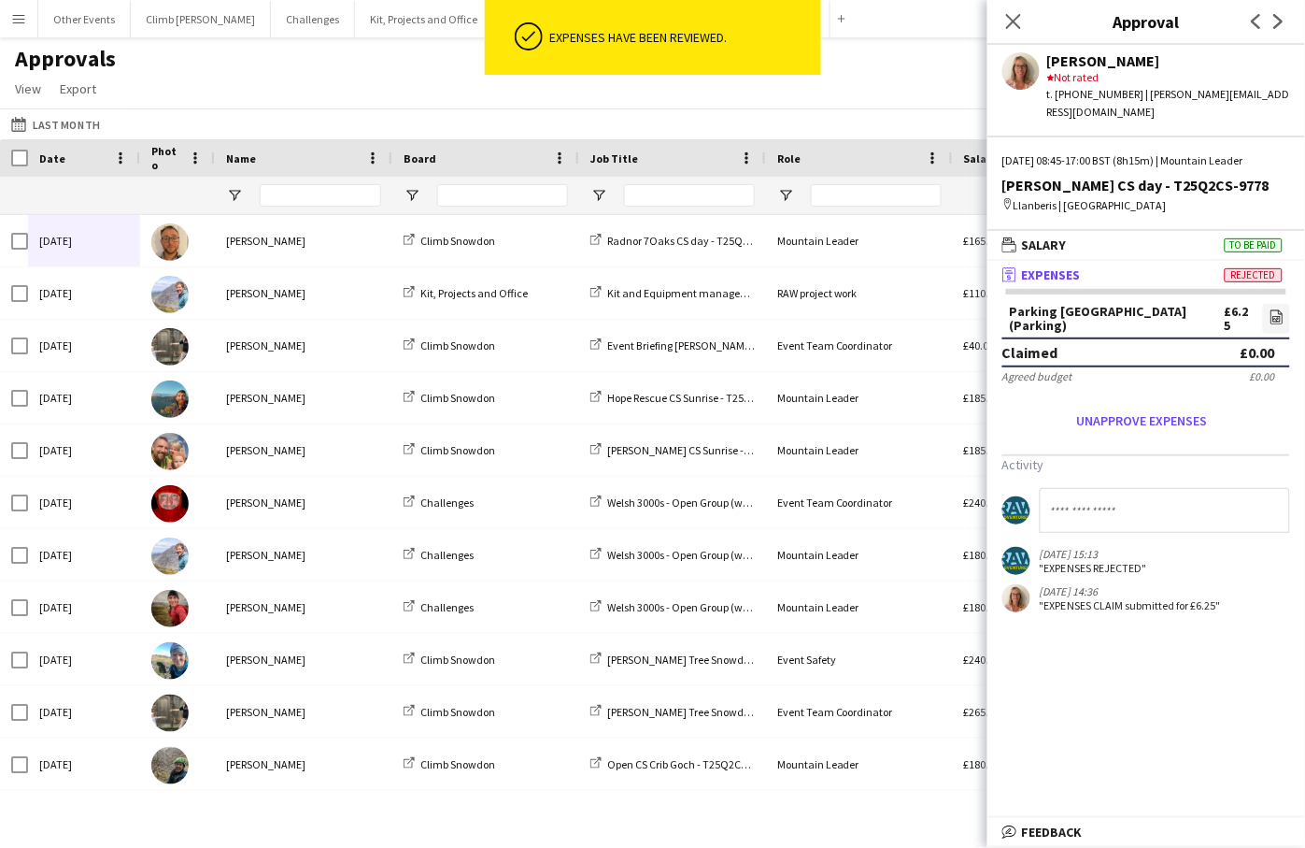
click at [1119, 561] on div ""EXPENSES REJECTED"" at bounding box center [1093, 568] width 107 height 14
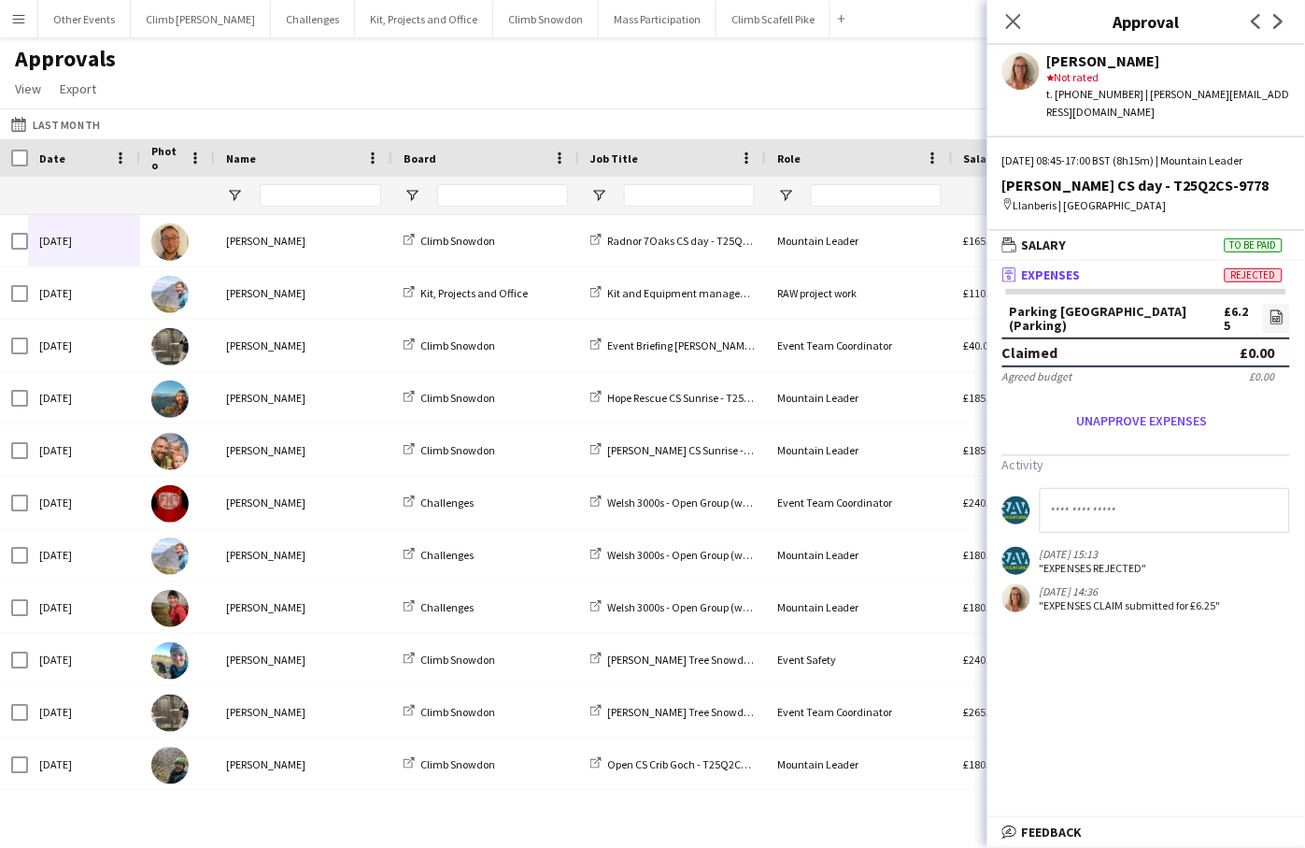
click at [698, 101] on div "Approvals View Customise view Customise filters Reset Filters Reset View Reset …" at bounding box center [652, 77] width 1305 height 64
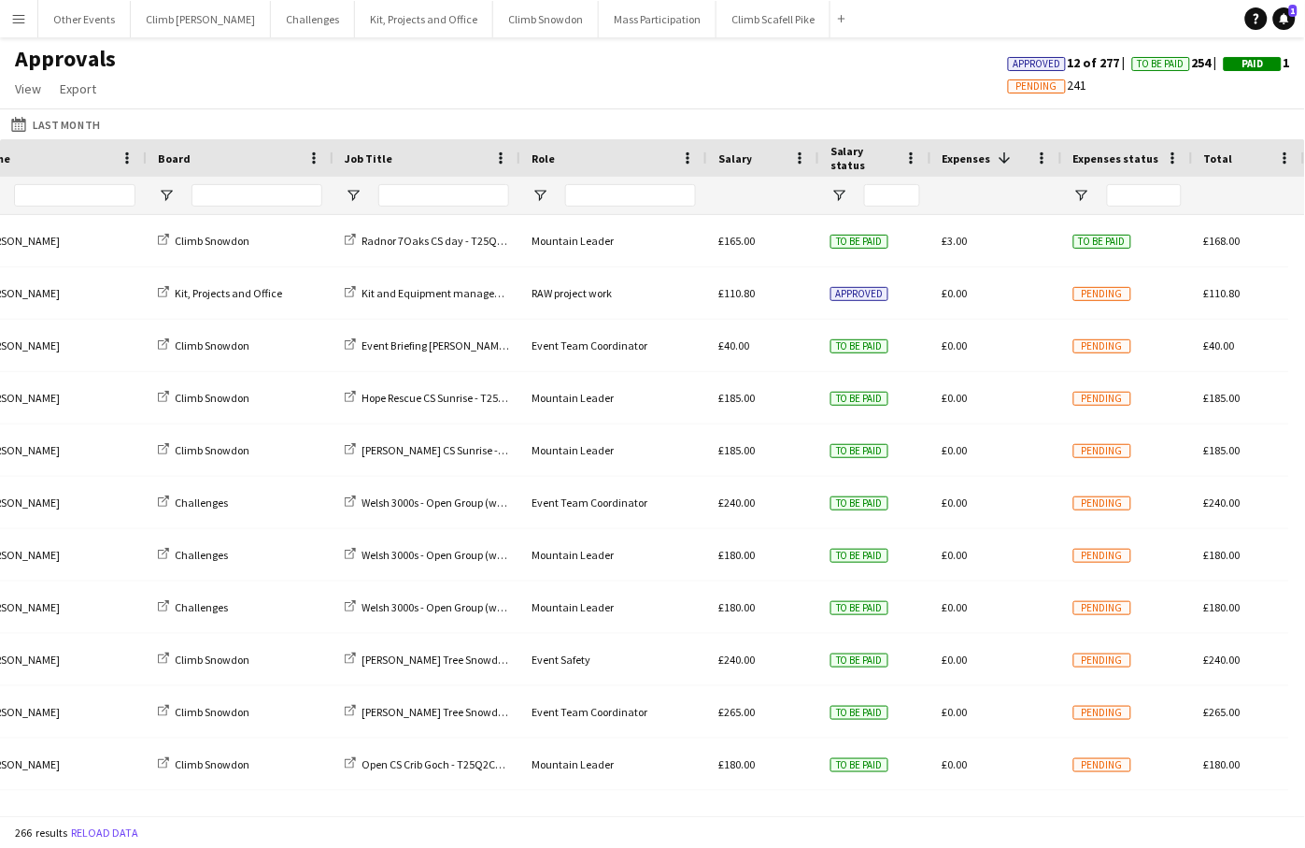
scroll to position [0, 265]
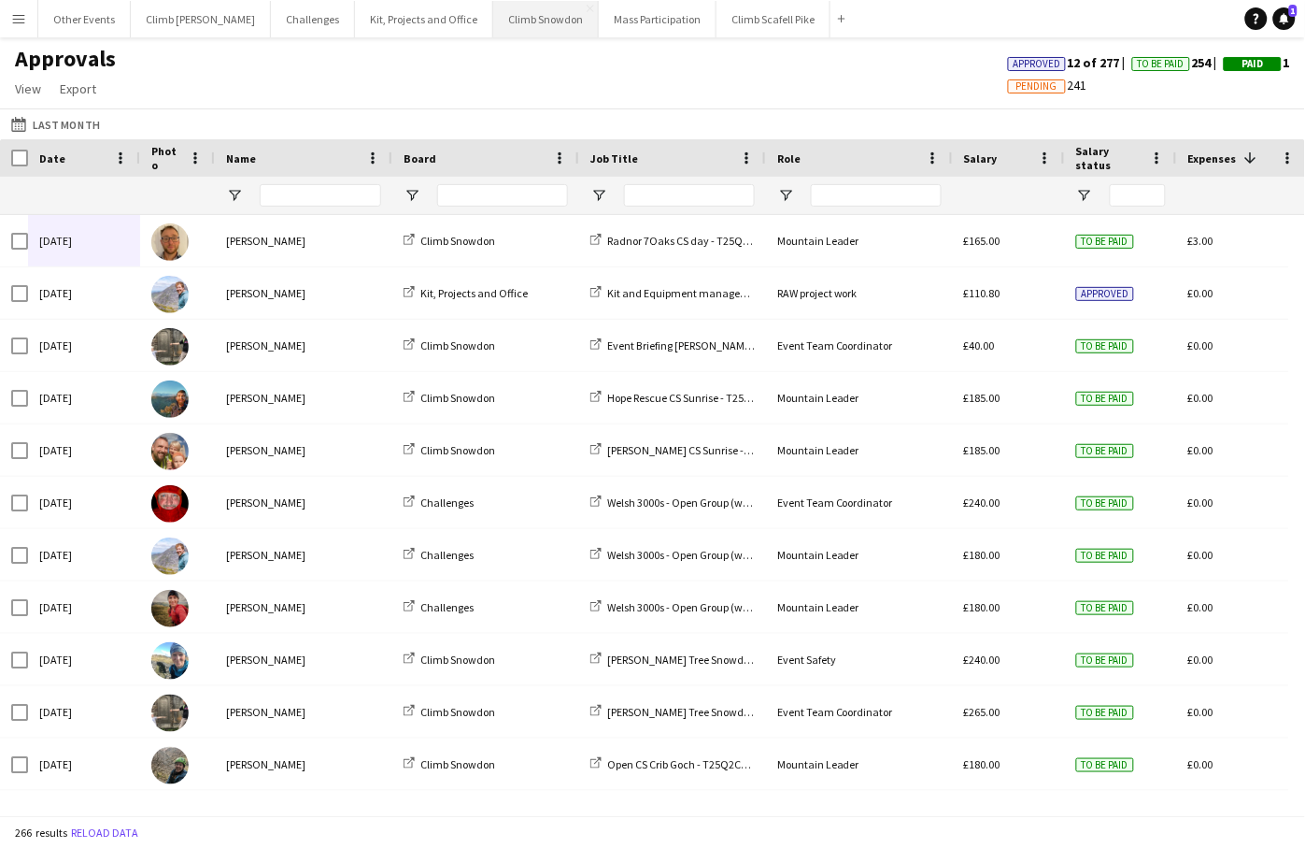
click at [513, 26] on button "Climb Snowdon Close" at bounding box center [546, 19] width 106 height 36
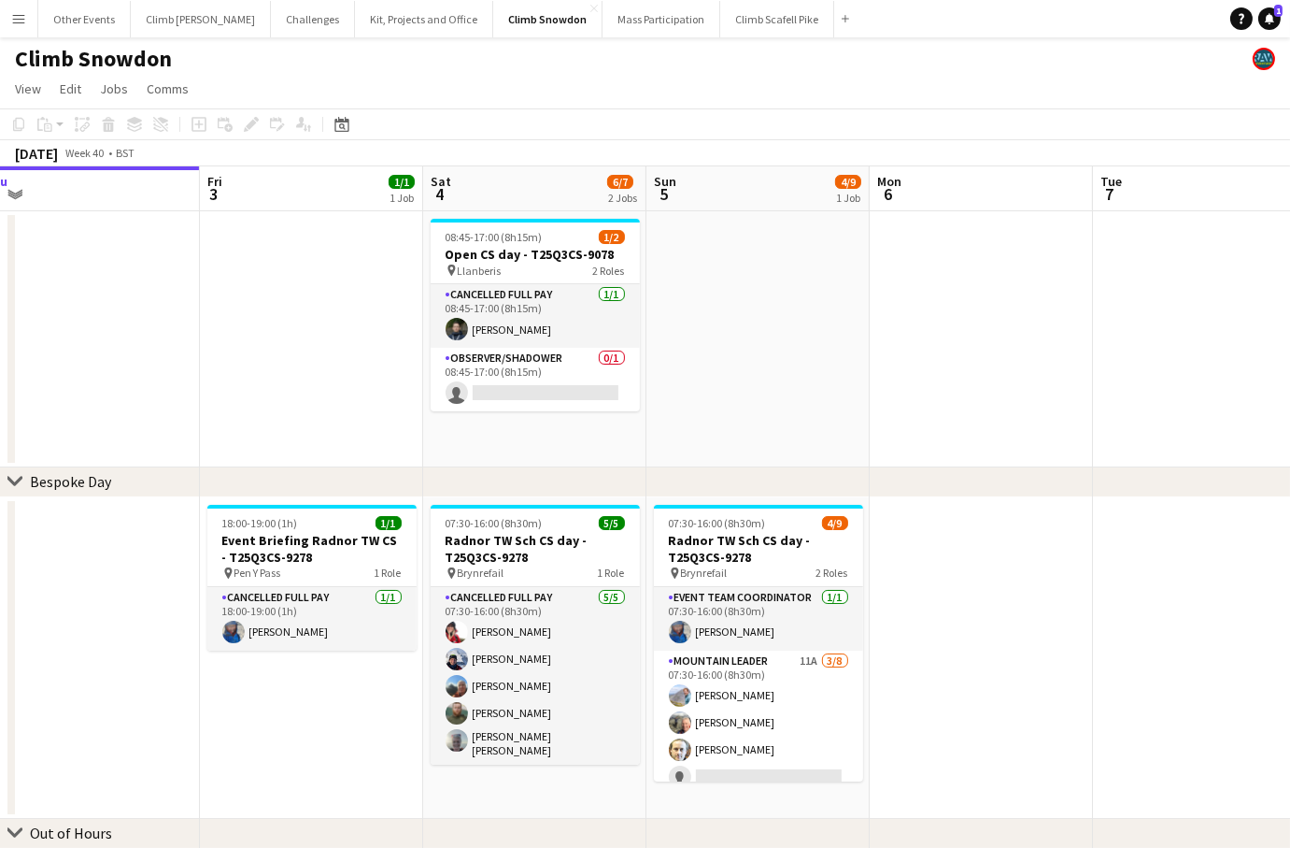
drag, startPoint x: 984, startPoint y: 352, endPoint x: 741, endPoint y: 385, distance: 245.1
click at [741, 385] on app-calendar-viewport "Mon 29 Tue 30 Wed 1 Thu 2 Fri 3 1/1 1 Job Sat 4 6/7 2 Jobs Sun 5 4/9 1 Job Mon …" at bounding box center [645, 535] width 1290 height 738
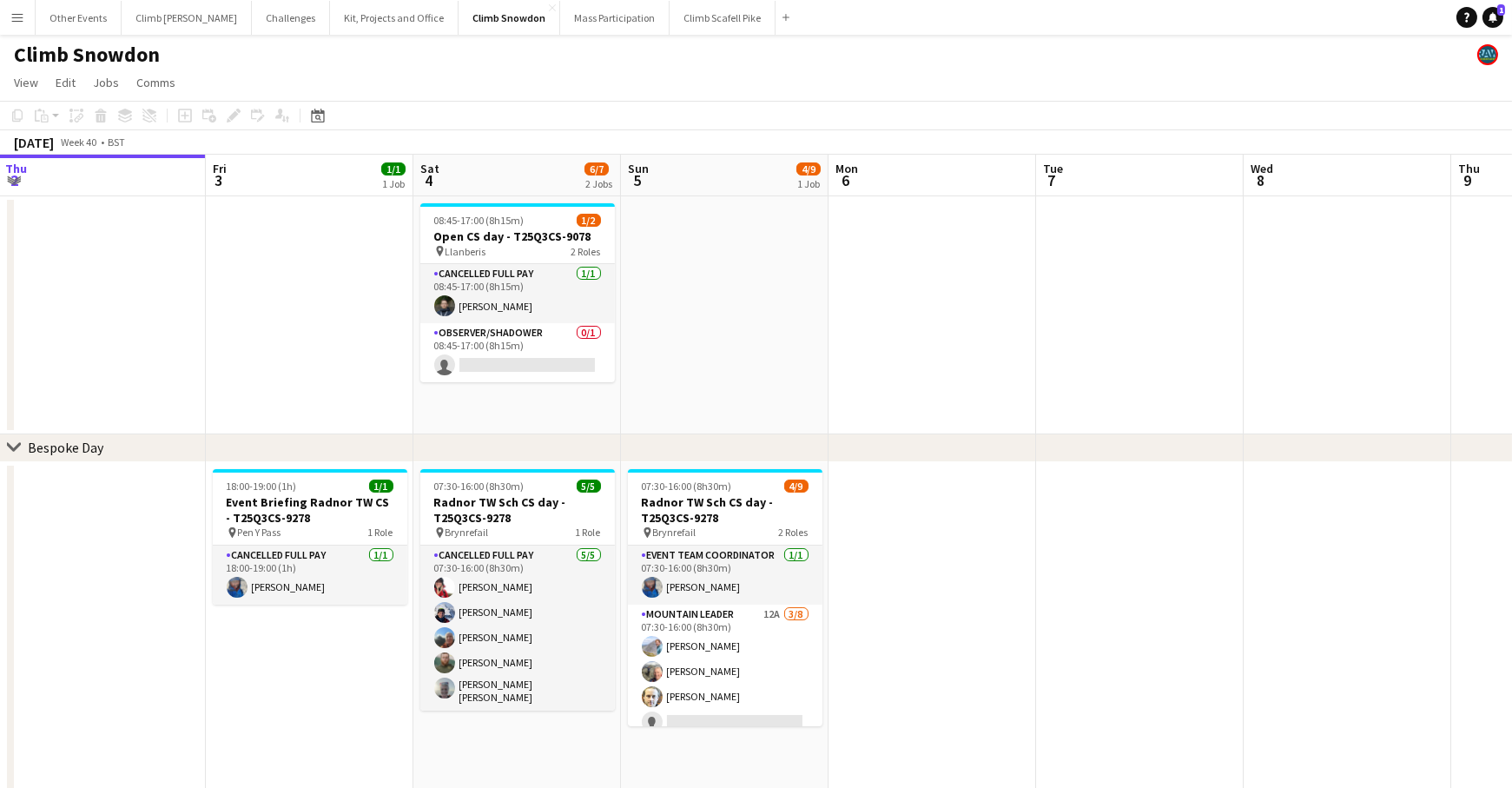
drag, startPoint x: 504, startPoint y: 361, endPoint x: 1208, endPoint y: 338, distance: 704.4
click at [1210, 339] on app-calendar-viewport "Tue 30 Wed 1 Thu 2 Fri 3 1/1 1 Job Sat 4 6/7 2 Jobs Sun 5 4/9 1 Job Mon 6 Tue 7…" at bounding box center [756, 581] width 1512 height 853
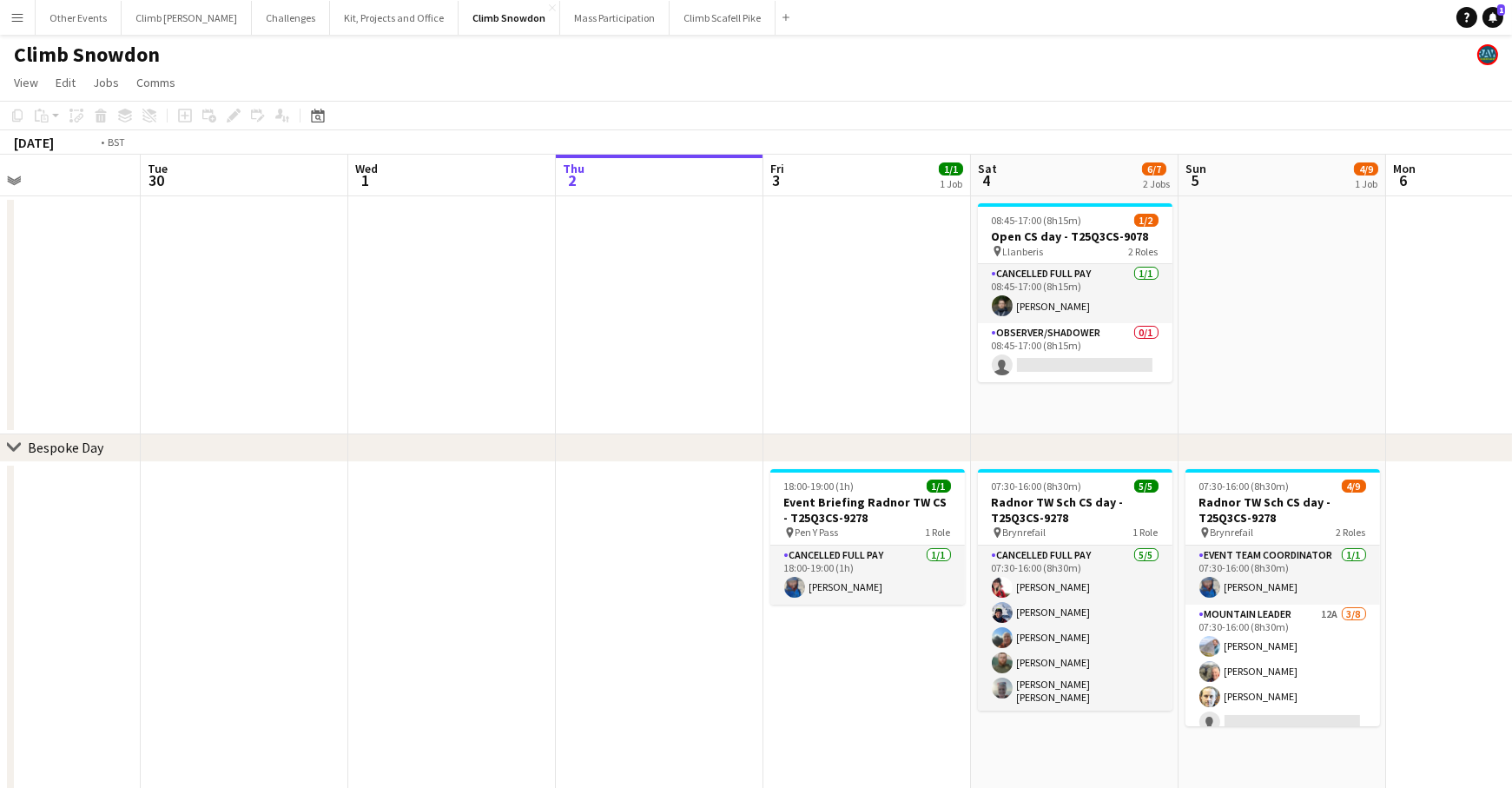
drag, startPoint x: 346, startPoint y: 523, endPoint x: 1098, endPoint y: 415, distance: 759.7
click at [1098, 415] on app-calendar-viewport "Sun 28 Mon 29 Tue 30 Wed 1 Thu 2 Fri 3 1/1 1 Job Sat 4 6/7 2 Jobs Sun 5 4/9 1 J…" at bounding box center [756, 581] width 1512 height 853
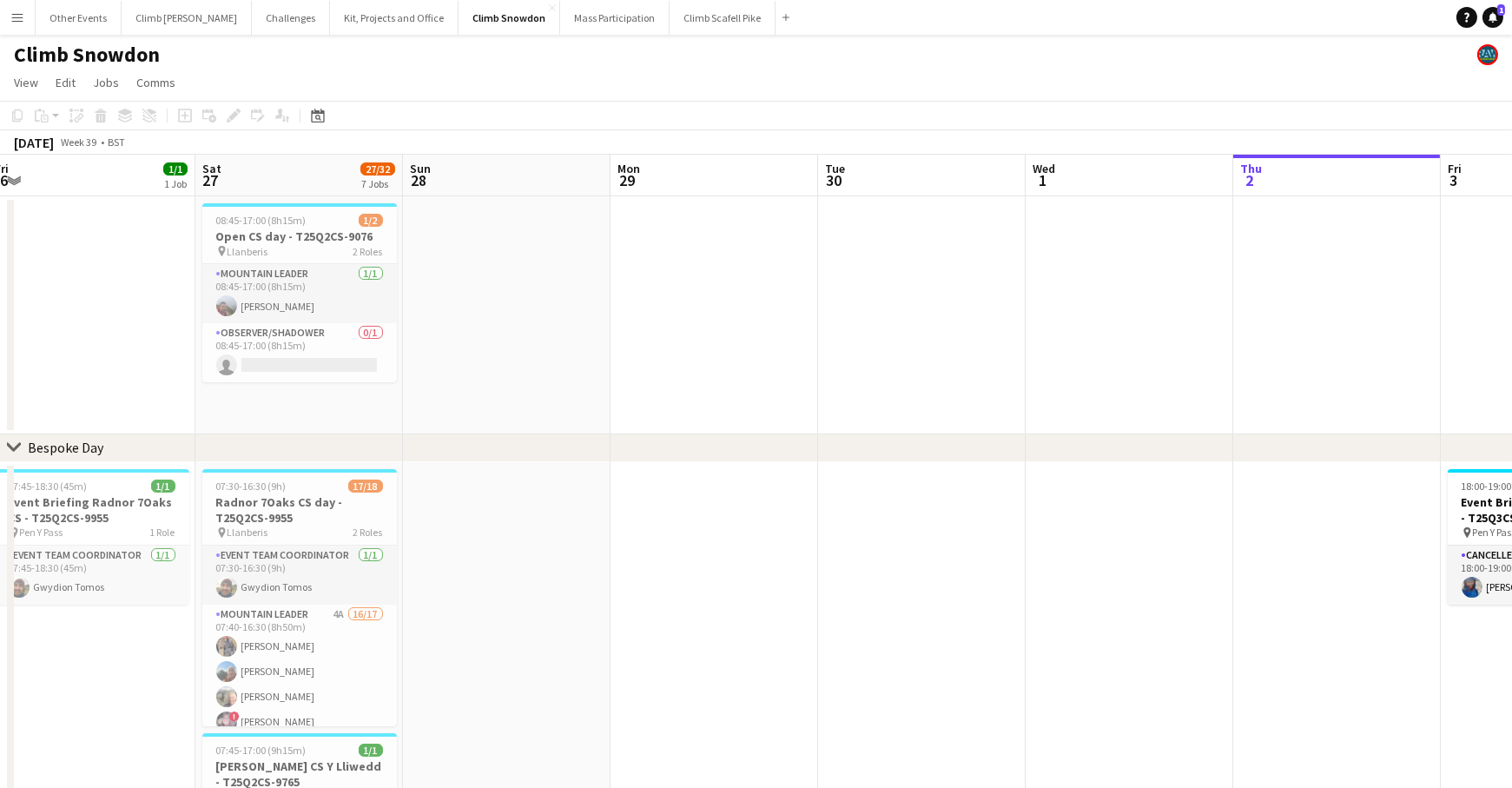
drag, startPoint x: 402, startPoint y: 443, endPoint x: 760, endPoint y: 511, distance: 364.4
click at [941, 440] on div "chevron-right Bespoke Day" at bounding box center [756, 448] width 1512 height 28
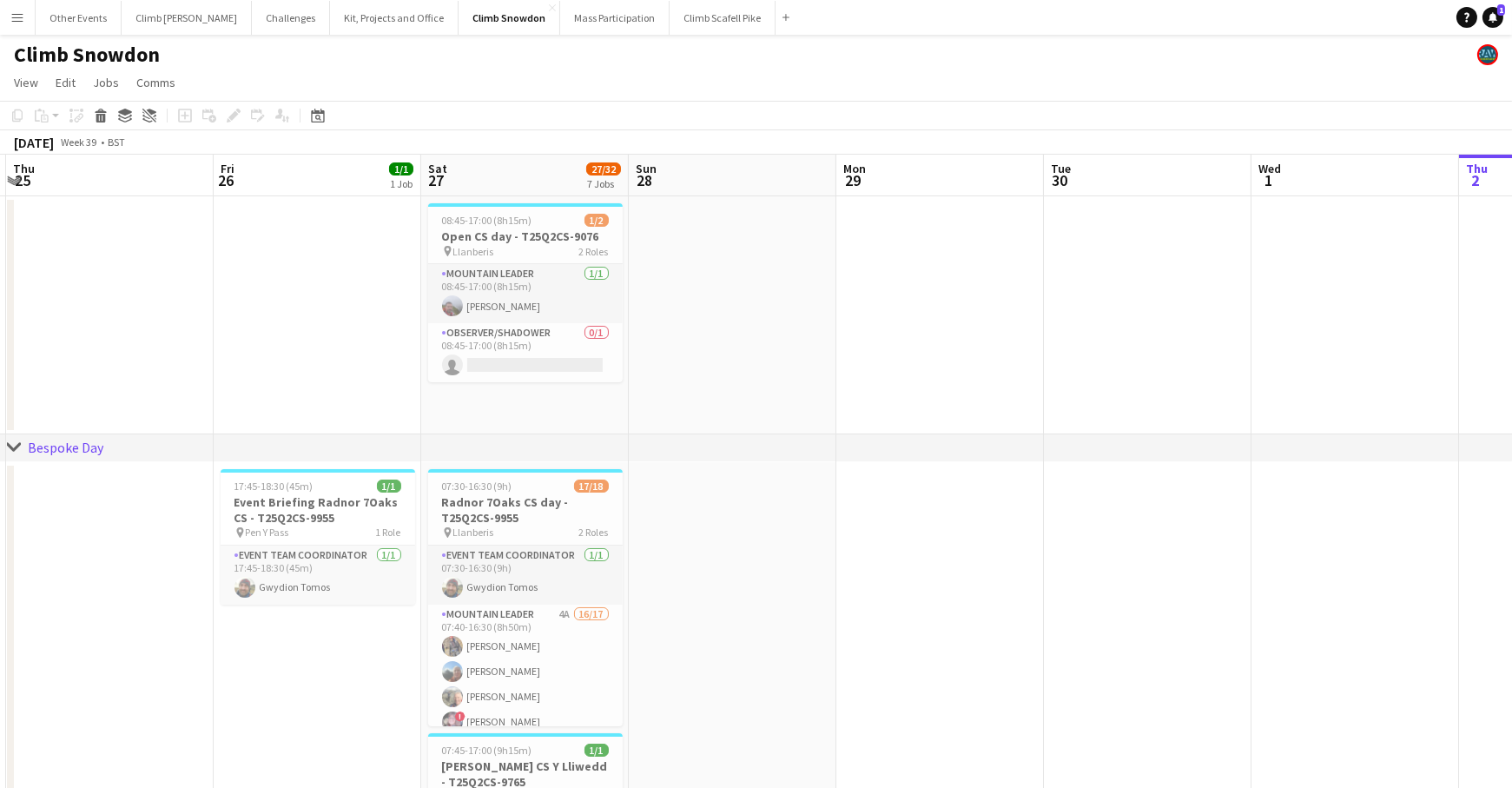
scroll to position [0, 437]
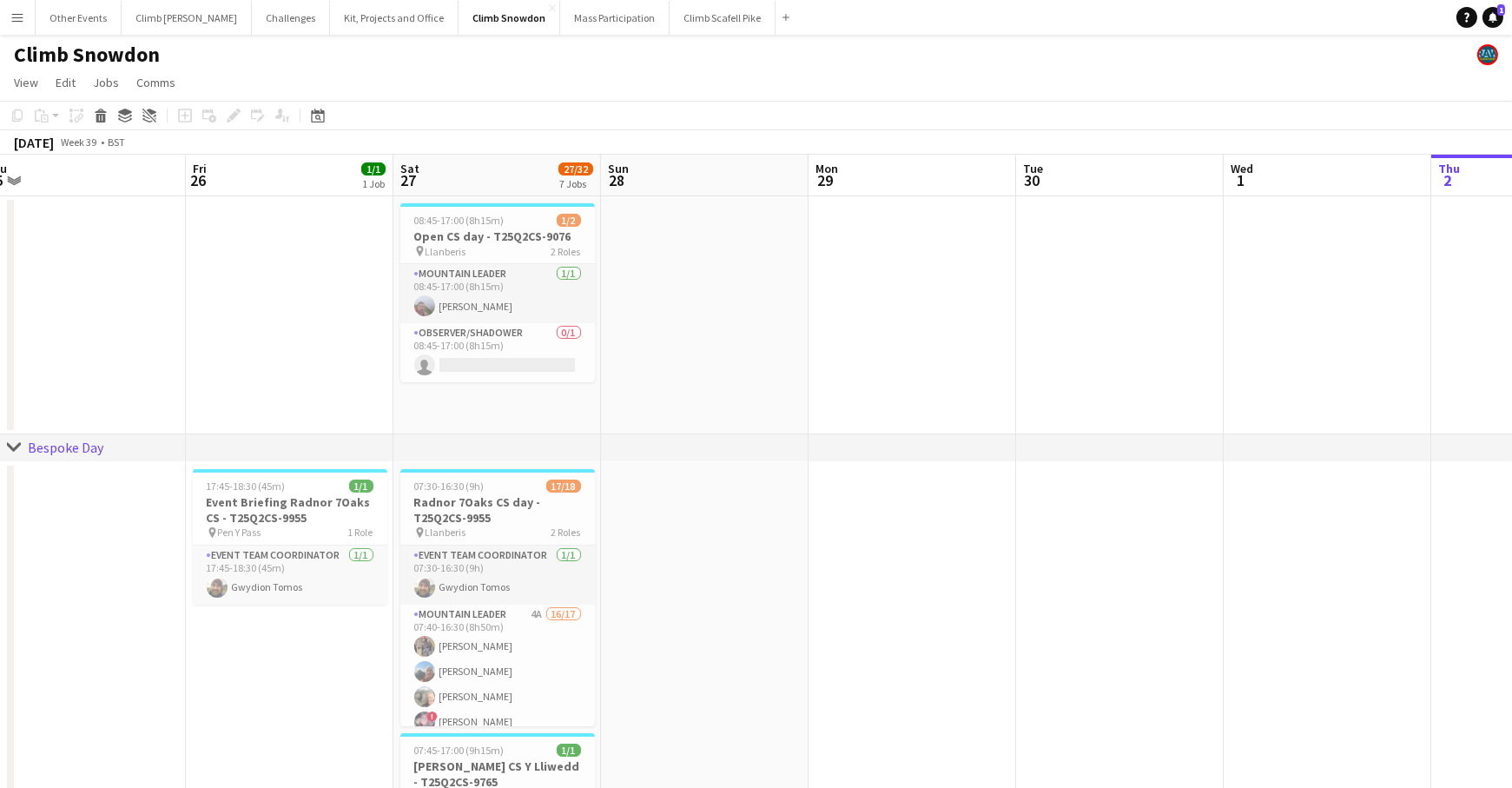
drag, startPoint x: 690, startPoint y: 602, endPoint x: 1052, endPoint y: 570, distance: 363.4
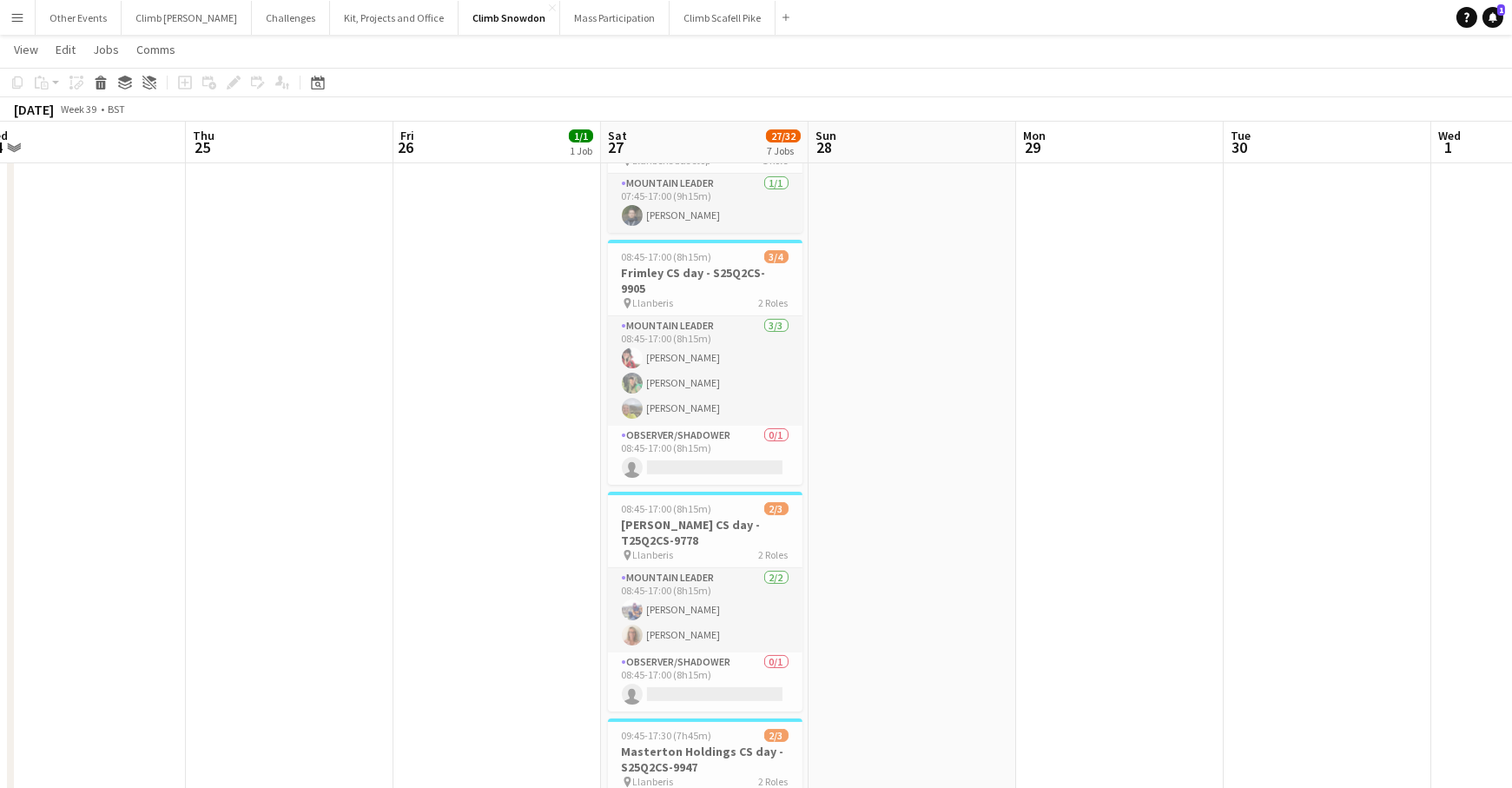
scroll to position [637, 0]
